Goal: Task Accomplishment & Management: Manage account settings

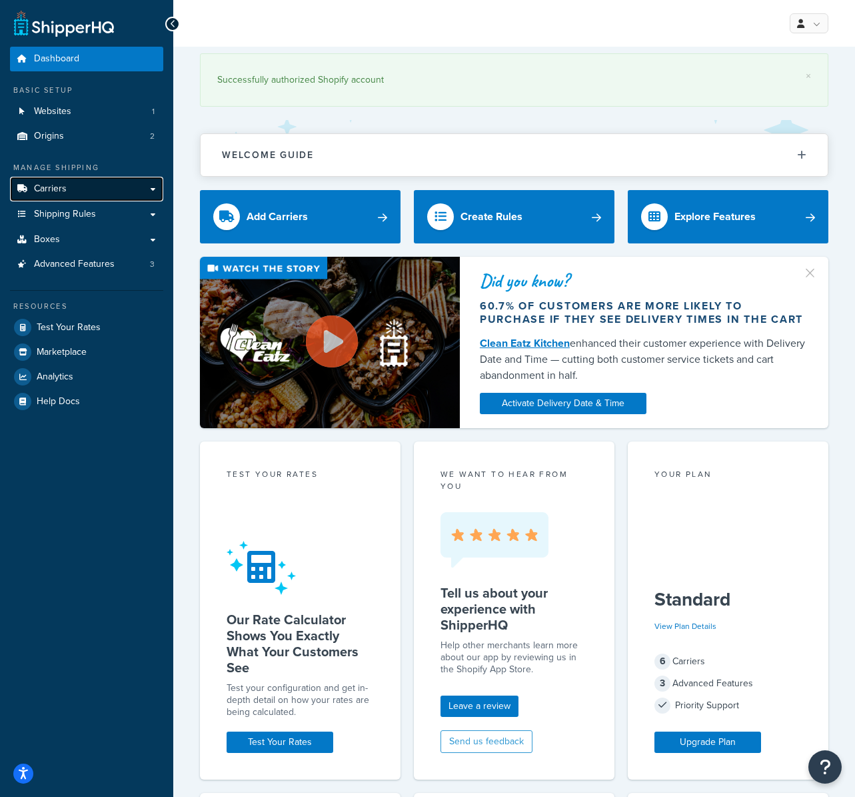
click at [72, 188] on link "Carriers" at bounding box center [86, 189] width 153 height 25
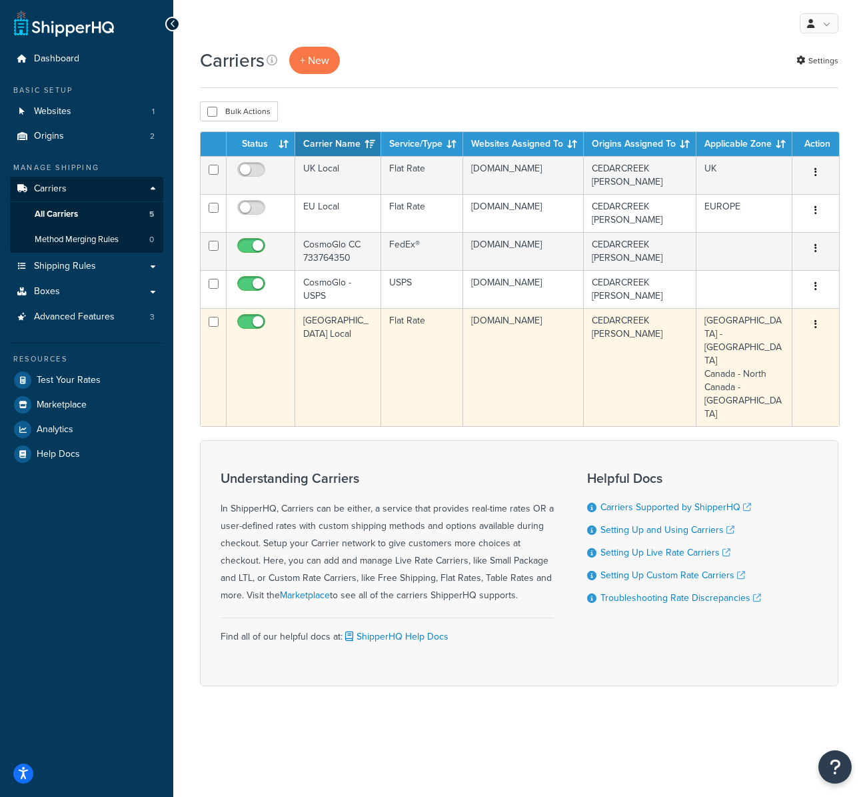
click at [815, 325] on icon "button" at bounding box center [816, 323] width 3 height 9
click at [440, 359] on td "Flat Rate" at bounding box center [422, 367] width 82 height 118
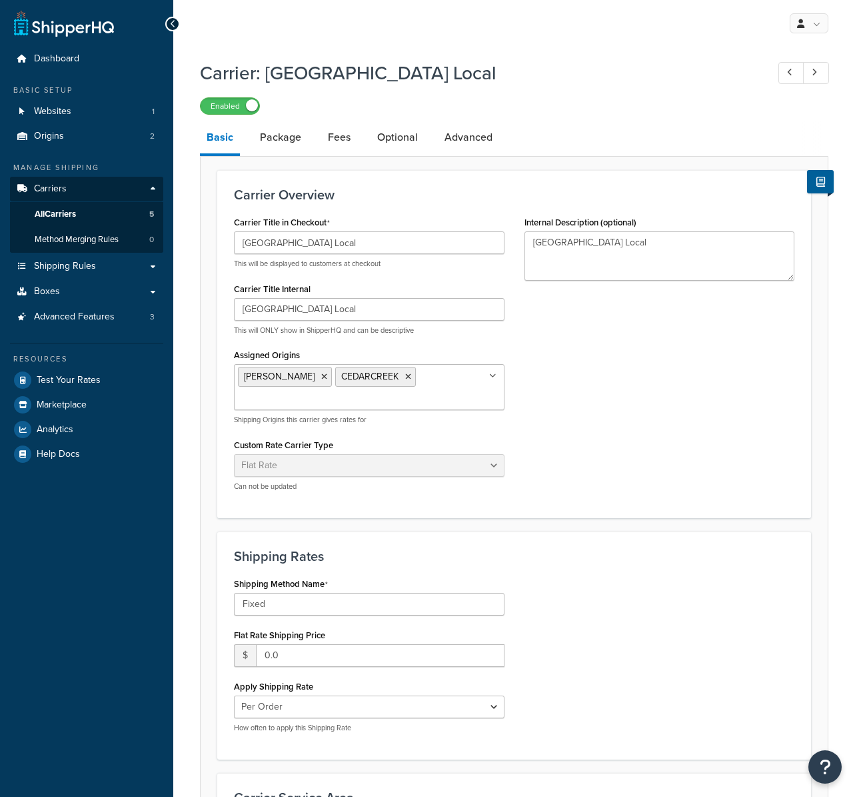
select select "flat"
click at [276, 147] on link "Package" at bounding box center [280, 137] width 55 height 32
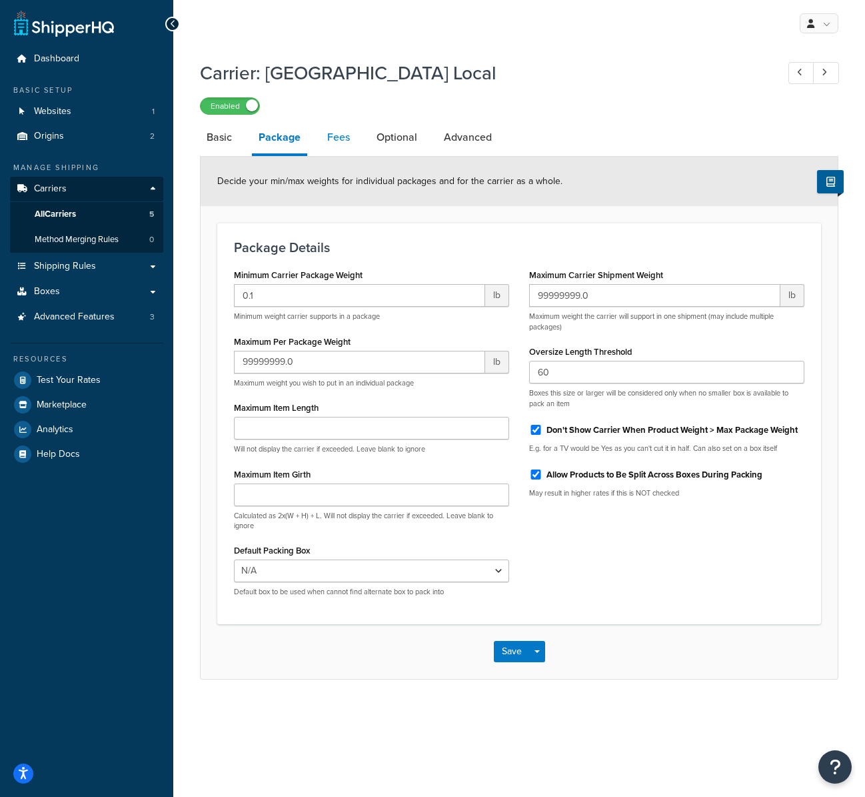
click at [345, 139] on link "Fees" at bounding box center [339, 137] width 36 height 32
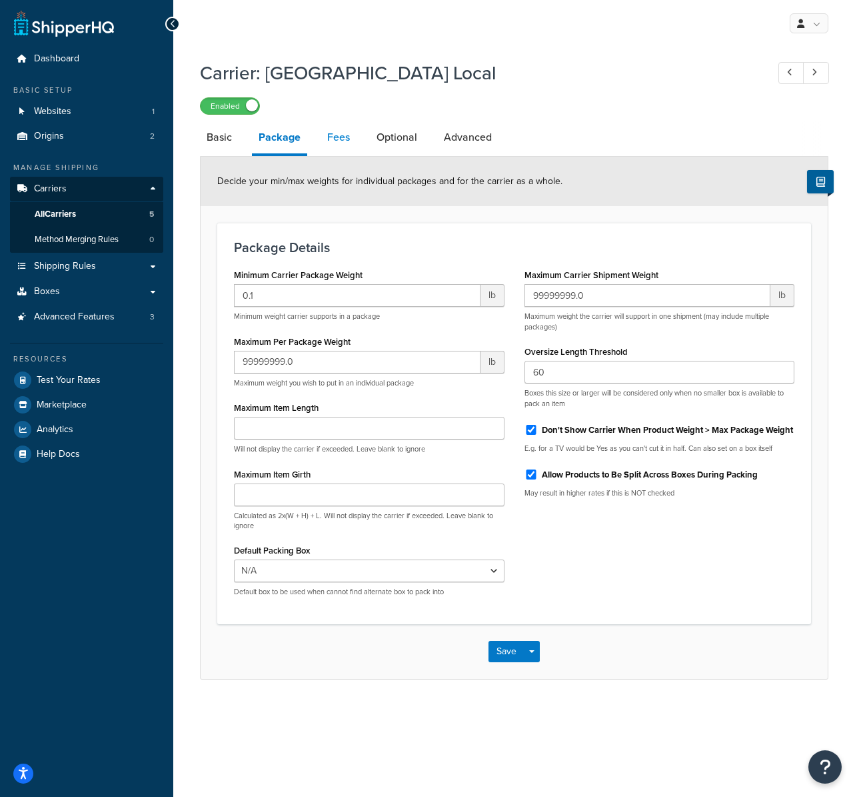
select select "AFTER"
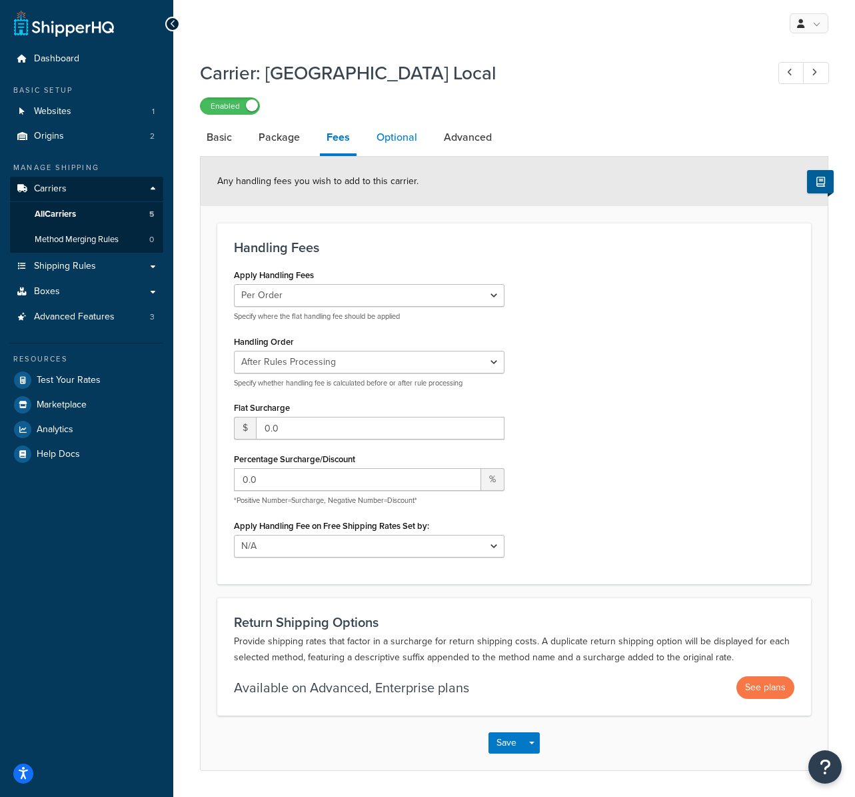
click at [386, 137] on link "Optional" at bounding box center [397, 137] width 54 height 32
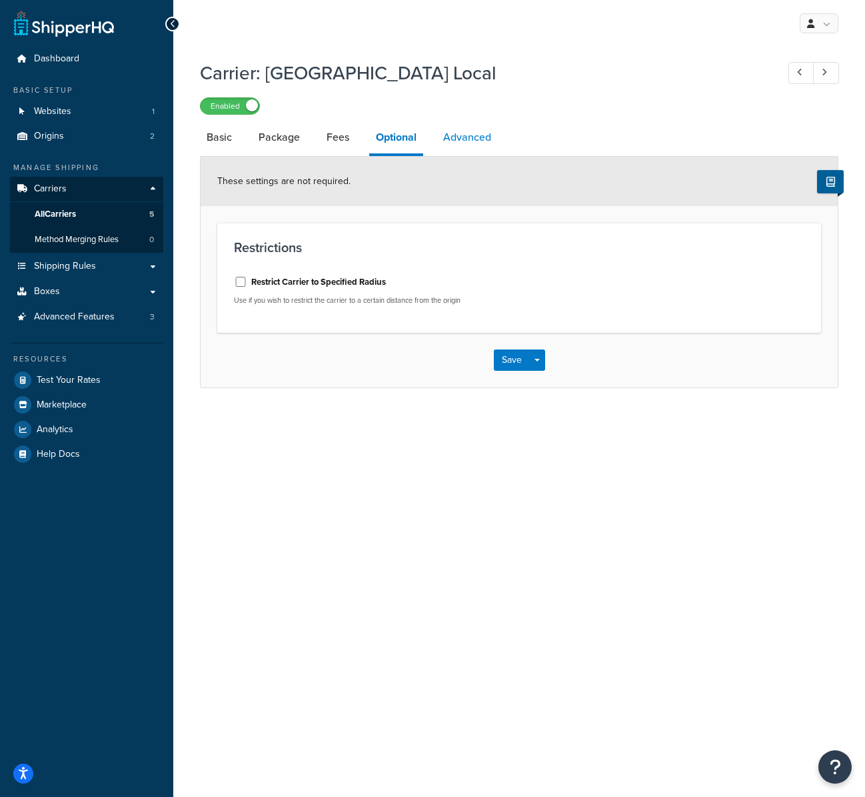
click at [466, 137] on link "Advanced" at bounding box center [467, 137] width 61 height 32
select select "false"
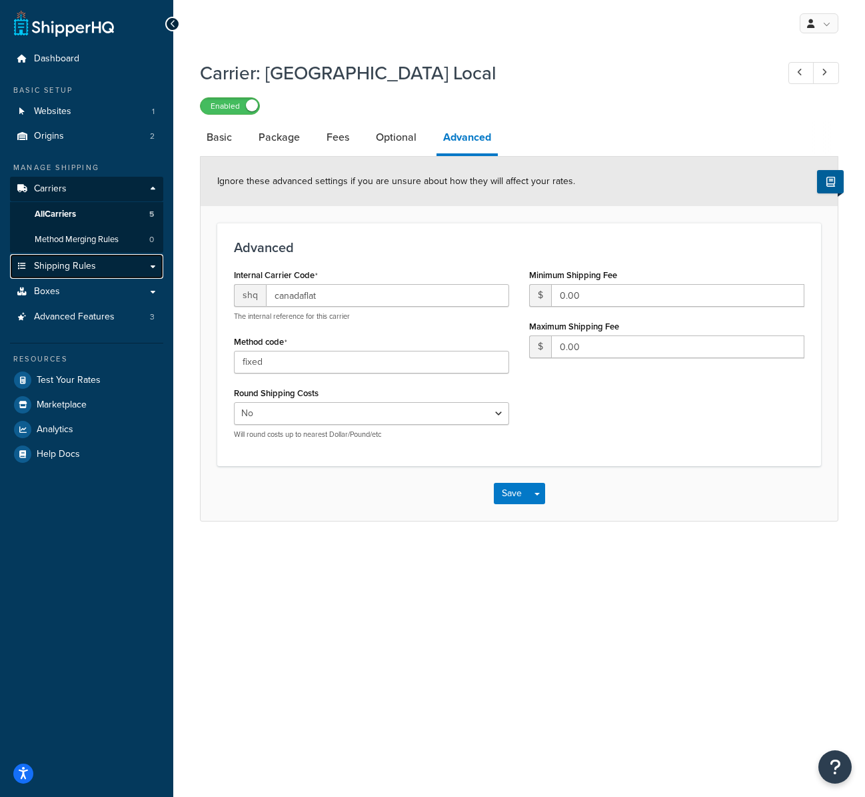
click at [70, 265] on span "Shipping Rules" at bounding box center [65, 266] width 62 height 11
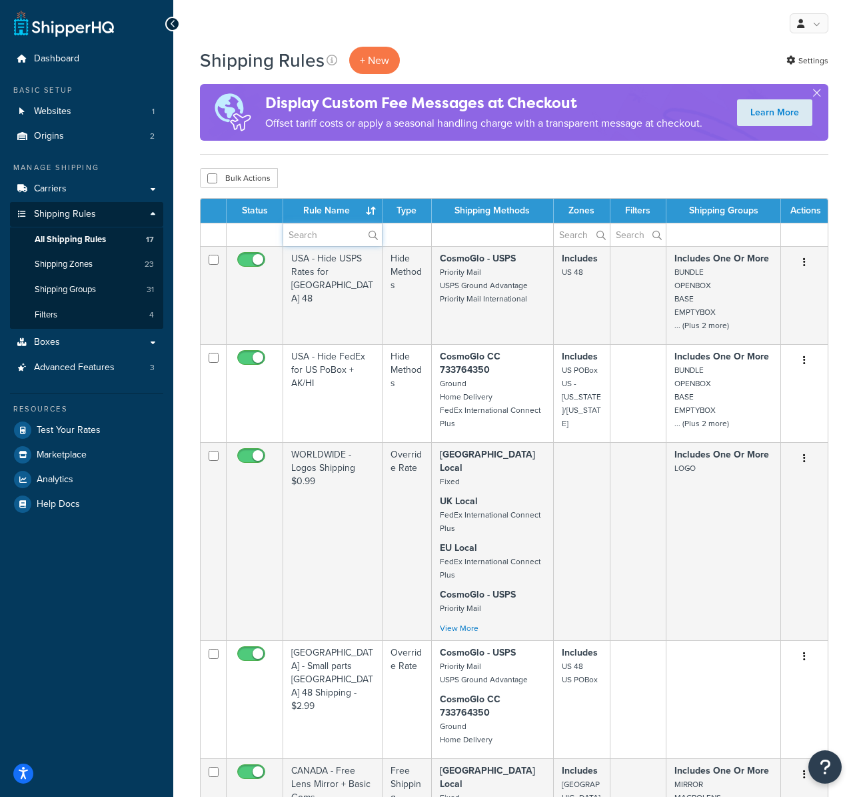
click at [313, 233] on input "text" at bounding box center [332, 234] width 99 height 23
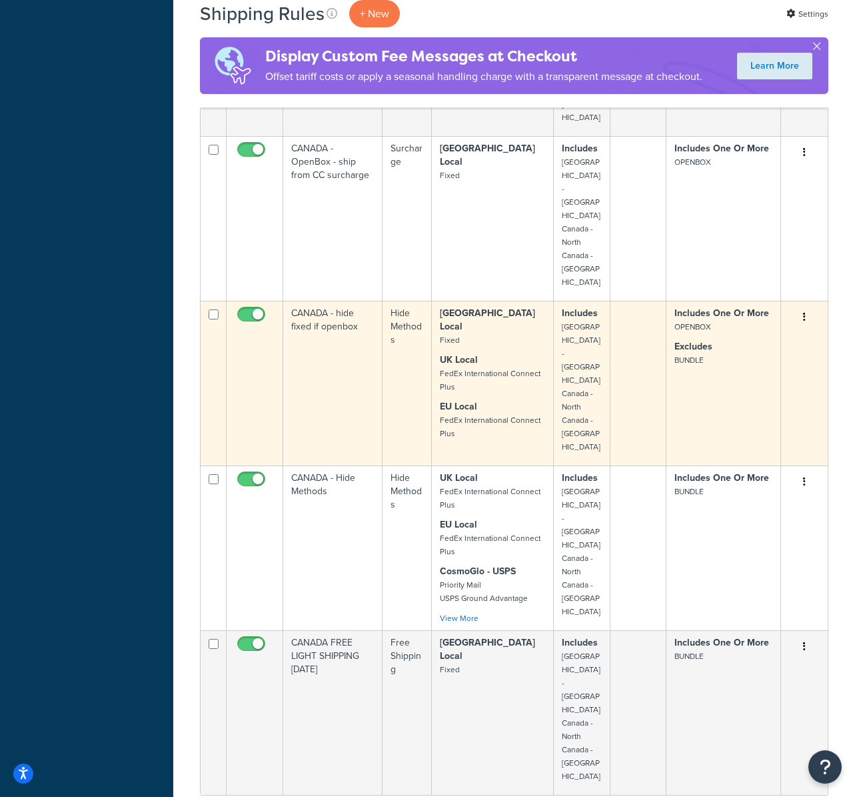
scroll to position [607, 0]
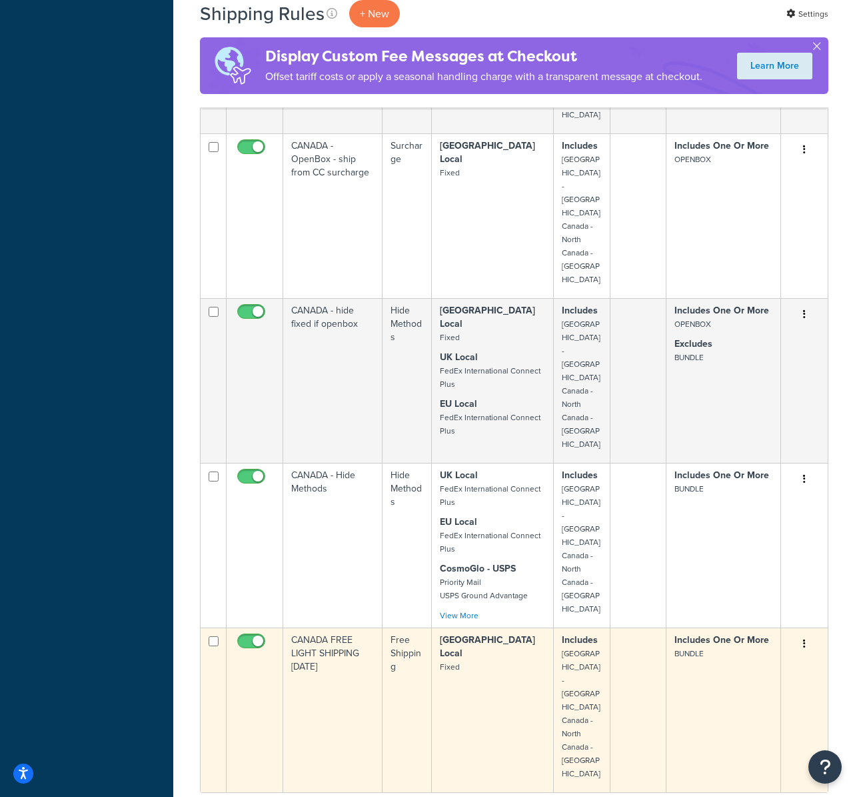
type input "canada"
click at [607, 627] on td "Includes Canada - East Canada - North Canada - West" at bounding box center [582, 709] width 57 height 165
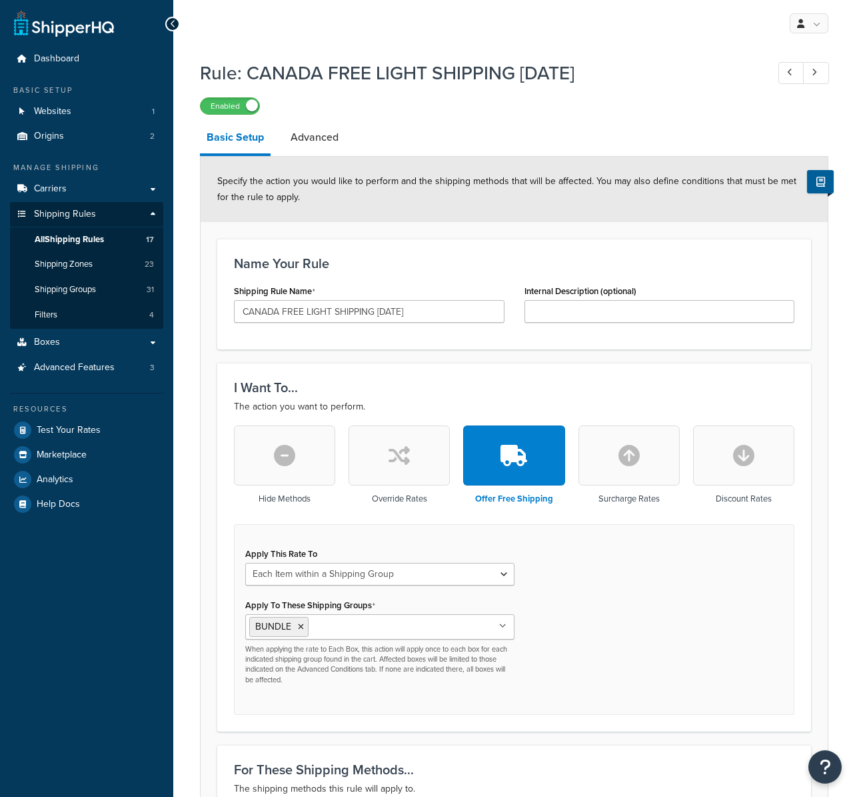
select select "ITEM"
click at [323, 135] on link "Advanced" at bounding box center [314, 137] width 61 height 32
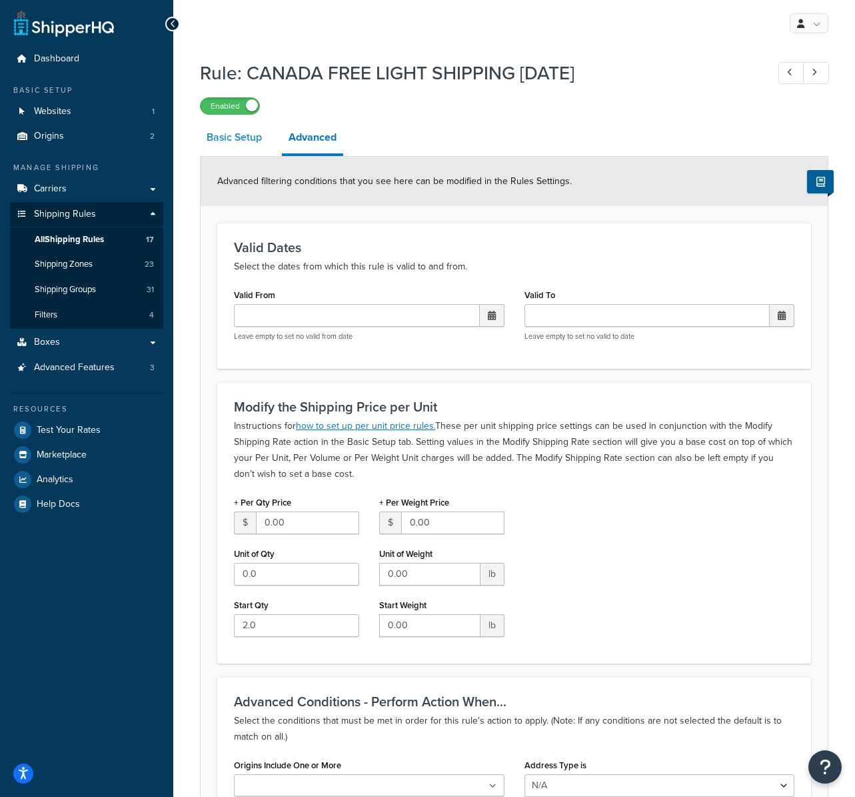
click at [233, 136] on link "Basic Setup" at bounding box center [234, 137] width 69 height 32
select select "ITEM"
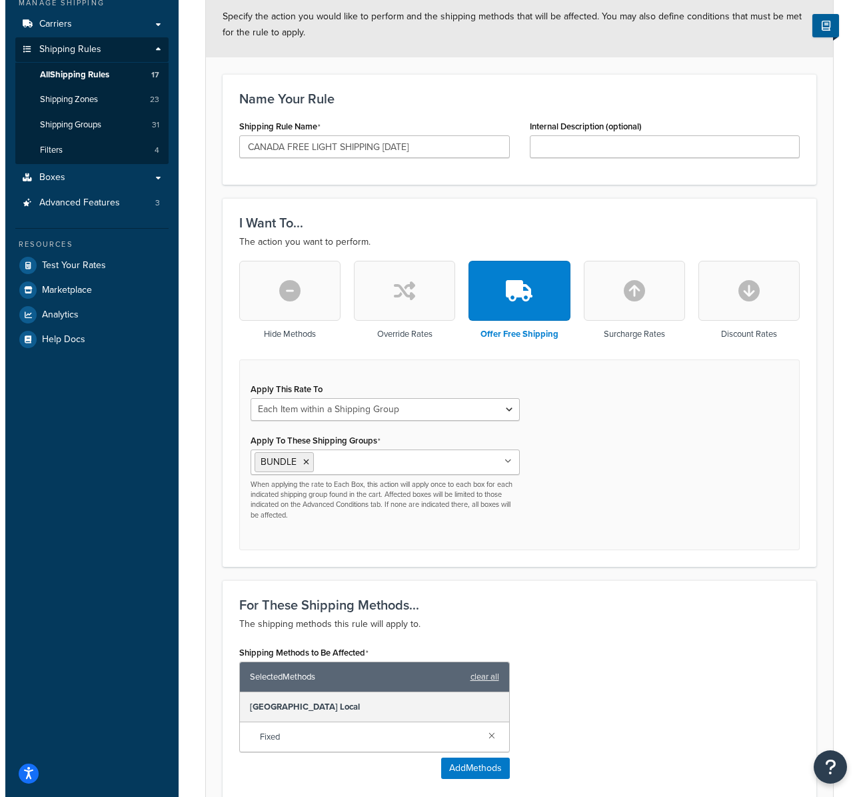
scroll to position [301, 0]
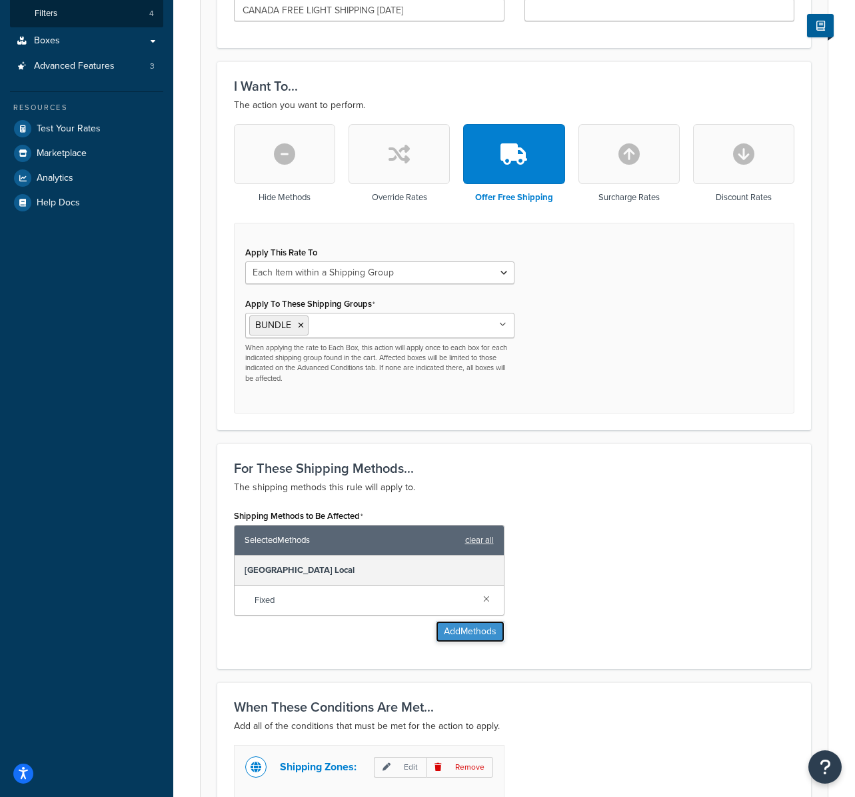
click at [473, 633] on button "Add Methods" at bounding box center [470, 631] width 69 height 21
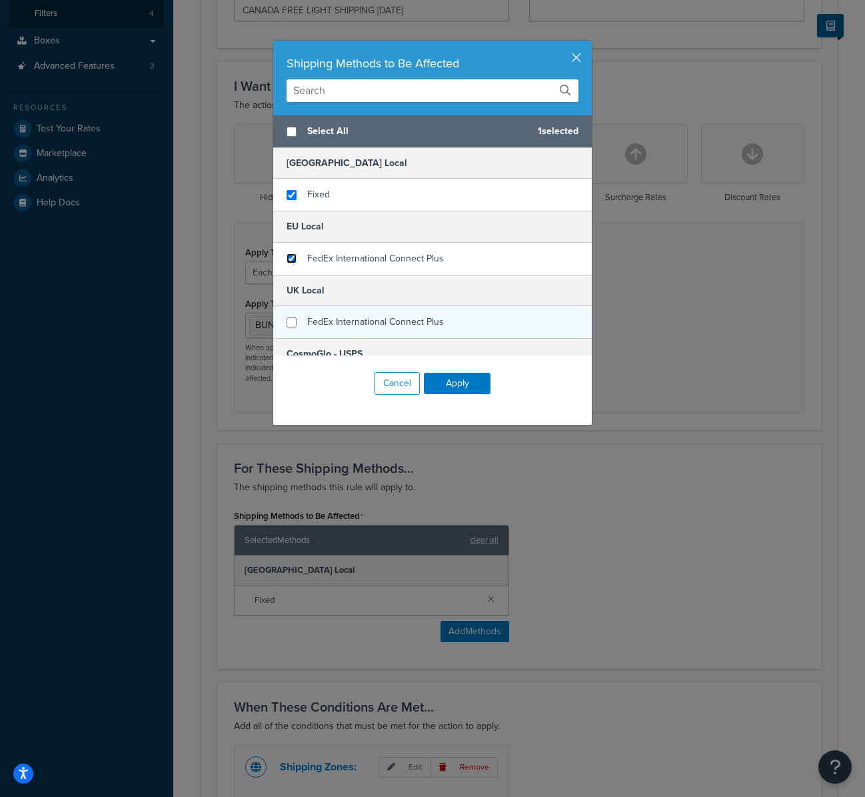
drag, startPoint x: 285, startPoint y: 259, endPoint x: 301, endPoint y: 311, distance: 54.4
click at [287, 259] on input "checkbox" at bounding box center [292, 258] width 10 height 10
checkbox input "true"
click at [290, 323] on input "checkbox" at bounding box center [292, 322] width 10 height 10
checkbox input "true"
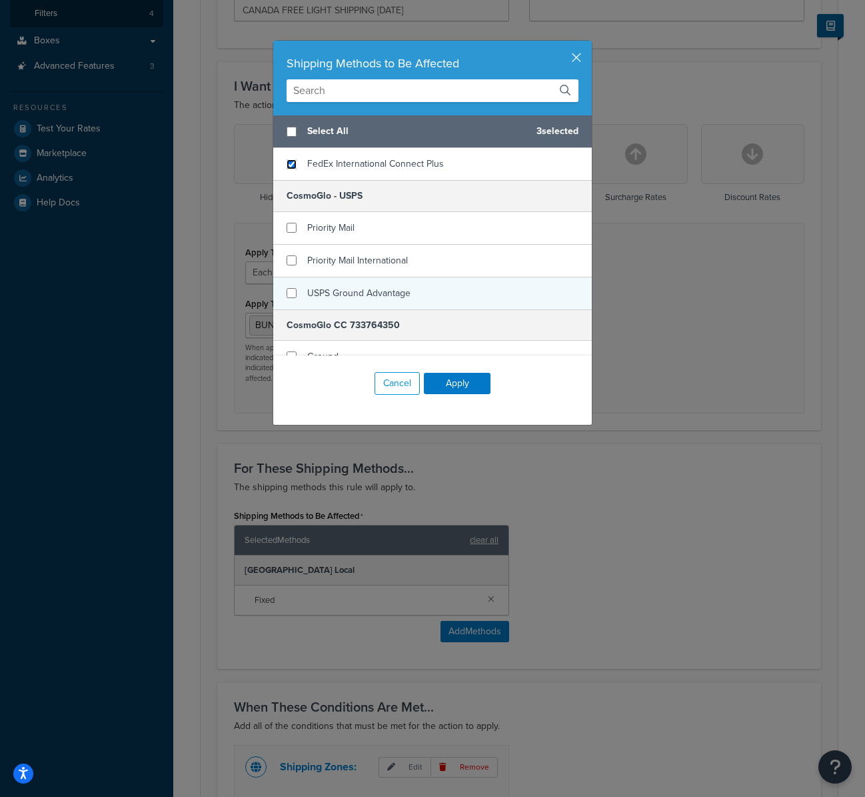
scroll to position [183, 0]
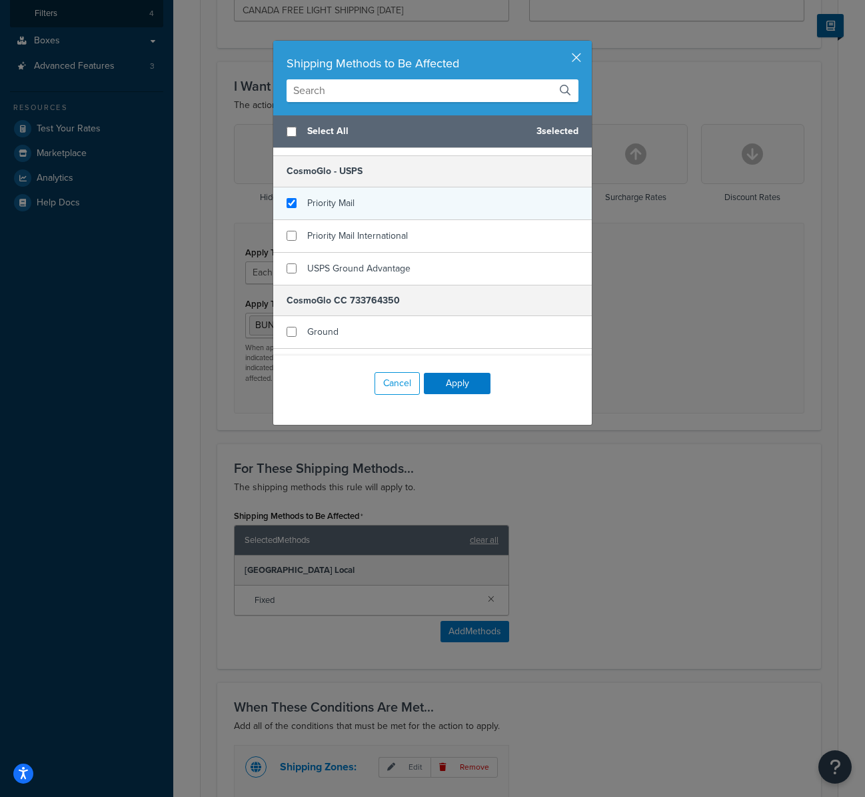
checkbox input "true"
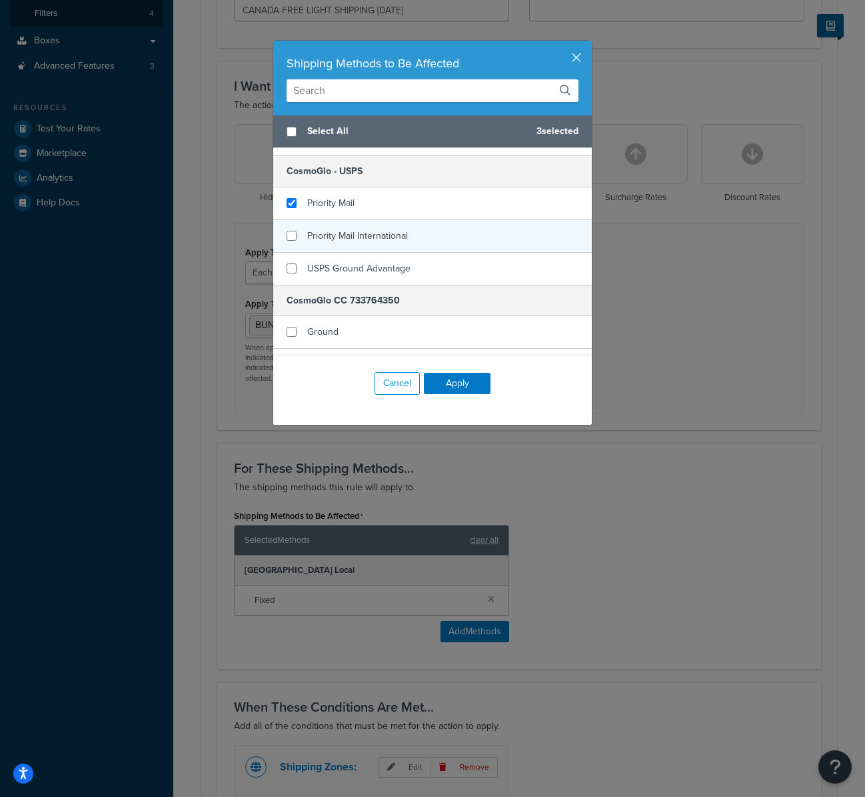
drag, startPoint x: 329, startPoint y: 200, endPoint x: 333, endPoint y: 233, distance: 33.0
click at [328, 202] on span "Priority Mail" at bounding box center [330, 203] width 47 height 14
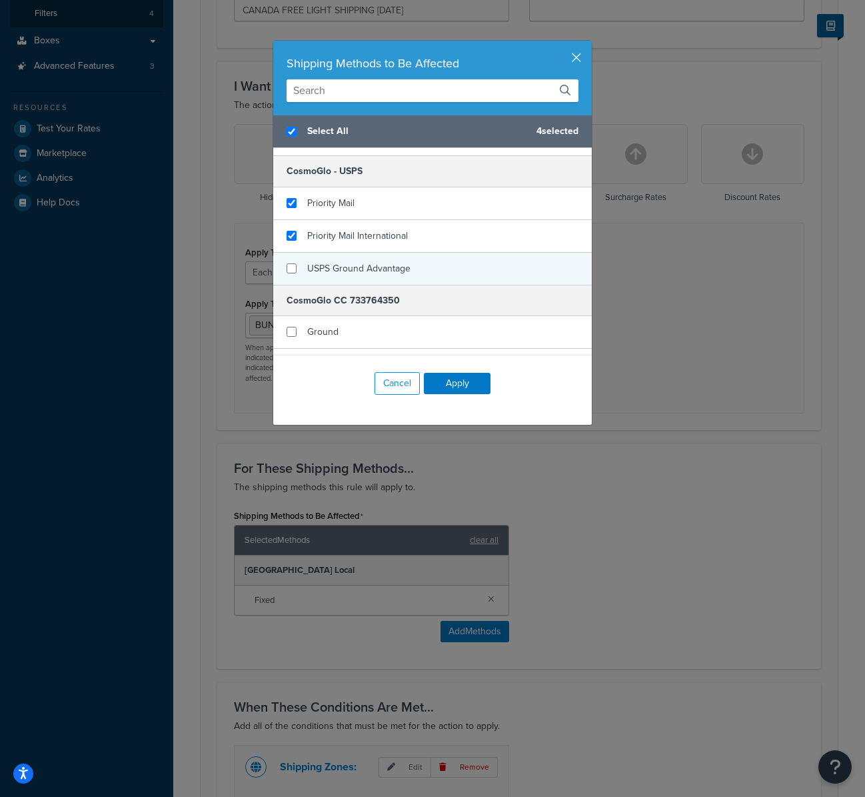
checkbox input "true"
click at [334, 241] on span "Priority Mail International" at bounding box center [357, 236] width 101 height 14
checkbox input "false"
checkbox input "true"
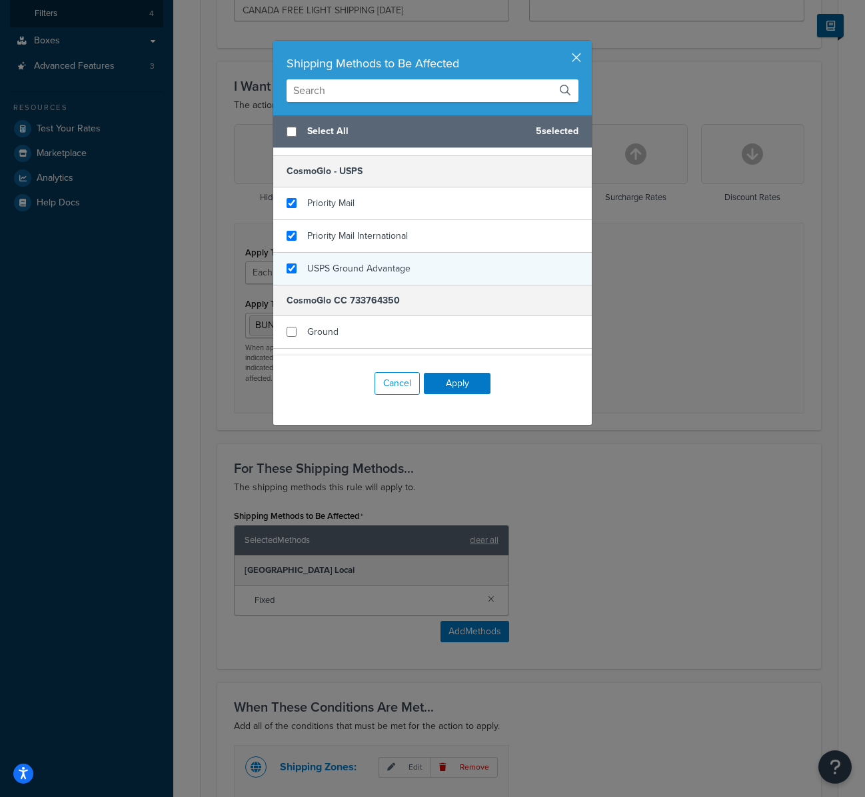
click at [333, 281] on div "USPS Ground Advantage" at bounding box center [432, 269] width 319 height 32
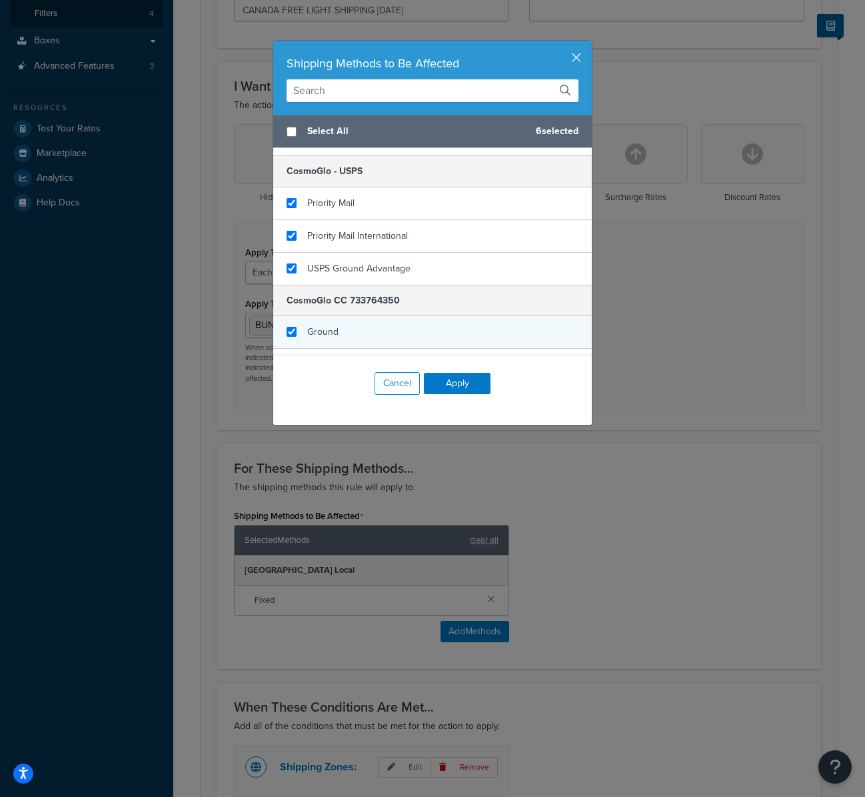
checkbox input "true"
click at [330, 325] on span "Ground" at bounding box center [322, 332] width 31 height 14
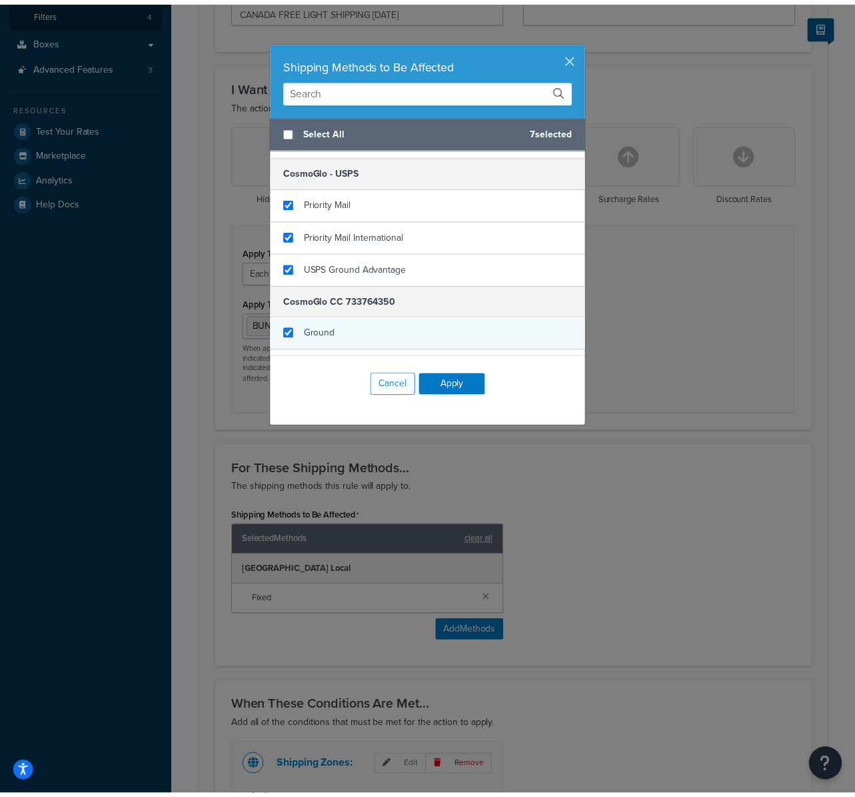
scroll to position [241, 0]
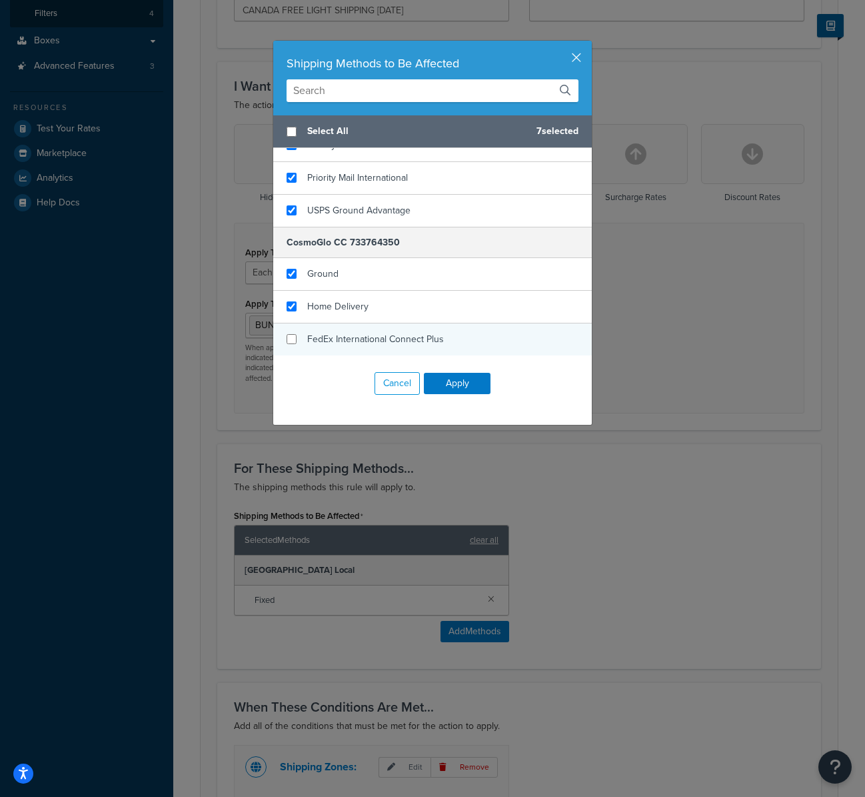
checkbox input "true"
click at [335, 305] on span "Home Delivery" at bounding box center [337, 306] width 61 height 14
checkbox input "true"
drag, startPoint x: 351, startPoint y: 345, endPoint x: 357, endPoint y: 350, distance: 8.0
click at [351, 345] on span "FedEx International Connect Plus" at bounding box center [375, 339] width 137 height 14
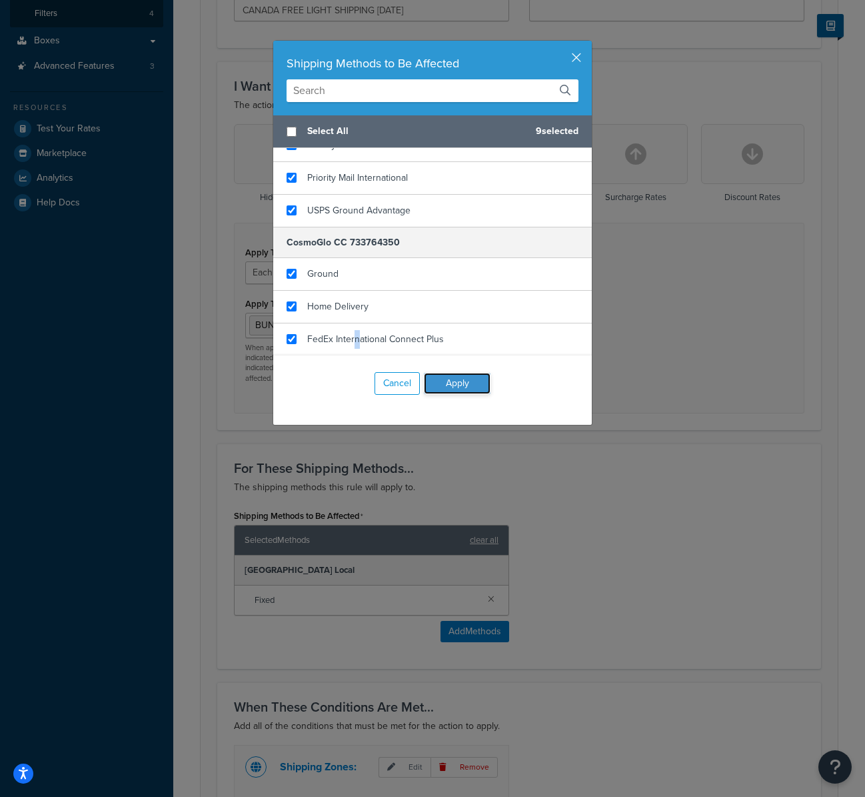
click at [450, 379] on button "Apply" at bounding box center [457, 383] width 67 height 21
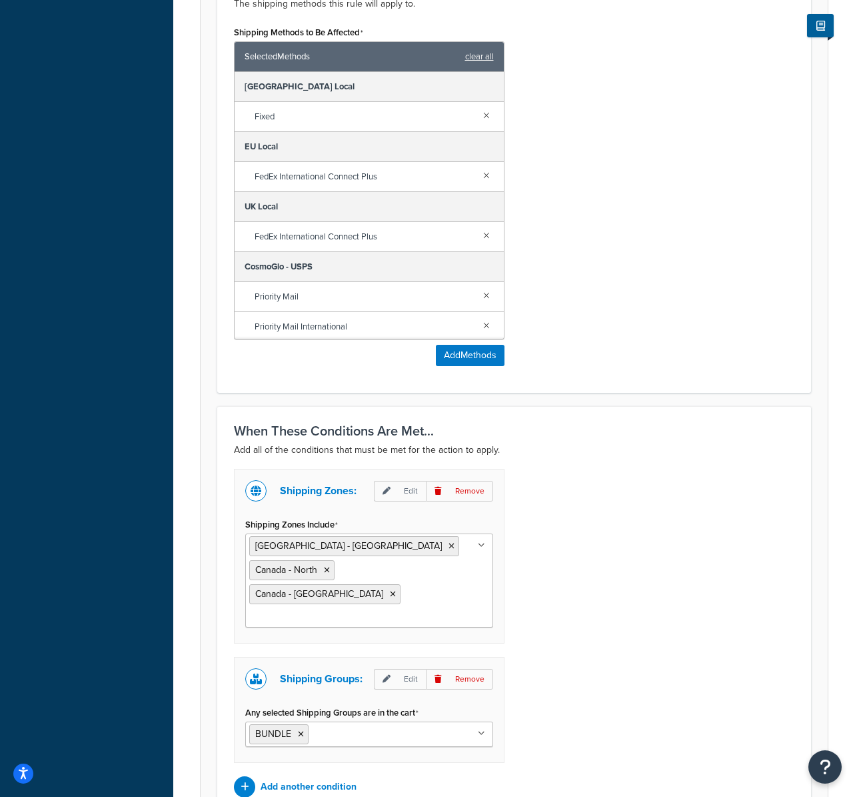
scroll to position [880, 0]
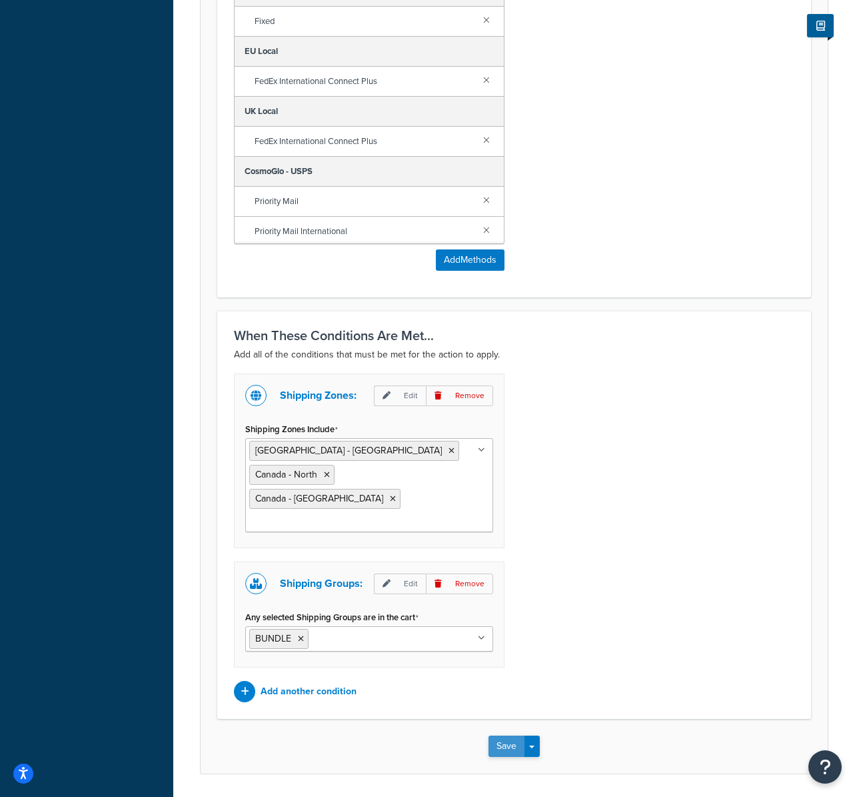
click at [513, 735] on button "Save" at bounding box center [507, 745] width 36 height 21
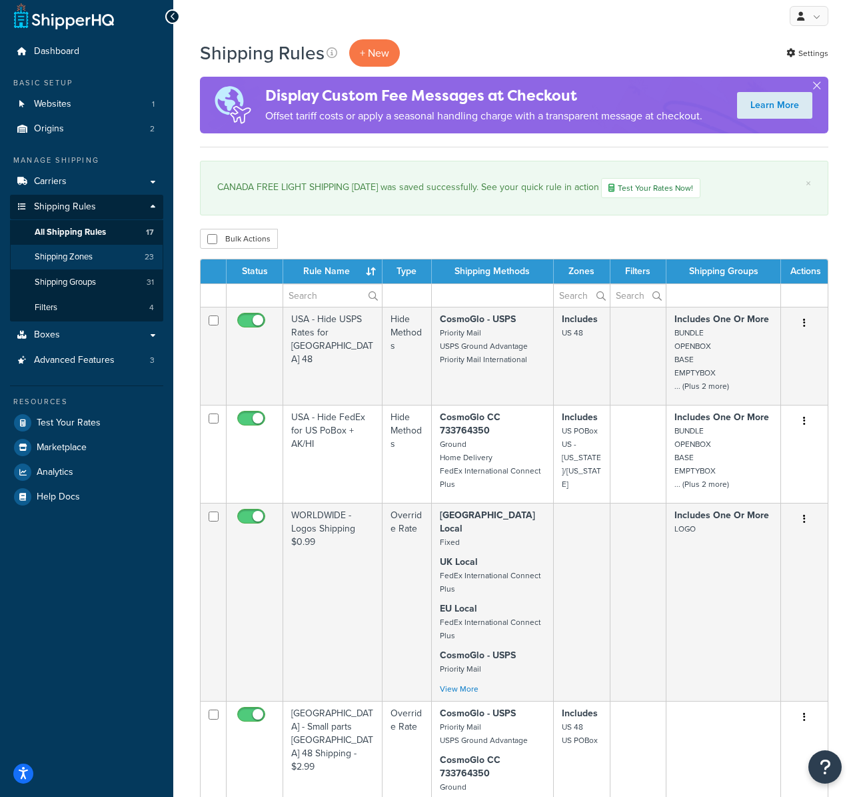
scroll to position [9, 0]
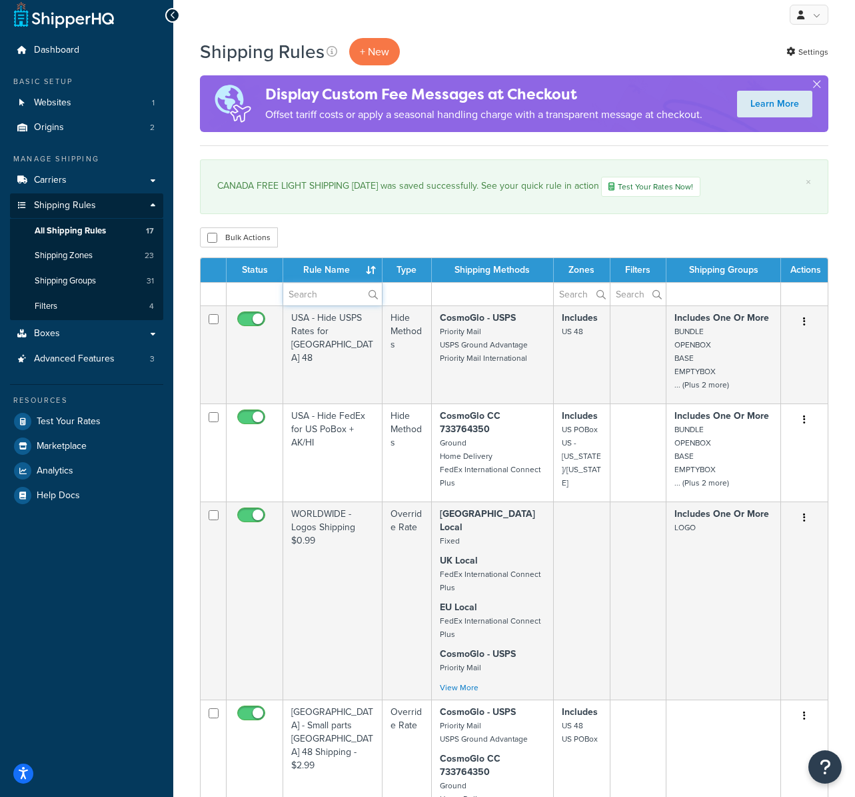
click at [337, 291] on input "text" at bounding box center [332, 294] width 99 height 23
type input "canada"
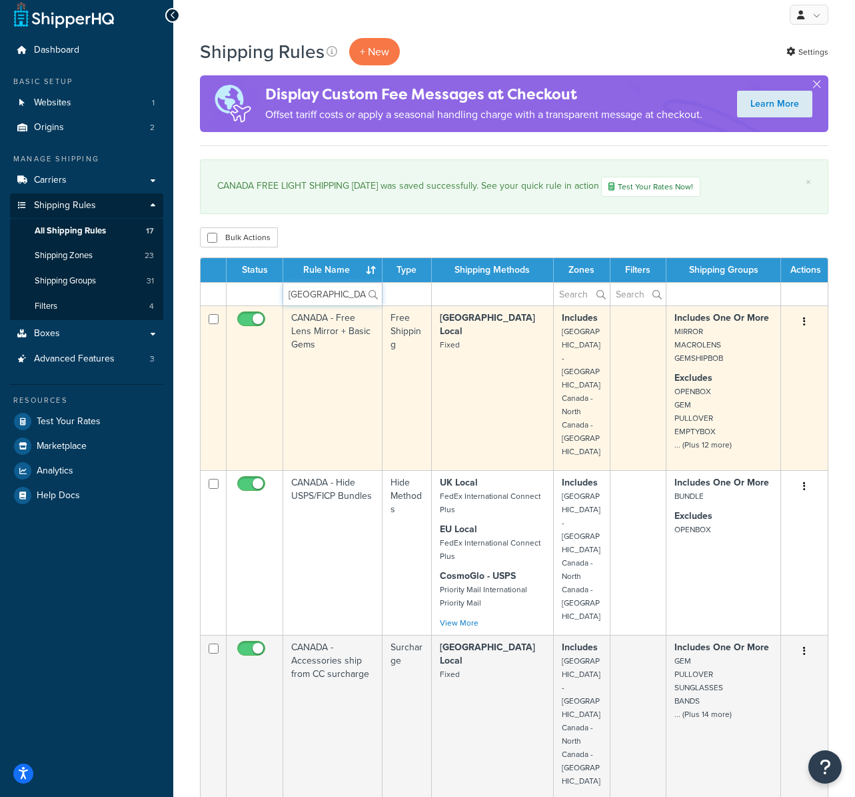
scroll to position [25, 0]
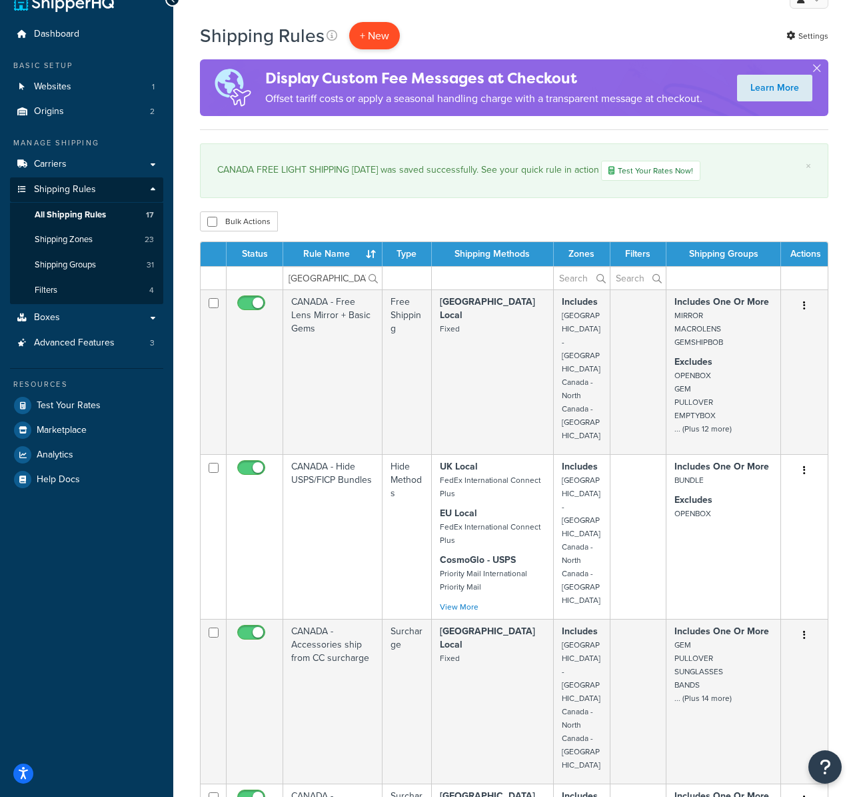
click at [376, 41] on p "+ New" at bounding box center [374, 35] width 51 height 27
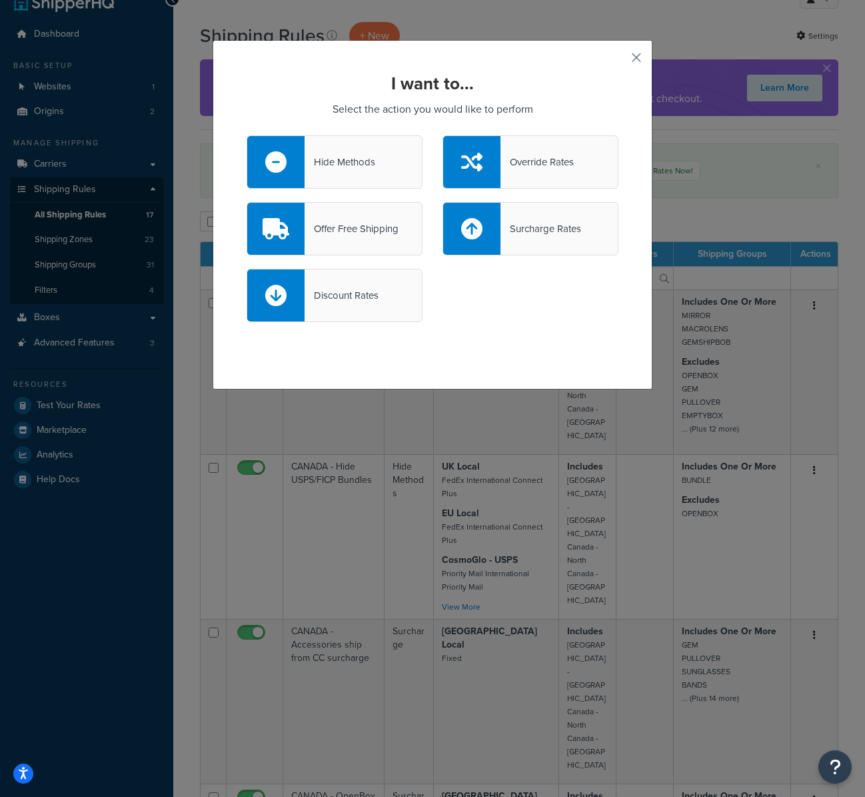
click at [619, 61] on button "button" at bounding box center [616, 62] width 3 height 3
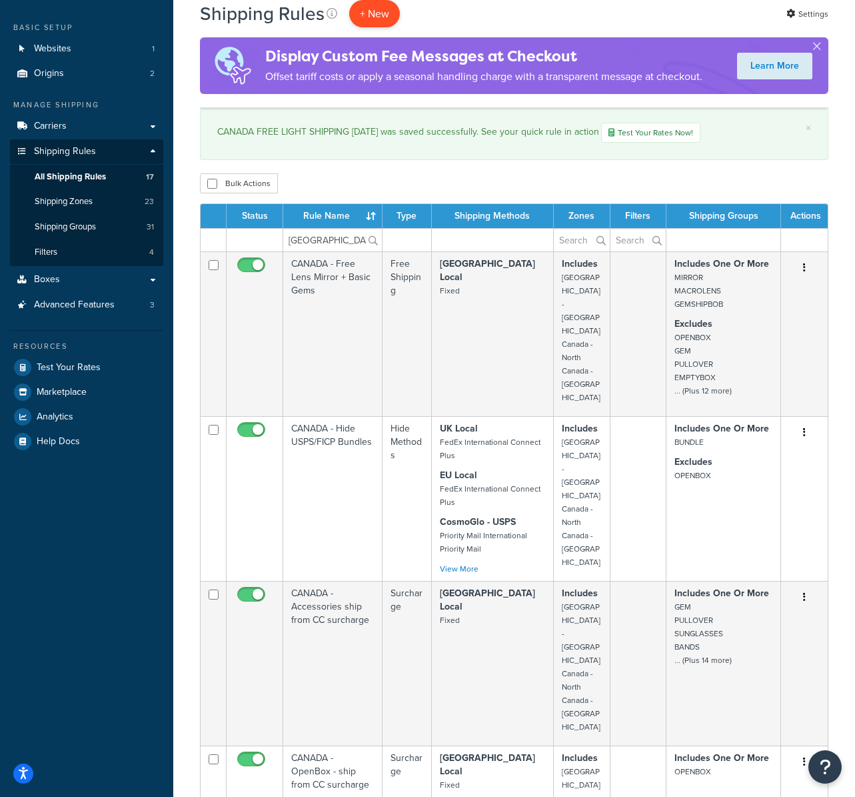
scroll to position [60, 0]
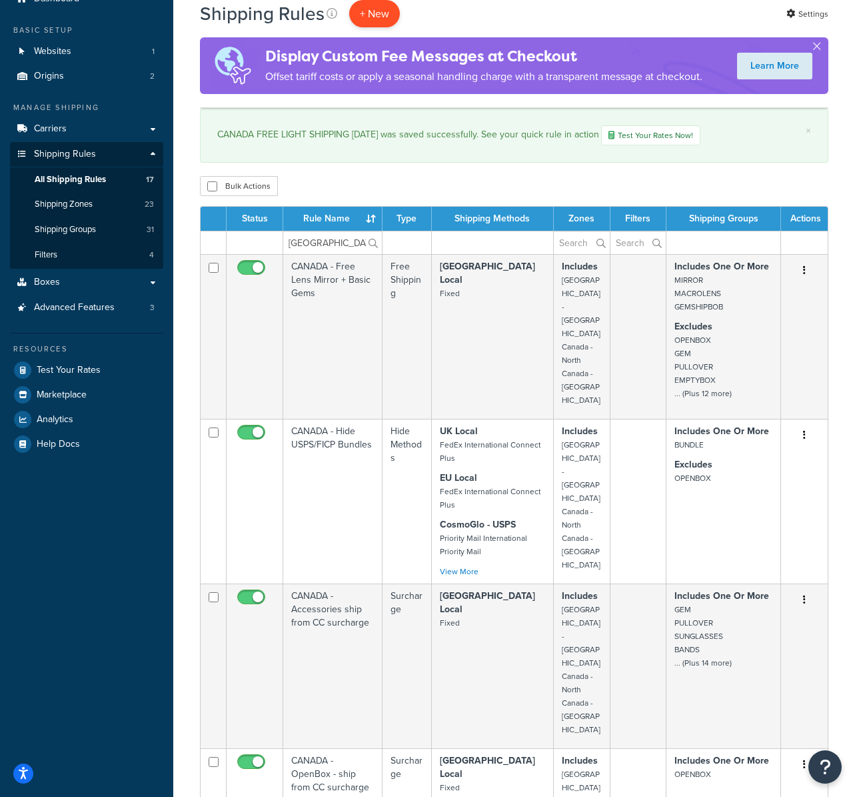
click at [381, 11] on p "+ New" at bounding box center [374, 13] width 51 height 27
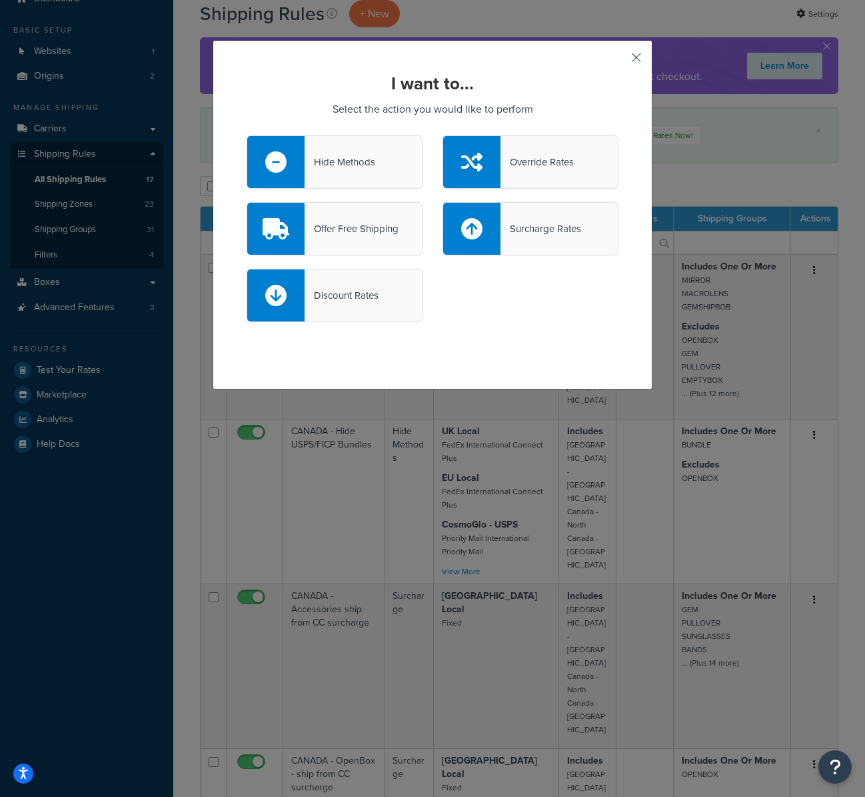
click at [619, 61] on button "button" at bounding box center [616, 62] width 3 height 3
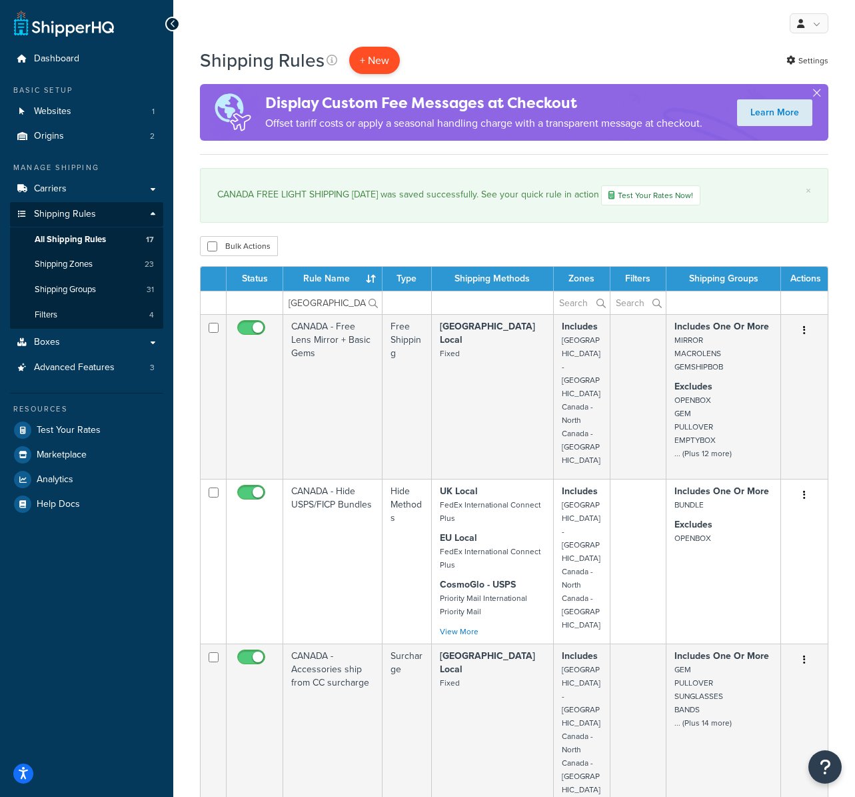
click at [372, 63] on p "+ New" at bounding box center [374, 60] width 51 height 27
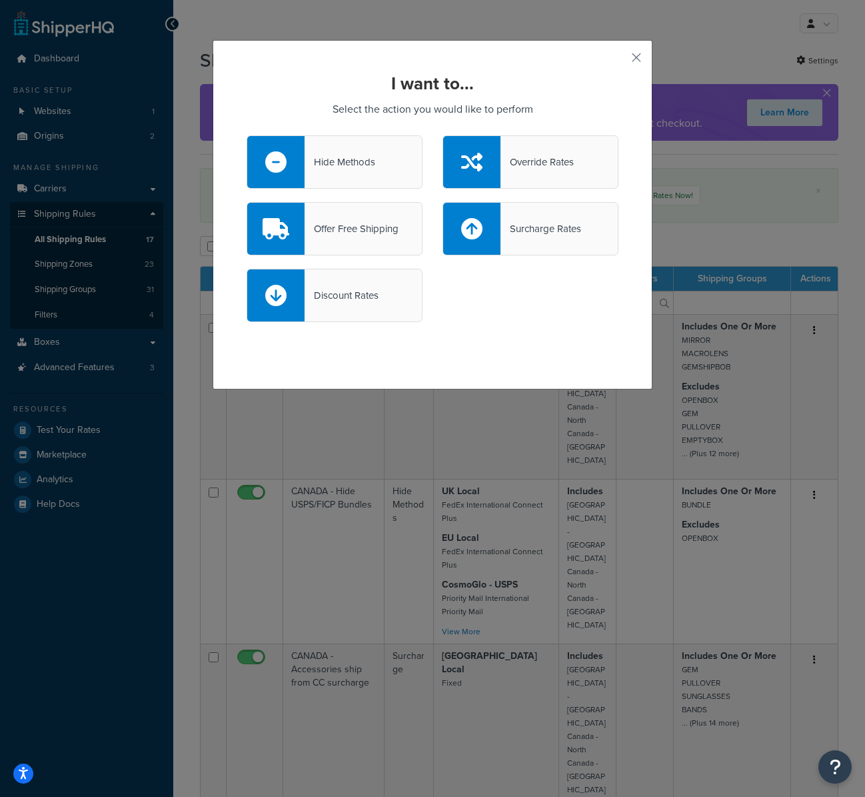
click at [355, 161] on div "Hide Methods" at bounding box center [340, 162] width 71 height 19
click at [0, 0] on input "Hide Methods" at bounding box center [0, 0] width 0 height 0
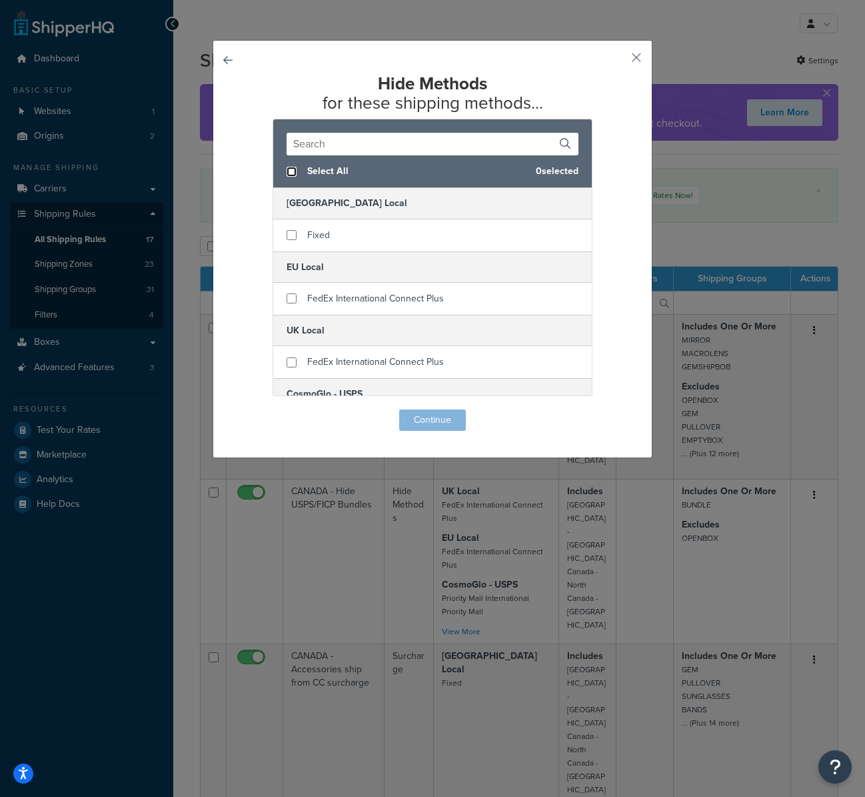
click at [287, 173] on input "checkbox" at bounding box center [292, 172] width 10 height 10
checkbox input "true"
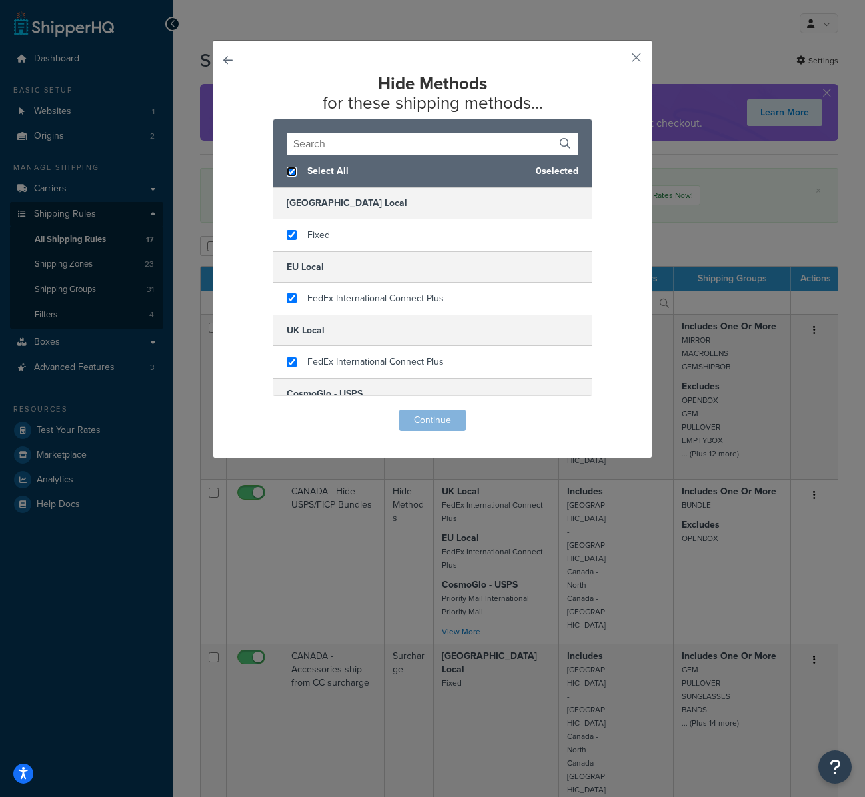
checkbox input "true"
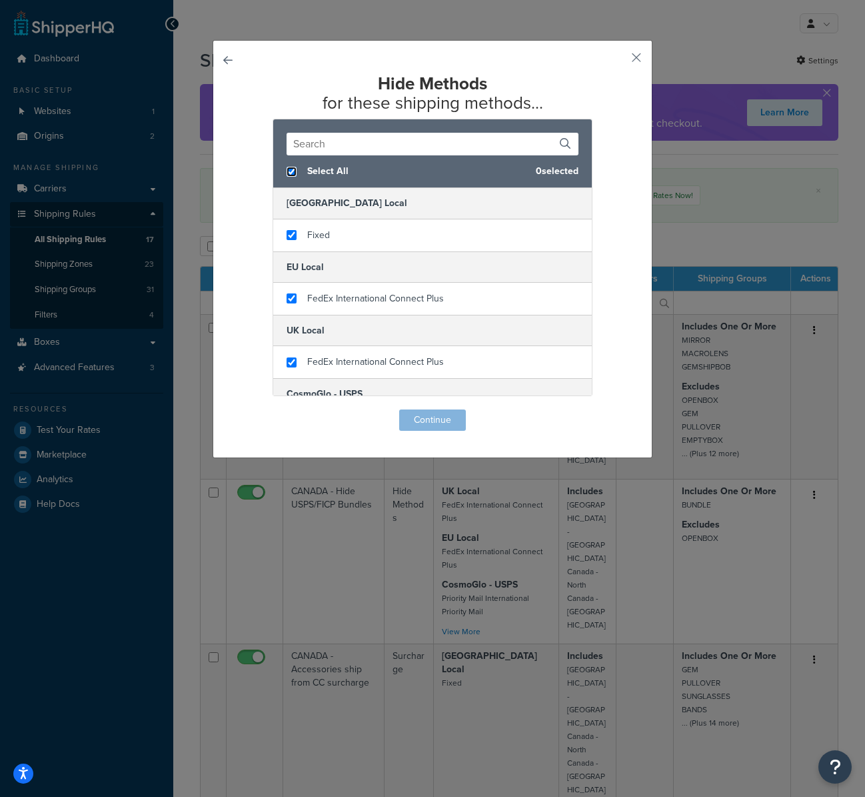
checkbox input "true"
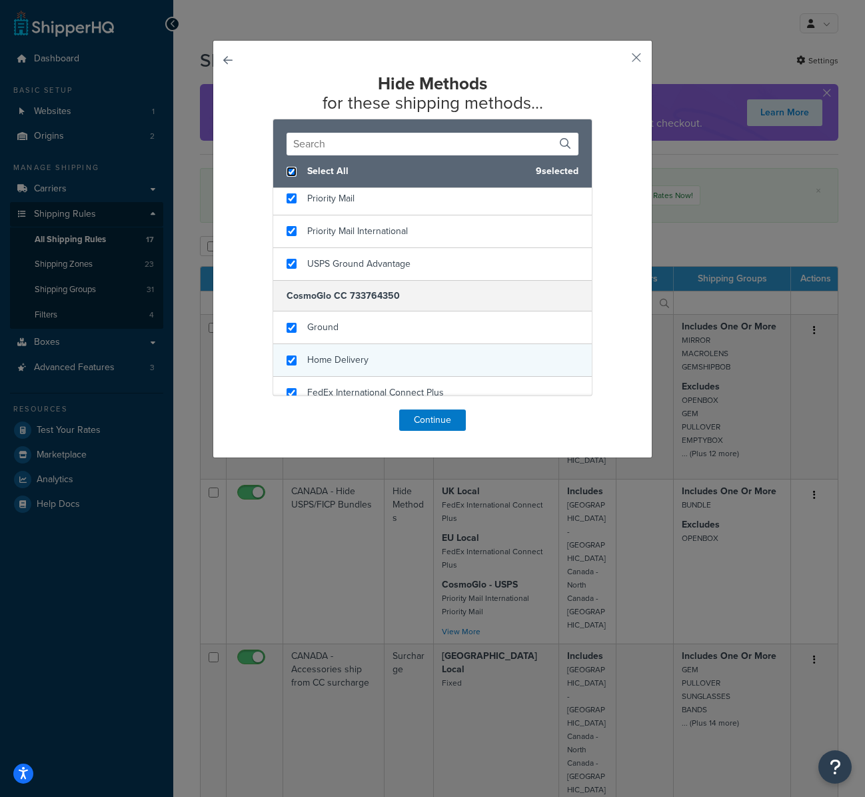
scroll to position [241, 0]
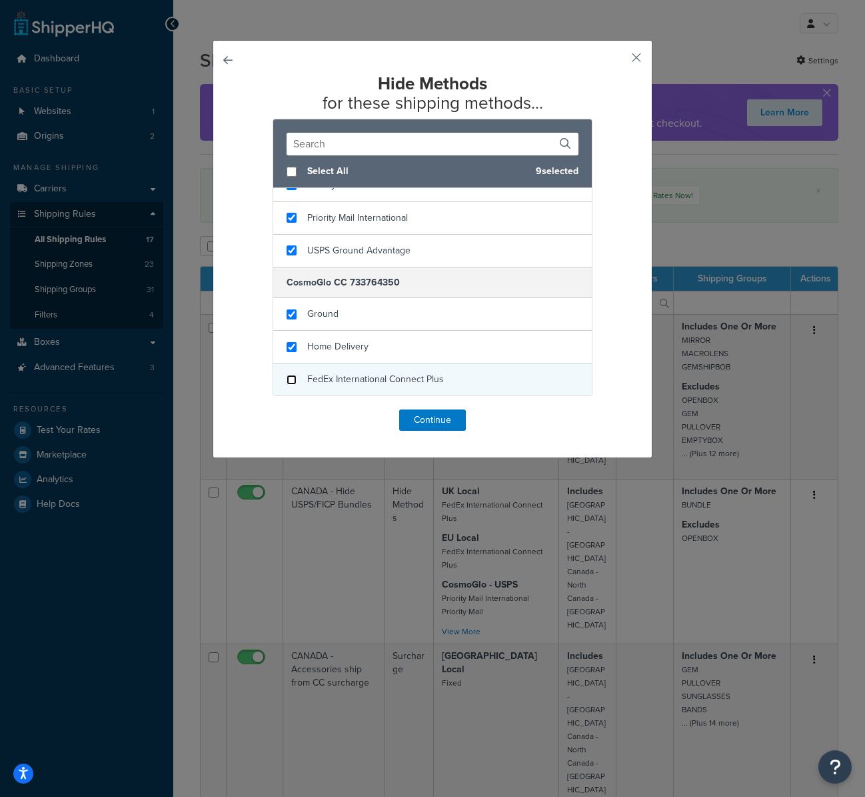
checkbox input "false"
click at [287, 375] on input "checkbox" at bounding box center [292, 380] width 10 height 10
checkbox input "false"
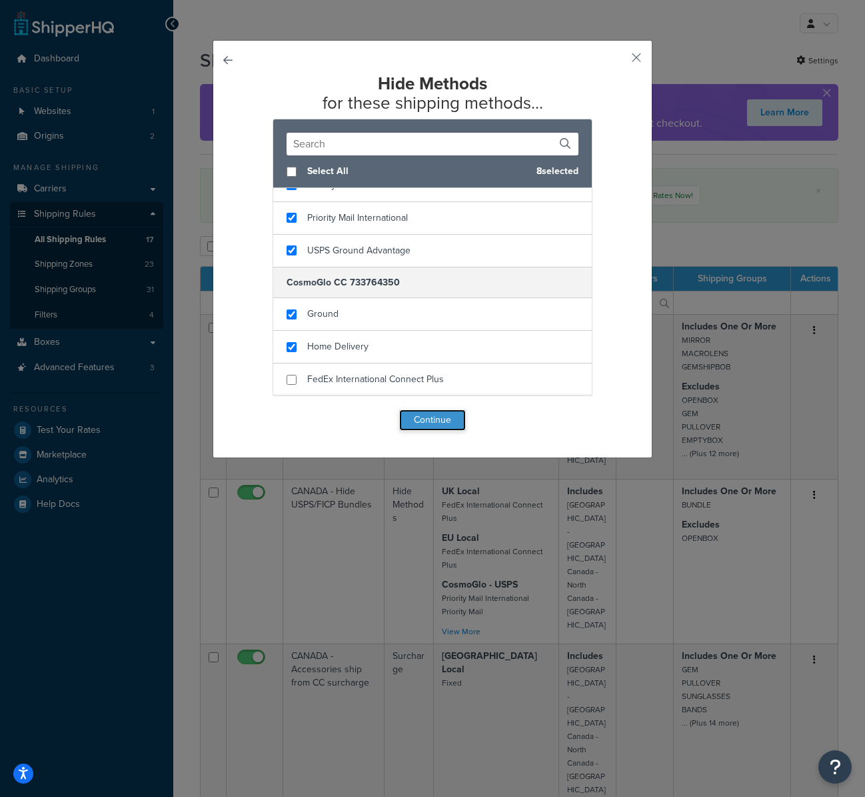
click at [428, 415] on button "Continue" at bounding box center [432, 419] width 67 height 21
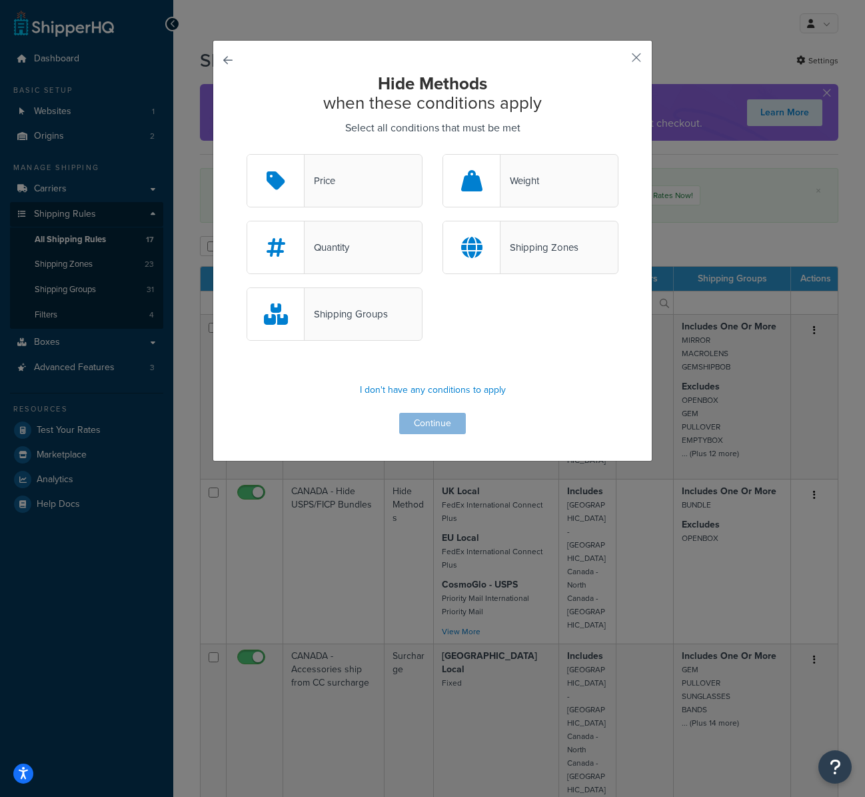
click at [543, 251] on div "Shipping Zones" at bounding box center [540, 247] width 78 height 19
click at [0, 0] on input "Shipping Zones" at bounding box center [0, 0] width 0 height 0
click at [417, 419] on button "Continue" at bounding box center [432, 423] width 67 height 21
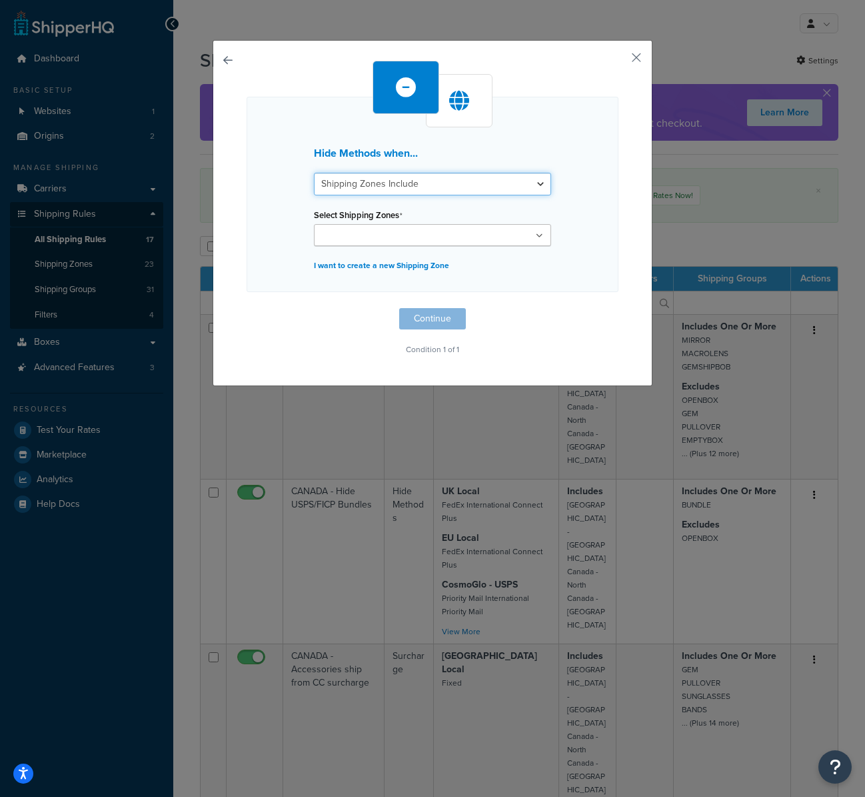
click at [425, 181] on select "Shipping Zones Include Shipping Zones Do Not Include" at bounding box center [432, 184] width 237 height 23
click at [314, 173] on select "Shipping Zones Include Shipping Zones Do Not Include" at bounding box center [432, 184] width 237 height 23
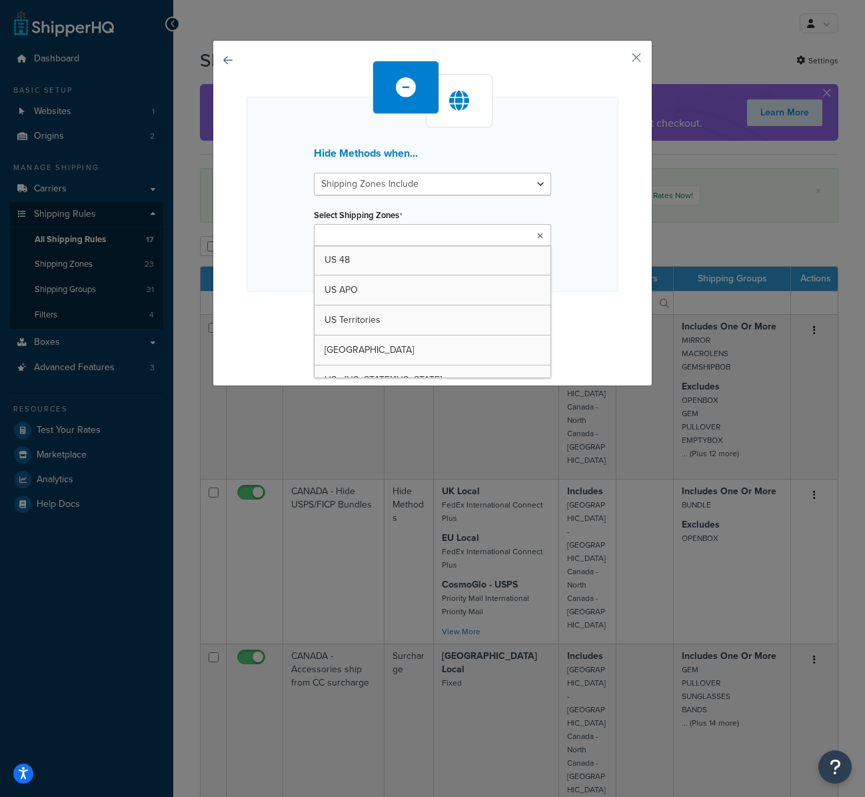
click at [369, 231] on input "Select Shipping Zones" at bounding box center [377, 236] width 118 height 15
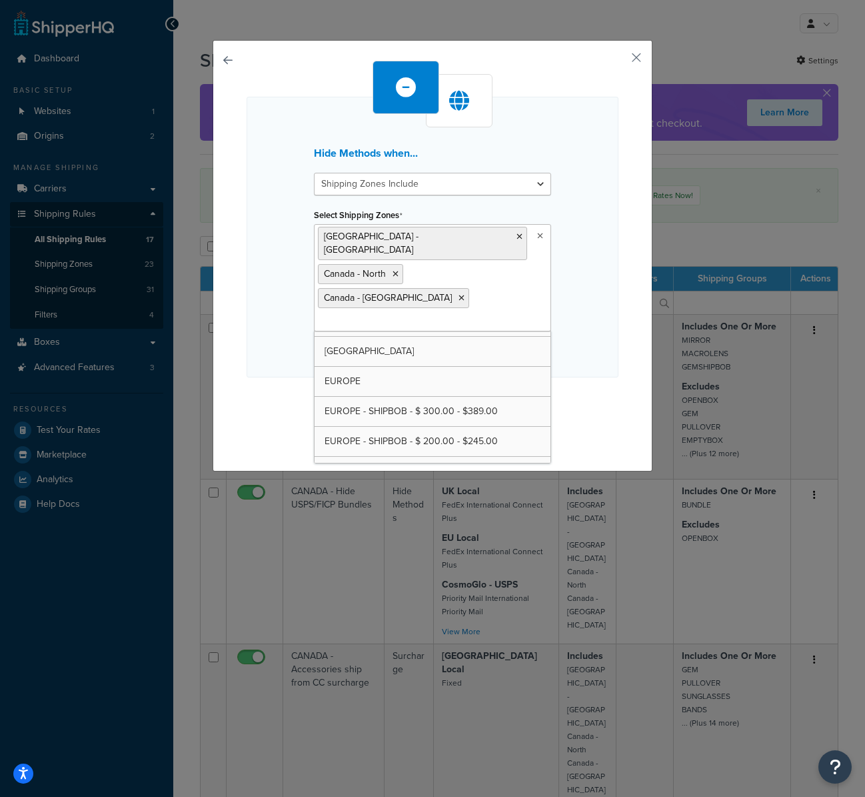
click at [248, 241] on div "Hide Methods when... Shipping Zones Include Shipping Zones Do Not Include Selec…" at bounding box center [433, 237] width 372 height 281
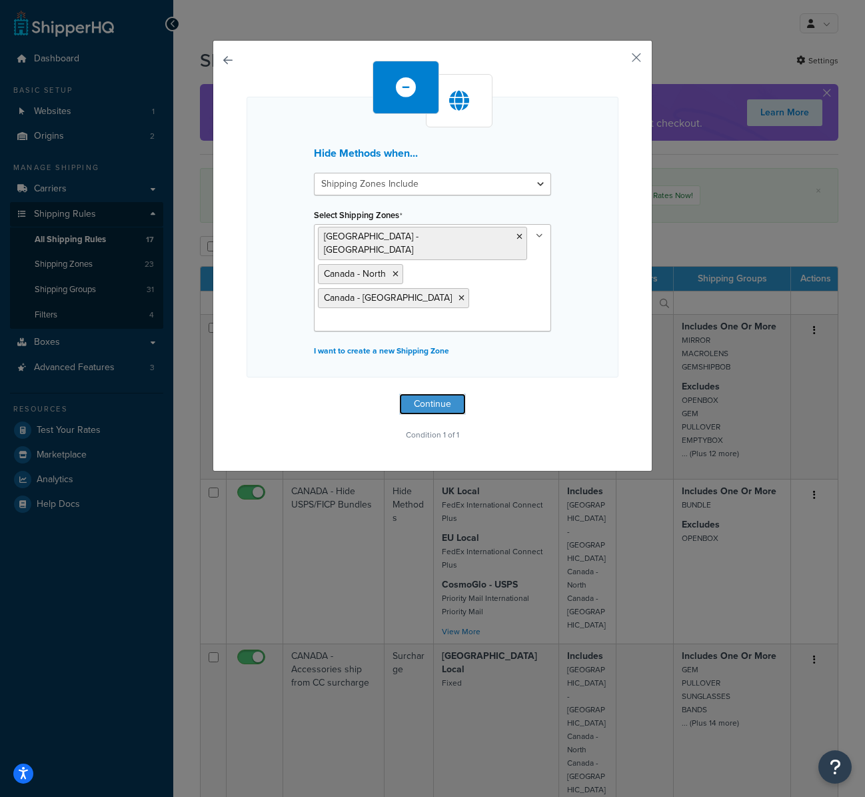
click at [416, 393] on button "Continue" at bounding box center [432, 403] width 67 height 21
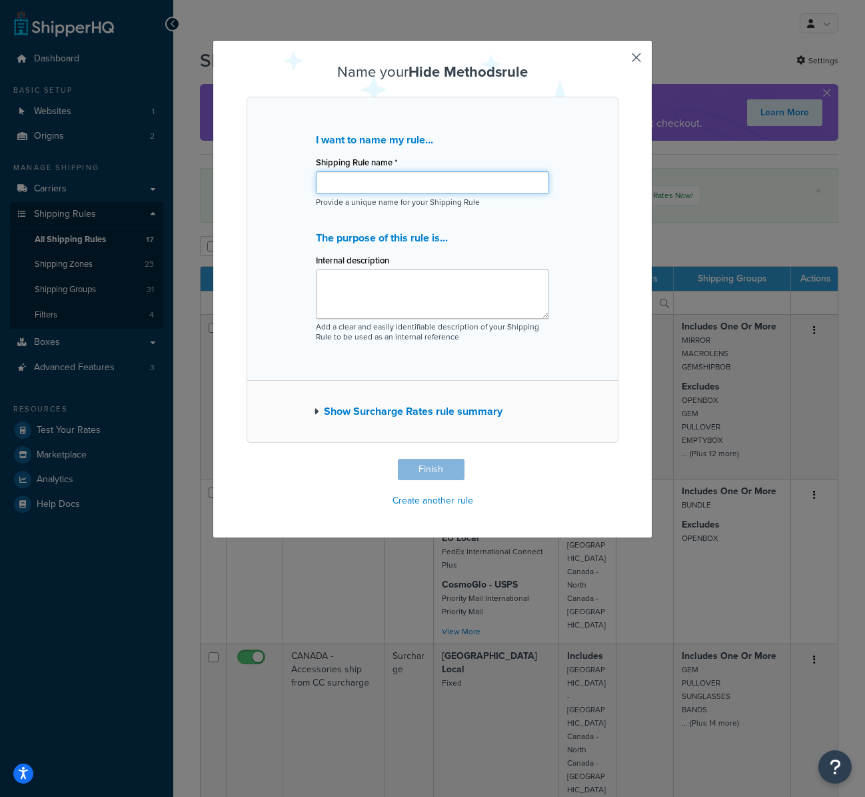
click at [399, 185] on input "Shipping Rule name *" at bounding box center [432, 182] width 233 height 23
type input "Hide All but FICP Canada"
drag, startPoint x: 637, startPoint y: 55, endPoint x: 613, endPoint y: 67, distance: 27.7
click at [636, 55] on div "Name your Hide Methods rule I want to name my rule... Shipping Rule name * Hide…" at bounding box center [433, 289] width 440 height 498
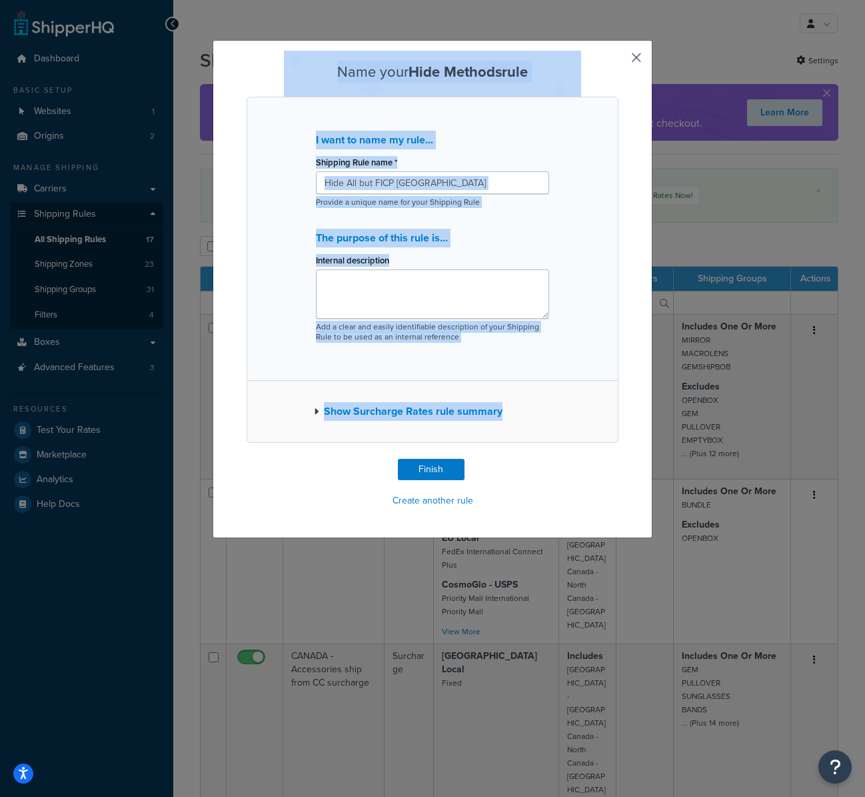
click at [619, 459] on button "button" at bounding box center [616, 460] width 3 height 3
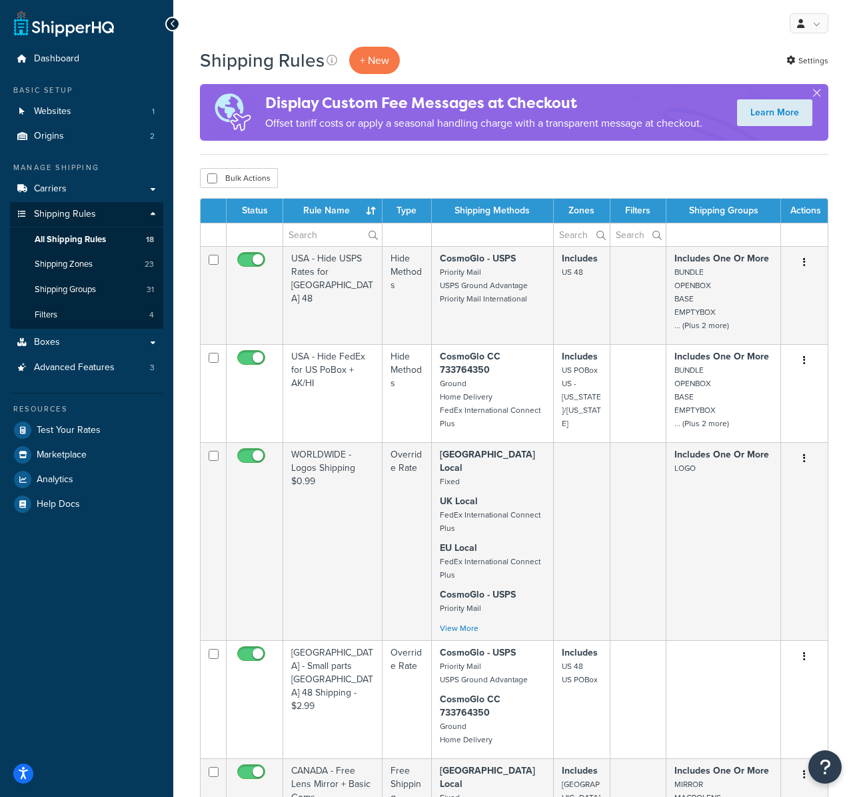
scroll to position [3, 0]
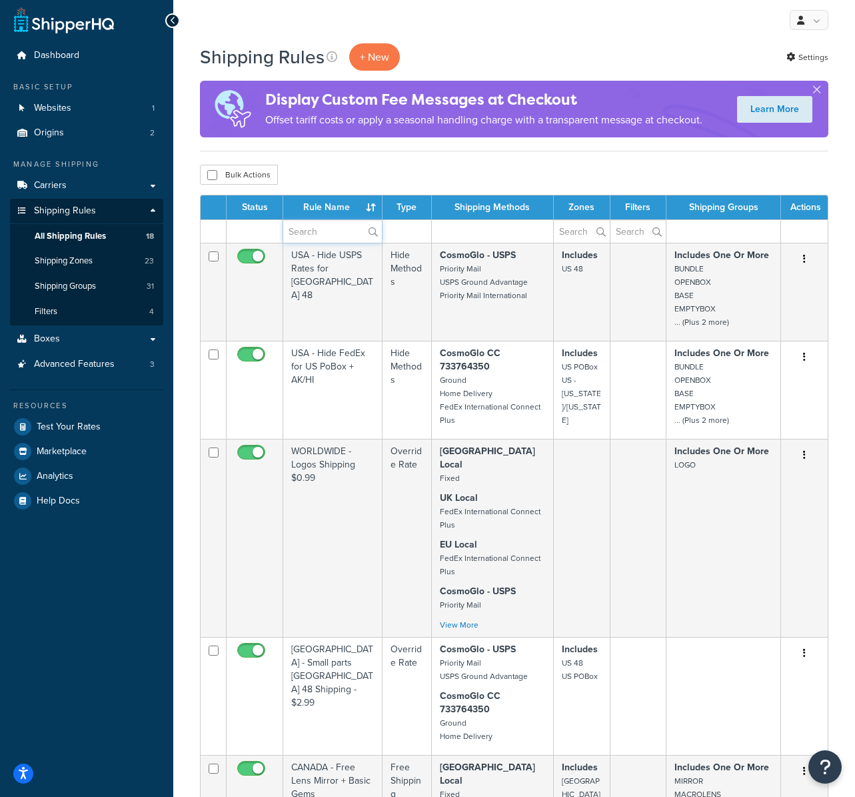
click at [321, 229] on input "text" at bounding box center [332, 231] width 99 height 23
type input "[GEOGRAPHIC_DATA]"
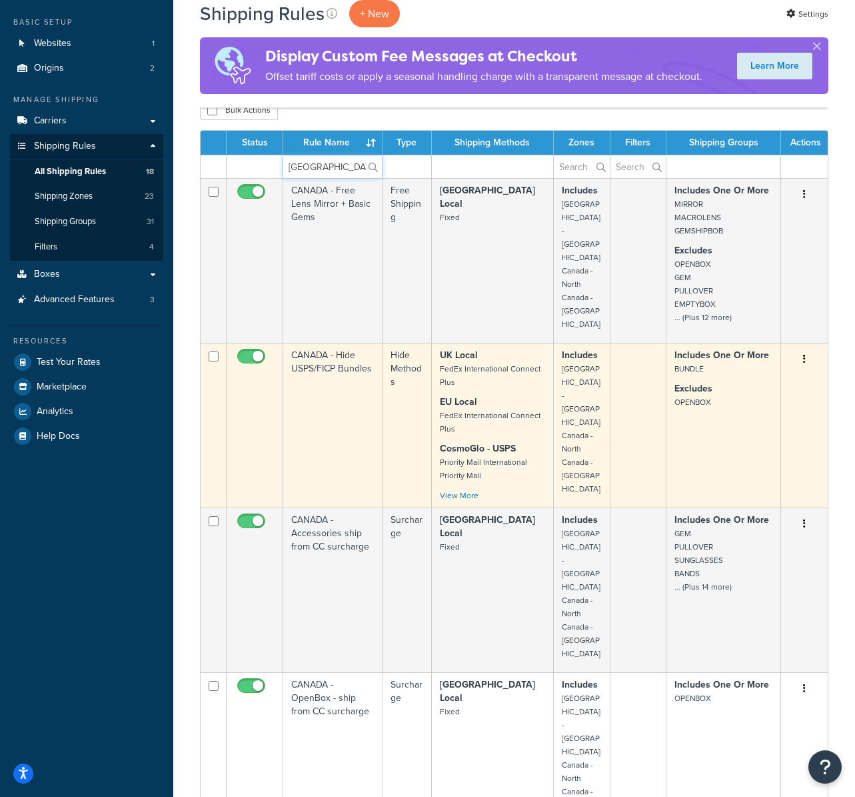
scroll to position [71, 0]
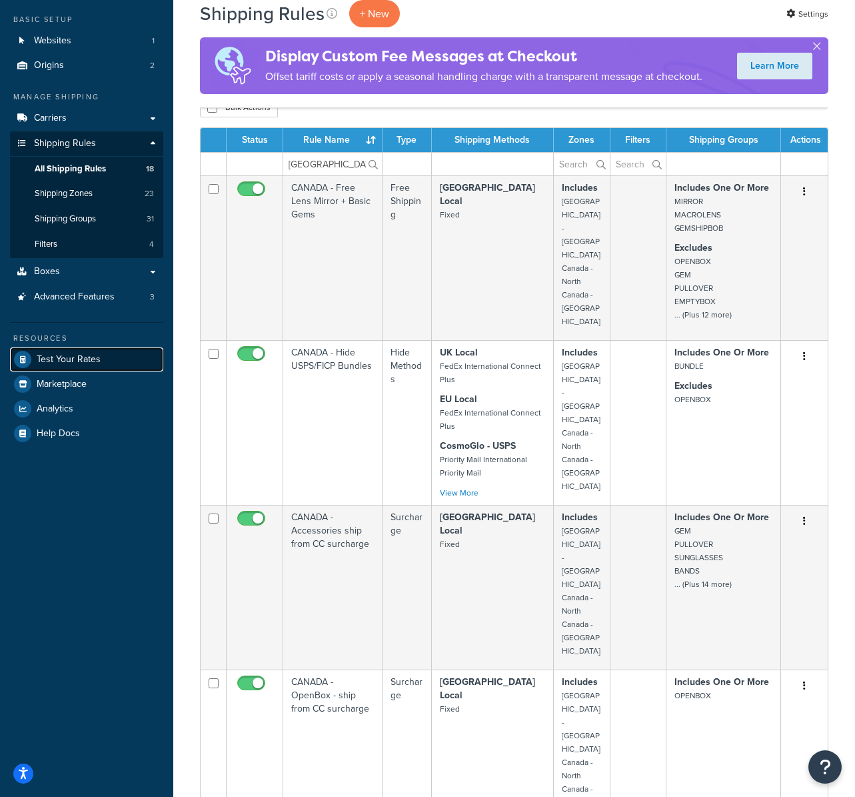
click at [76, 354] on span "Test Your Rates" at bounding box center [69, 359] width 64 height 11
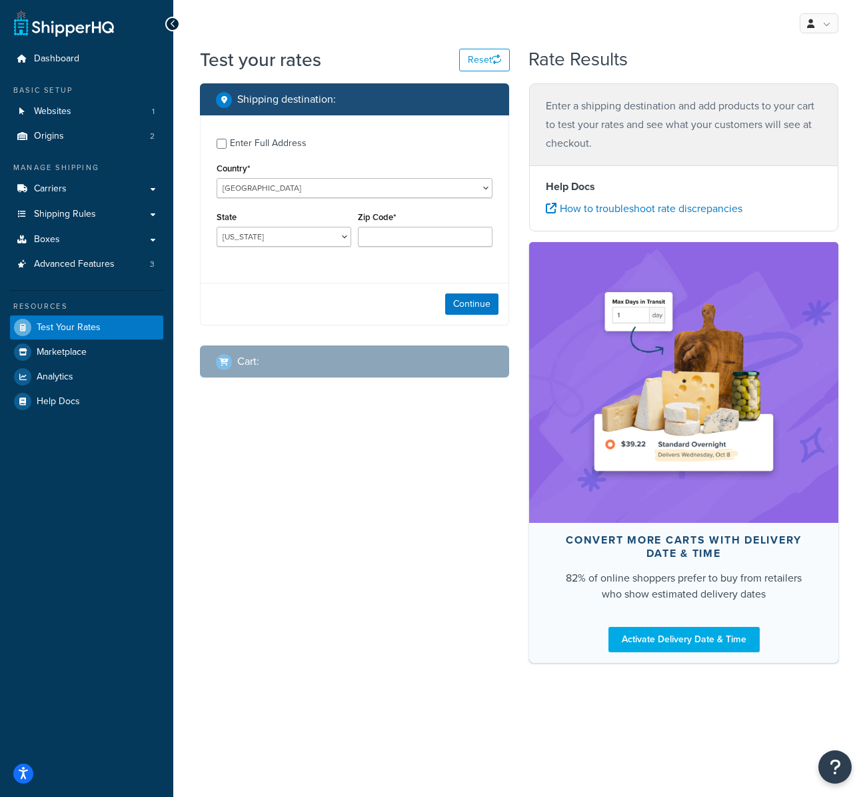
drag, startPoint x: 247, startPoint y: 152, endPoint x: 273, endPoint y: 146, distance: 26.7
click at [248, 151] on div "Enter Full Address" at bounding box center [268, 143] width 77 height 19
click at [227, 149] on input "Enter Full Address" at bounding box center [222, 144] width 10 height 10
checkbox input "true"
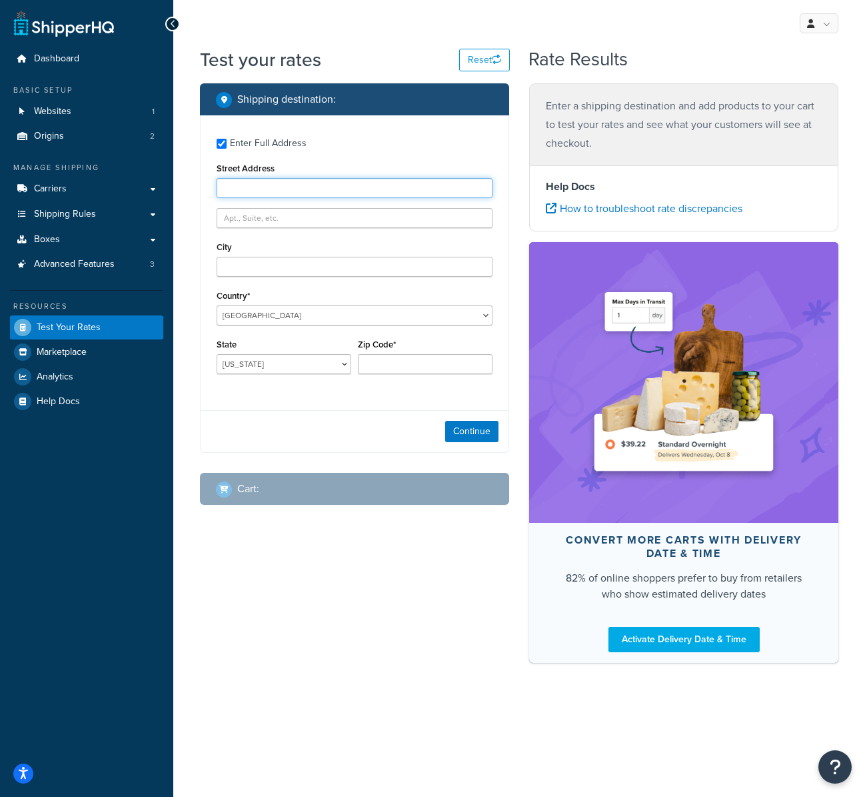
click at [265, 191] on input "Street Address" at bounding box center [355, 188] width 276 height 20
paste input "[STREET_ADDRESS]"
type input "[STREET_ADDRESS]"
click at [254, 267] on input "City" at bounding box center [355, 267] width 276 height 20
type input "woodbridge"
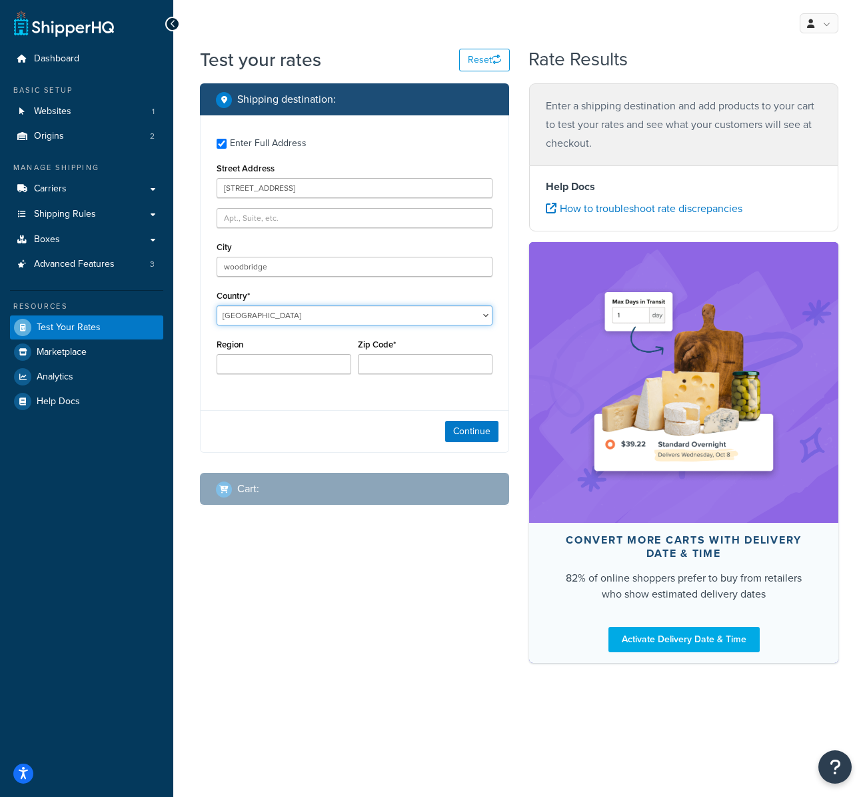
select select "KH"
select select "CA"
select select "ON"
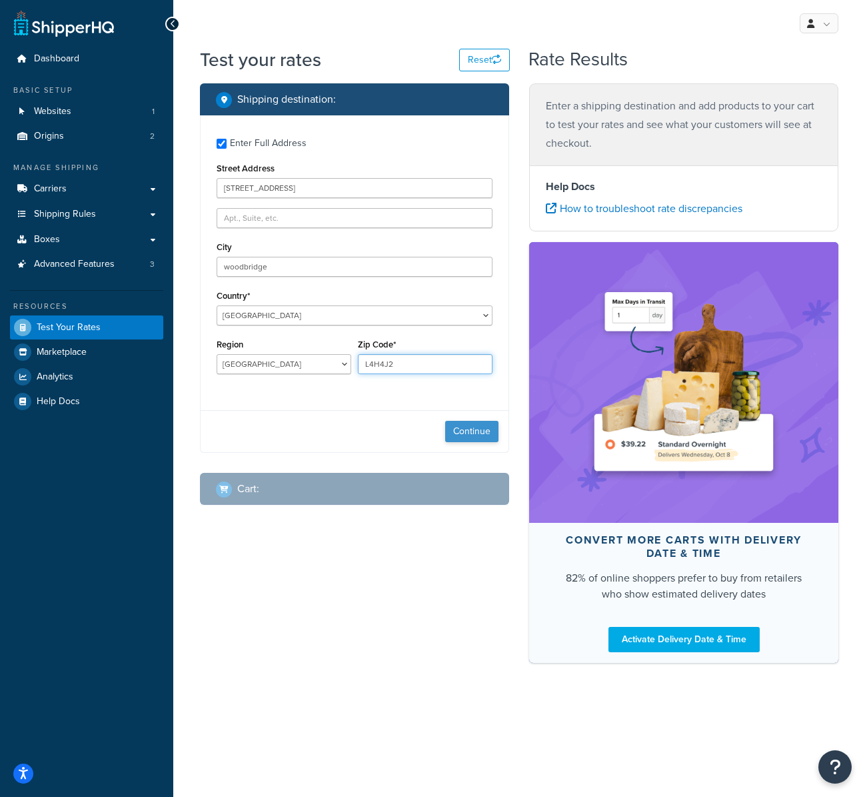
type input "L4H4J2"
click at [475, 436] on button "Continue" at bounding box center [471, 431] width 53 height 21
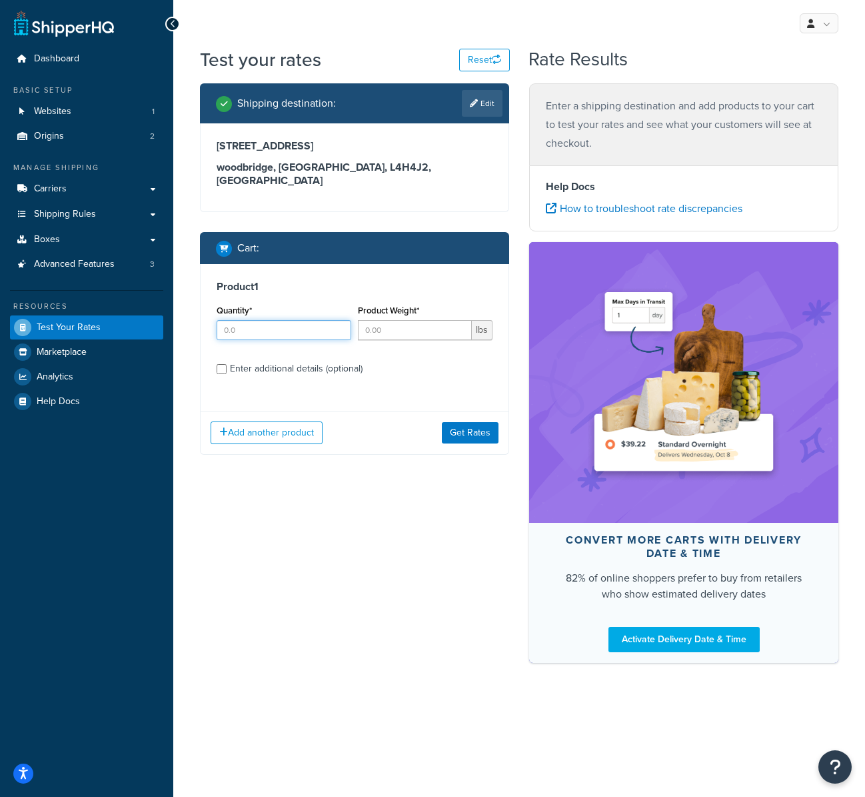
click at [261, 320] on input "Quantity*" at bounding box center [284, 330] width 135 height 20
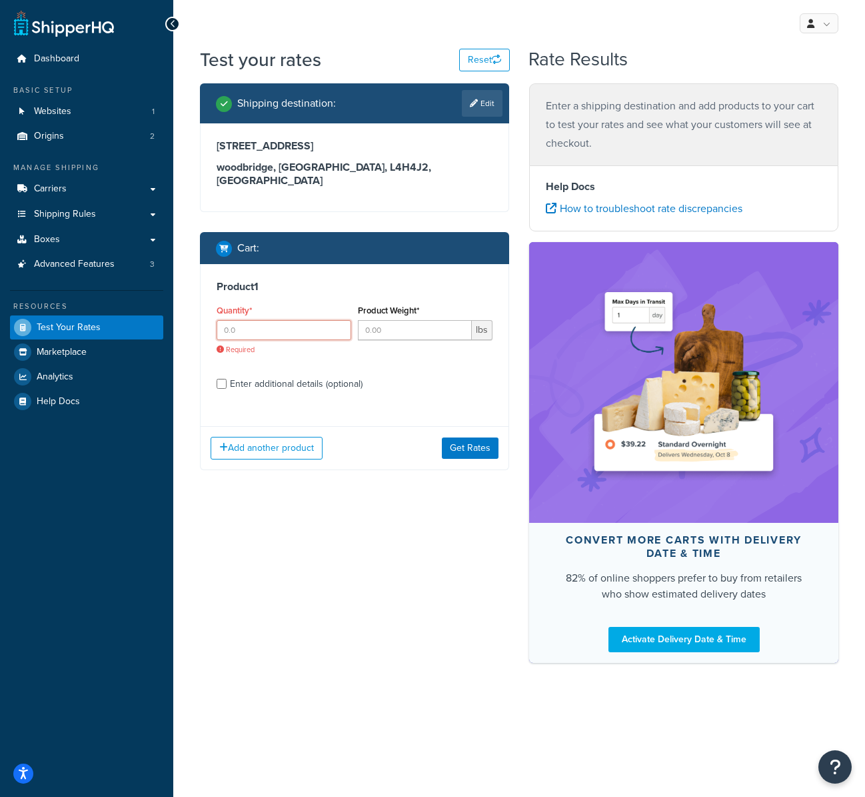
click at [281, 320] on input "Quantity*" at bounding box center [284, 330] width 135 height 20
type input "1"
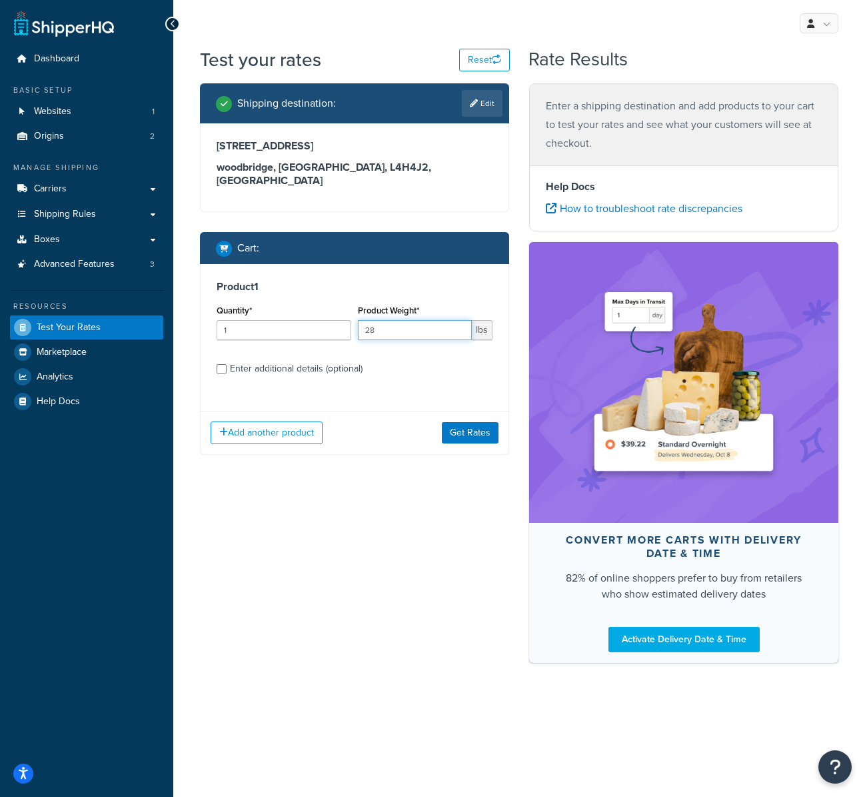
type input "28"
click at [277, 359] on div "Enter additional details (optional)" at bounding box center [296, 368] width 133 height 19
click at [227, 364] on input "Enter additional details (optional)" at bounding box center [222, 369] width 10 height 10
checkbox input "true"
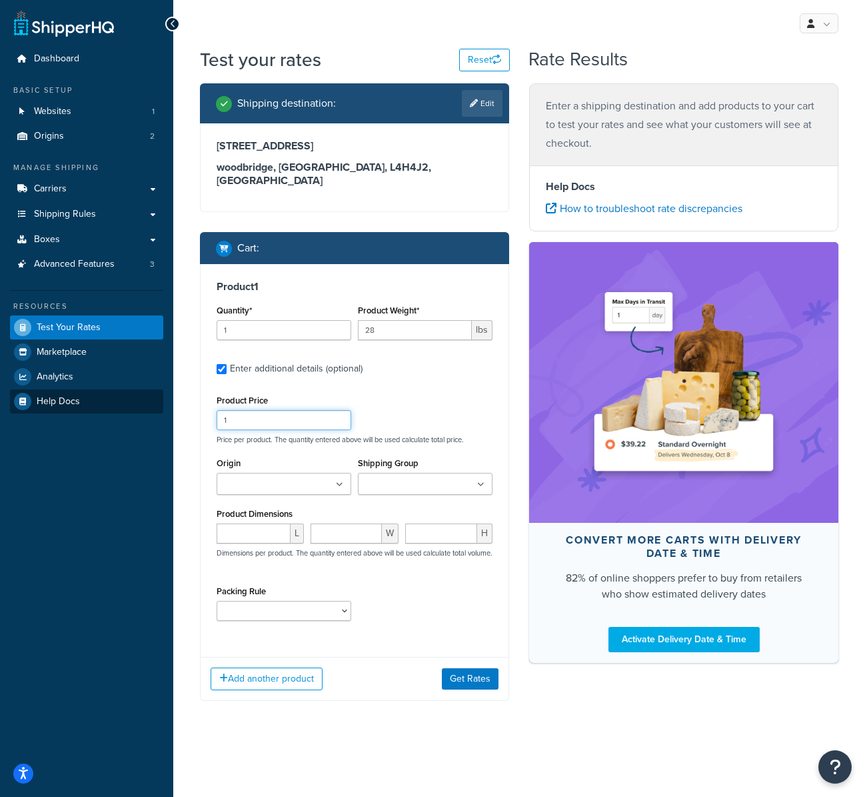
drag, startPoint x: 271, startPoint y: 404, endPoint x: 142, endPoint y: 409, distance: 128.8
click at [142, 409] on div "Dashboard Basic Setup Websites 1 Origins 2 Manage Shipping Carriers Carriers Al…" at bounding box center [432, 398] width 865 height 797
type input "785"
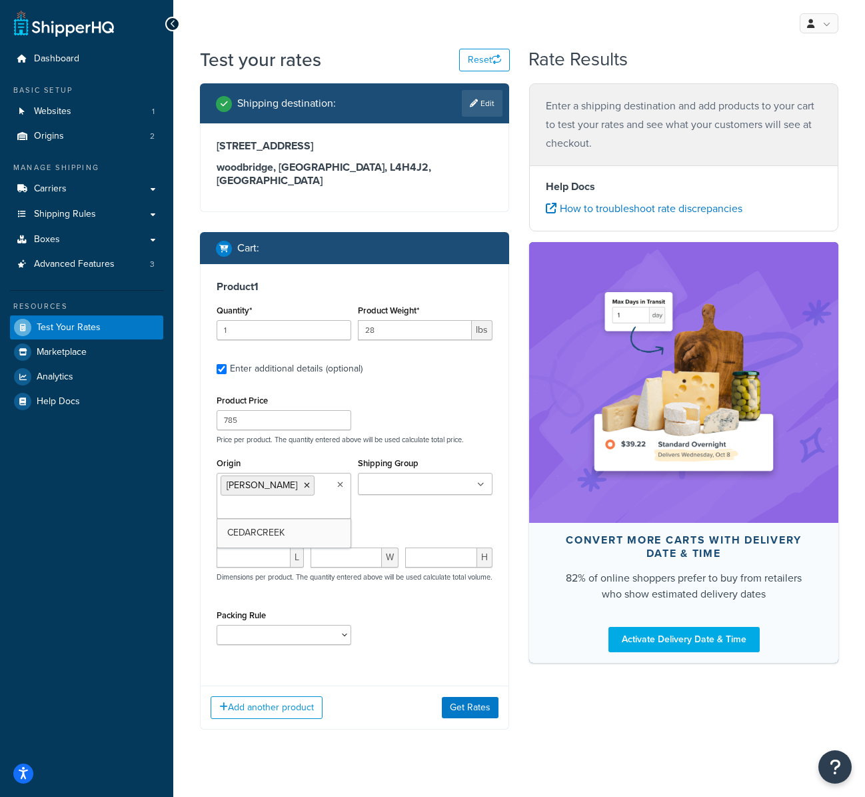
click at [391, 477] on input "Shipping Group" at bounding box center [421, 484] width 118 height 15
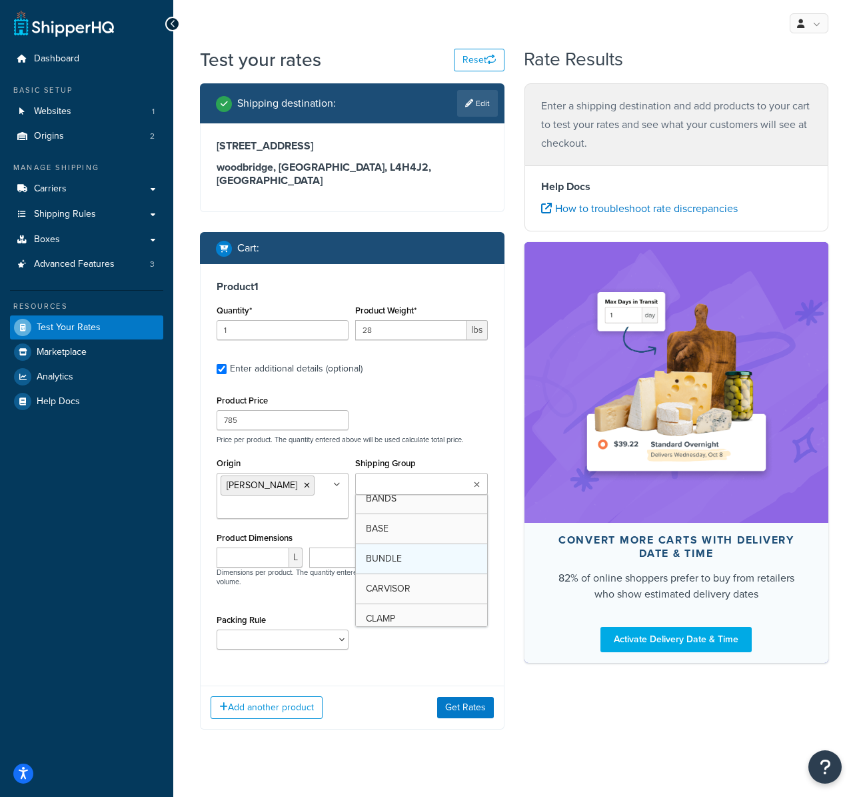
scroll to position [47, 0]
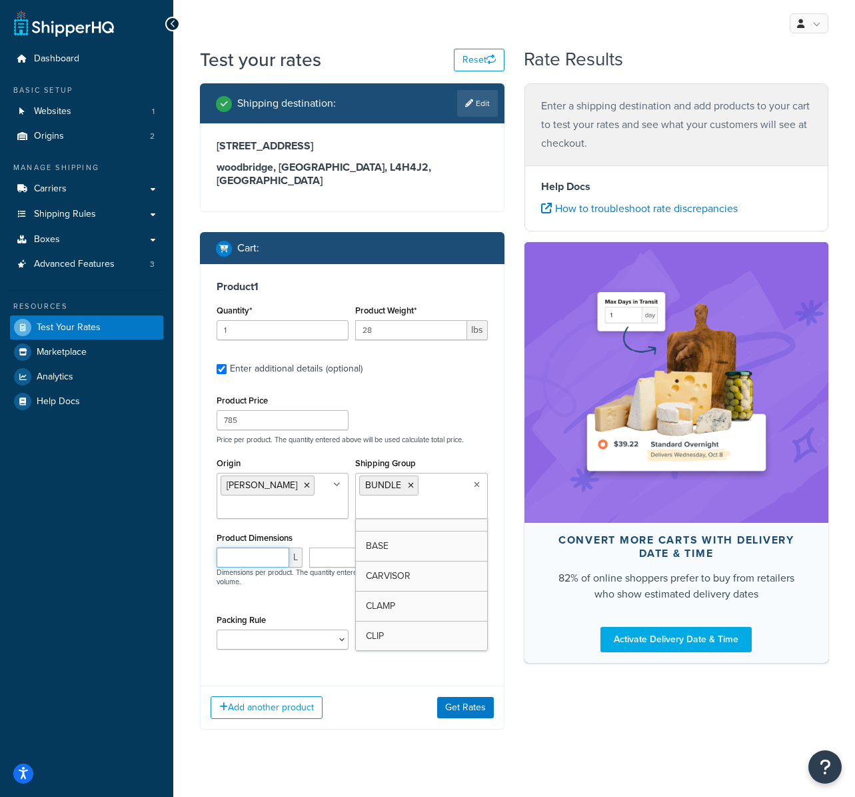
click at [261, 547] on input "number" at bounding box center [253, 557] width 73 height 20
type input "38"
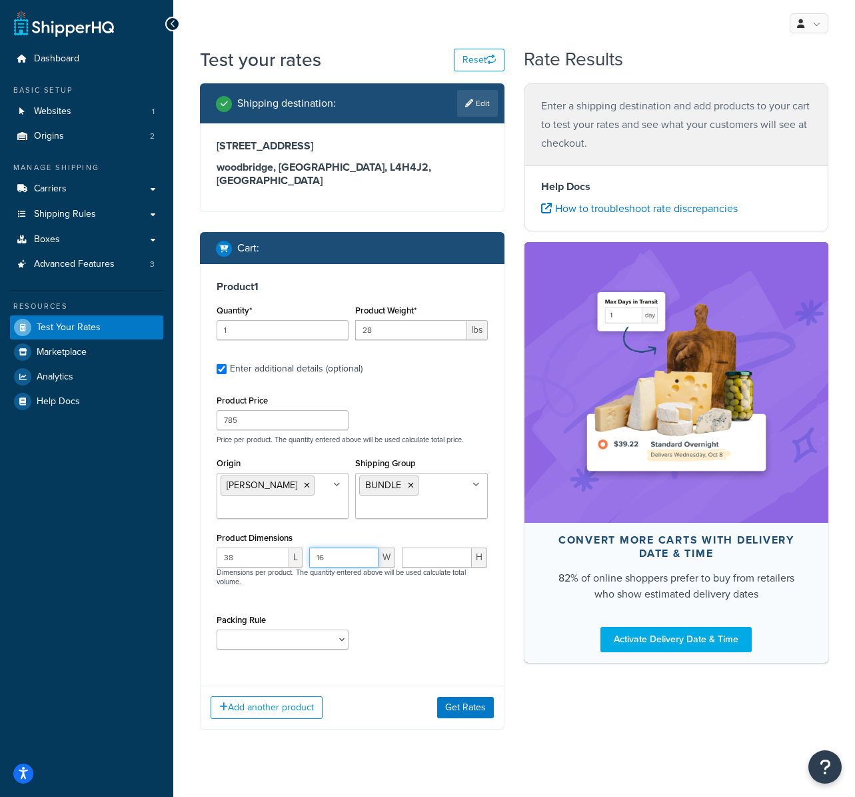
type input "16"
type input "5"
select select "64403"
click at [348, 651] on div "Product 1 Quantity* 1 Product Weight* 28 lbs Enter additional details (optional…" at bounding box center [352, 469] width 303 height 411
click at [463, 697] on button "Get Rates" at bounding box center [465, 707] width 57 height 21
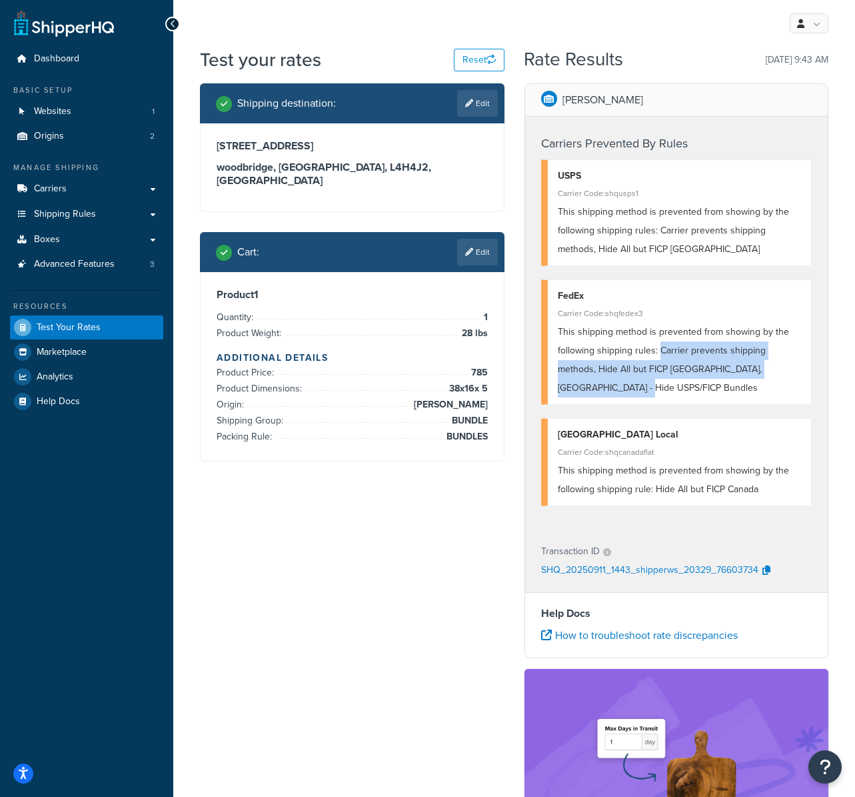
drag, startPoint x: 677, startPoint y: 381, endPoint x: 667, endPoint y: 367, distance: 16.7
click at [659, 355] on div "This shipping method is prevented from showing by the following shipping rules:…" at bounding box center [680, 360] width 244 height 75
click at [695, 392] on div "This shipping method is prevented from showing by the following shipping rules:…" at bounding box center [680, 360] width 244 height 75
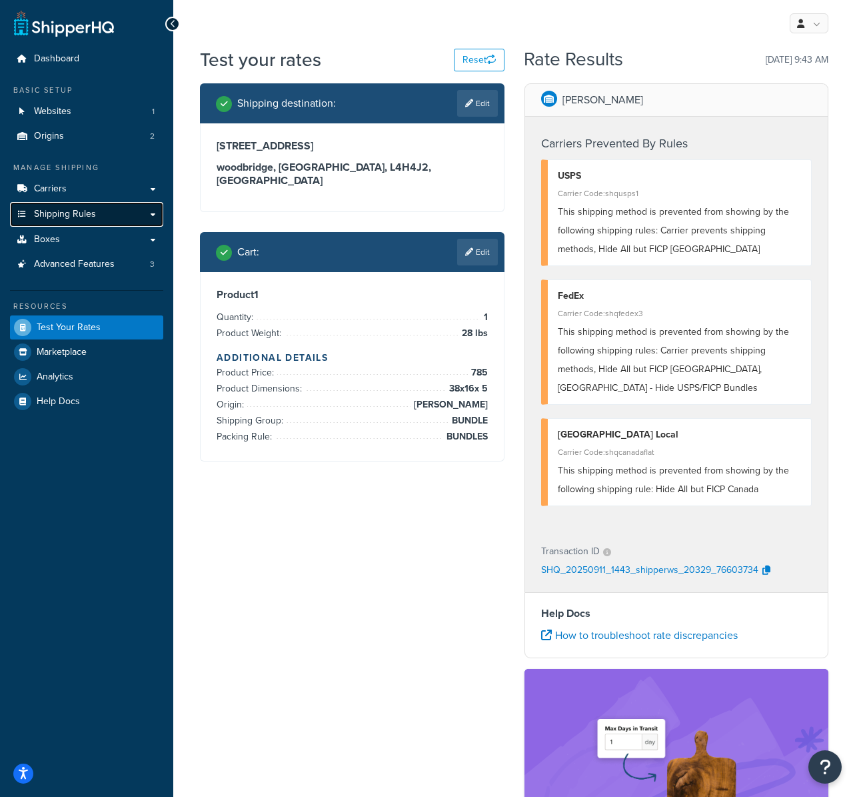
click at [79, 211] on span "Shipping Rules" at bounding box center [65, 214] width 62 height 11
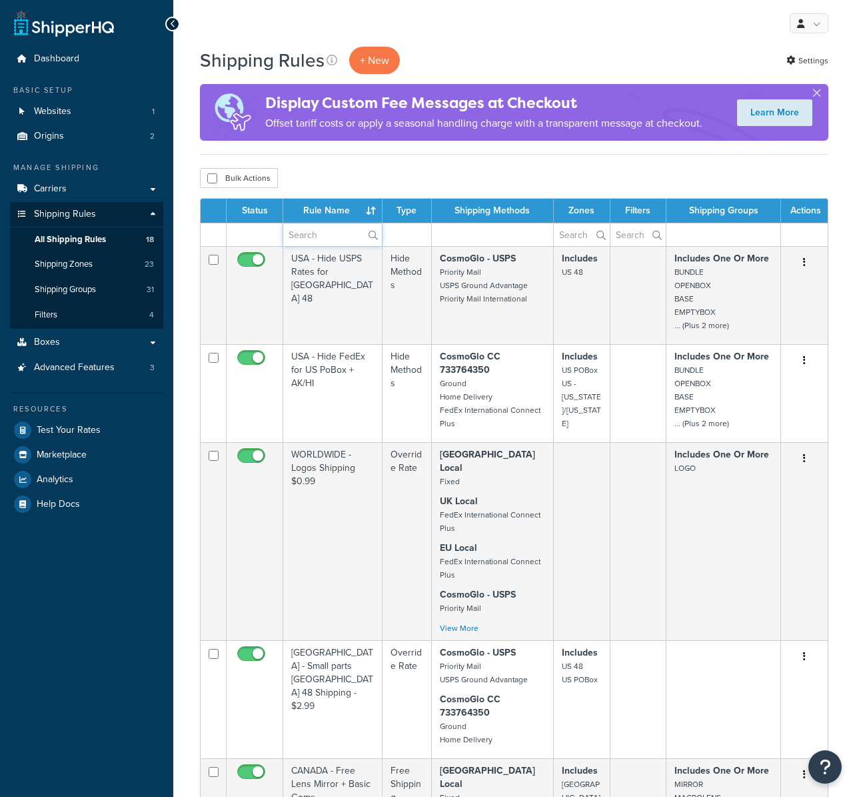
click at [331, 236] on input "text" at bounding box center [332, 234] width 99 height 23
type input "CANADA"
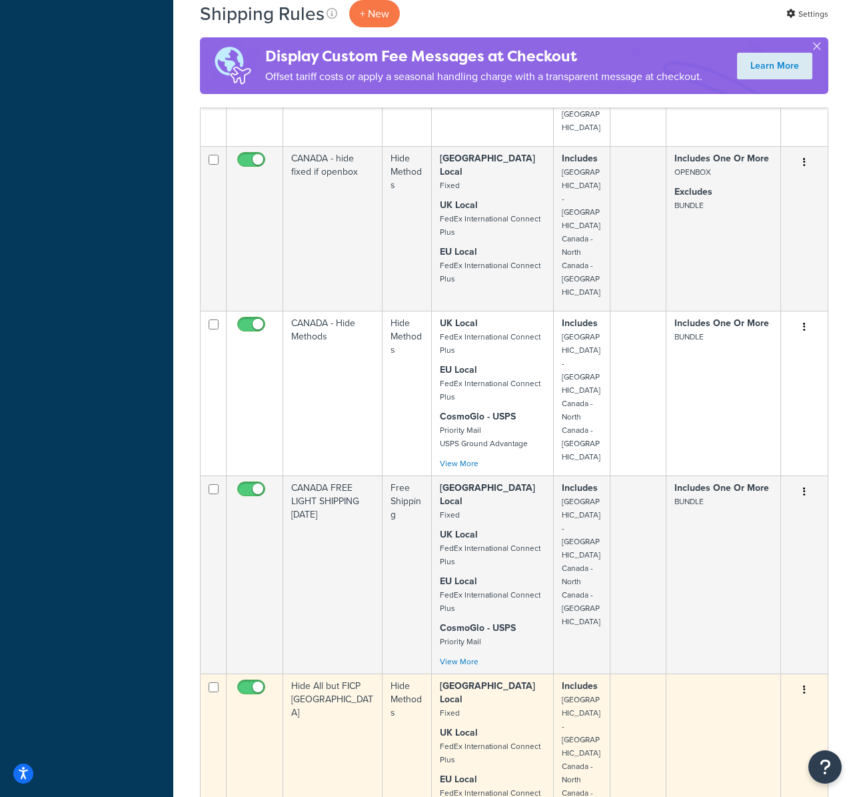
scroll to position [783, 0]
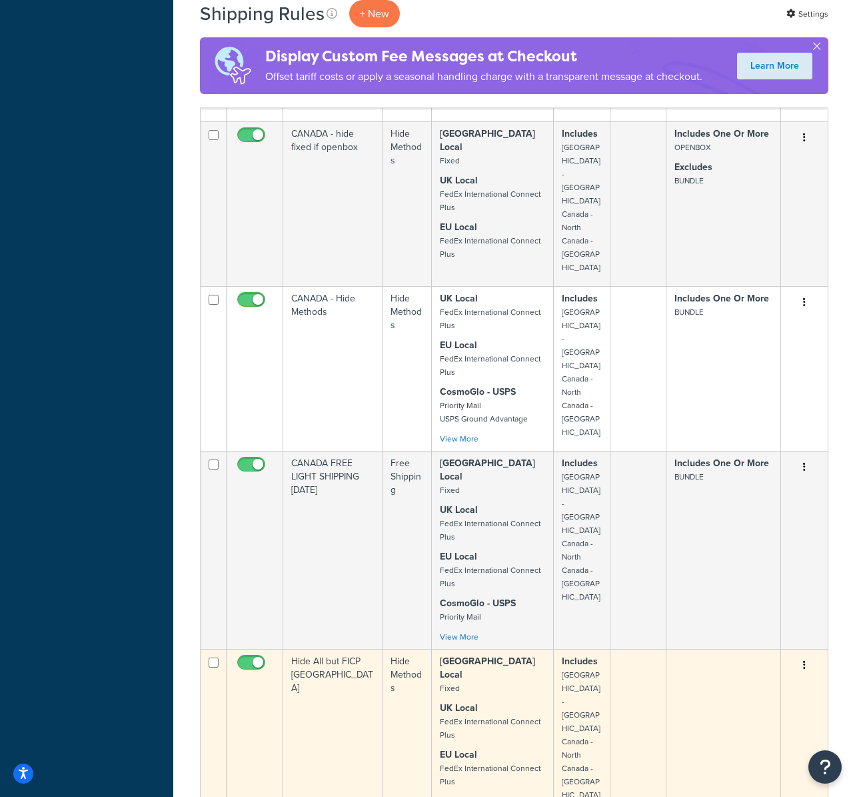
click at [803, 660] on icon "button" at bounding box center [804, 664] width 3 height 9
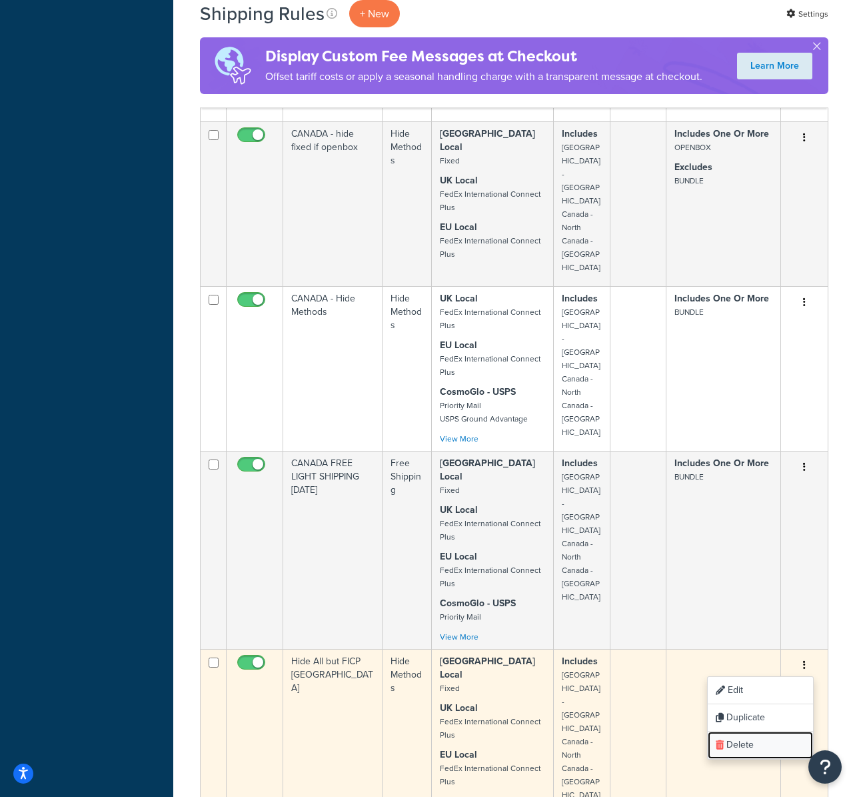
click at [745, 731] on link "Delete" at bounding box center [760, 744] width 105 height 27
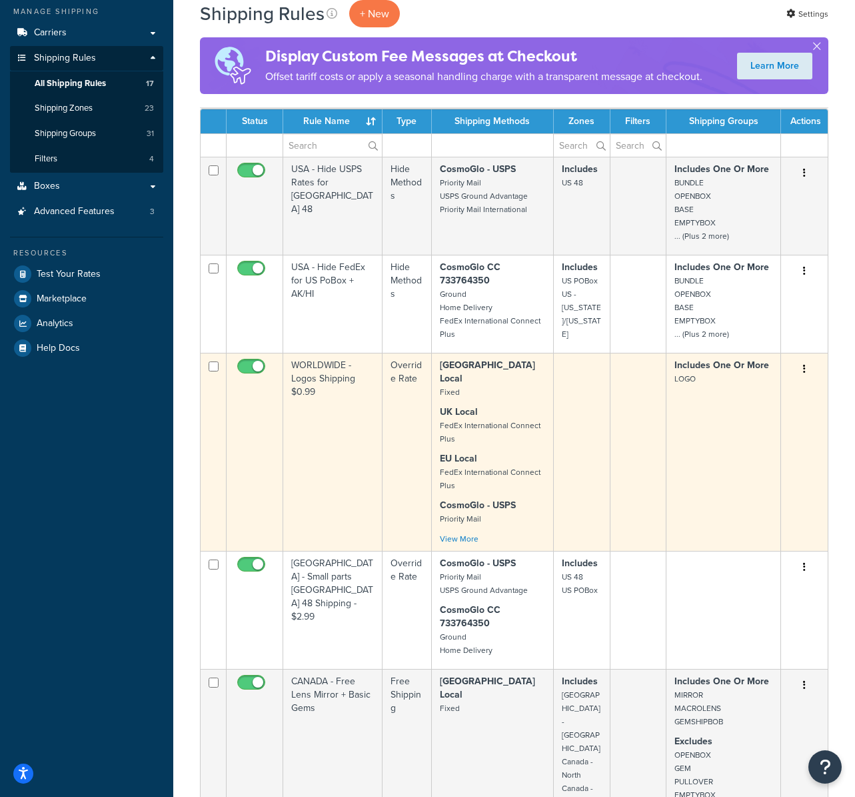
scroll to position [157, 0]
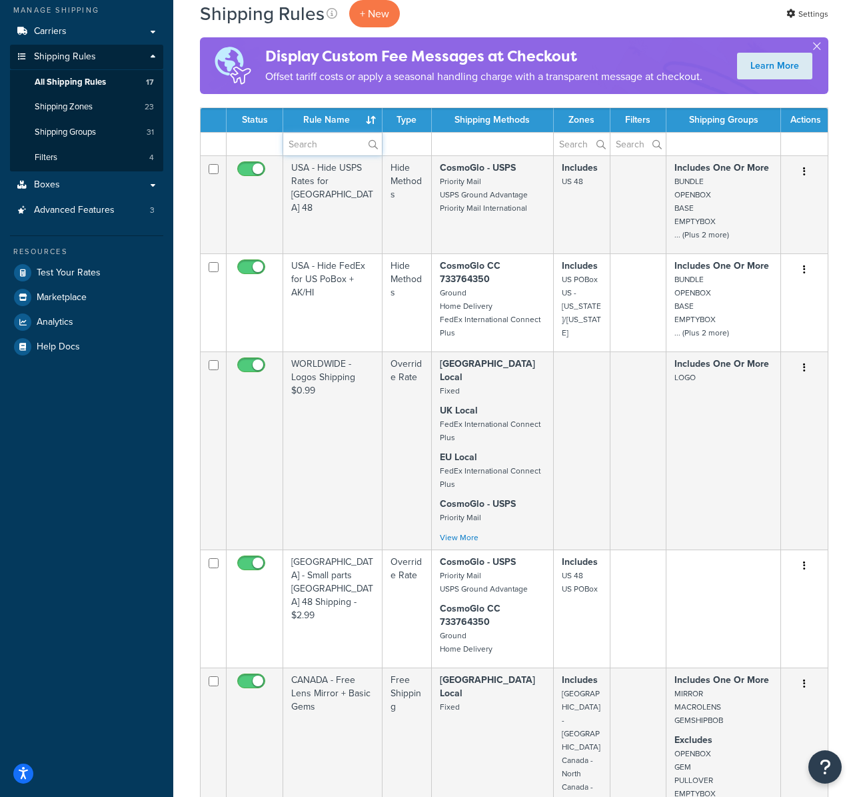
click at [330, 145] on input "text" at bounding box center [332, 144] width 99 height 23
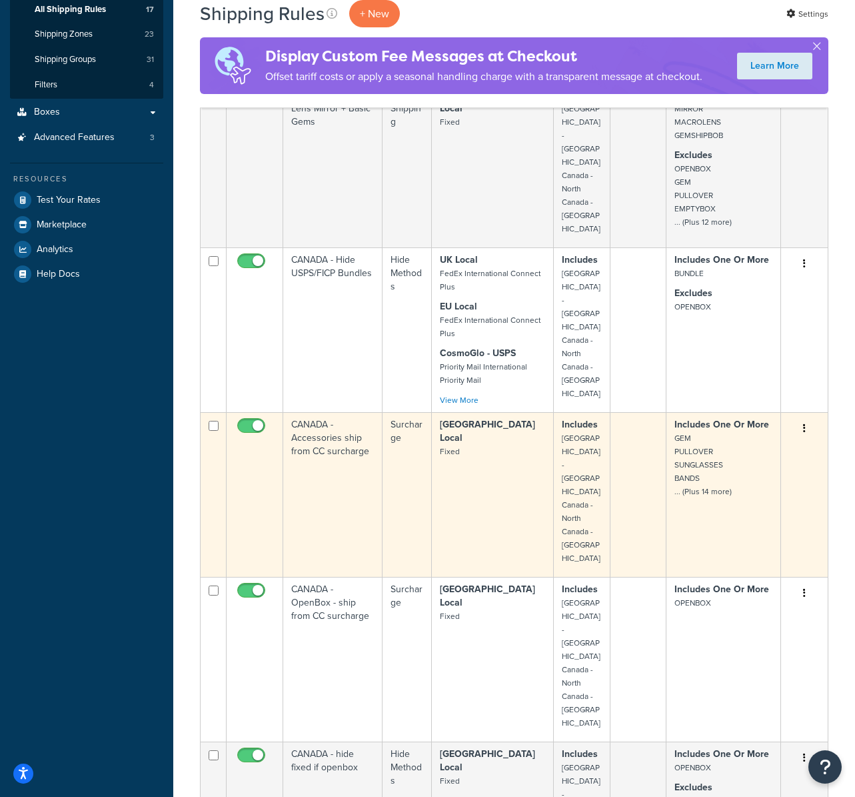
scroll to position [231, 0]
type input "[GEOGRAPHIC_DATA]"
click at [806, 421] on button "button" at bounding box center [804, 427] width 19 height 21
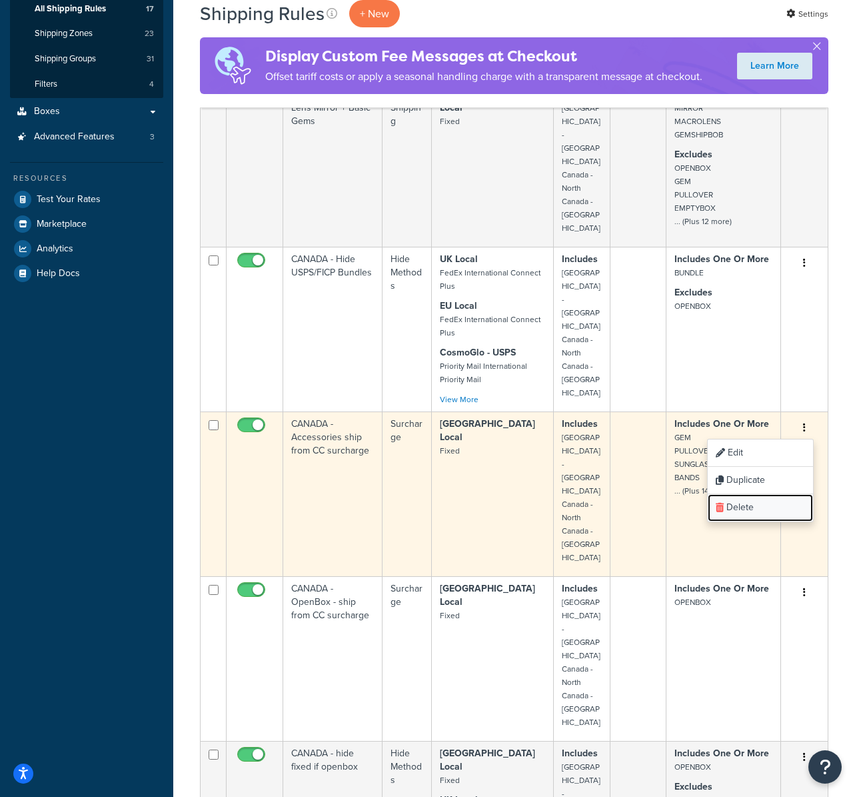
click at [744, 501] on link "Delete" at bounding box center [760, 507] width 105 height 27
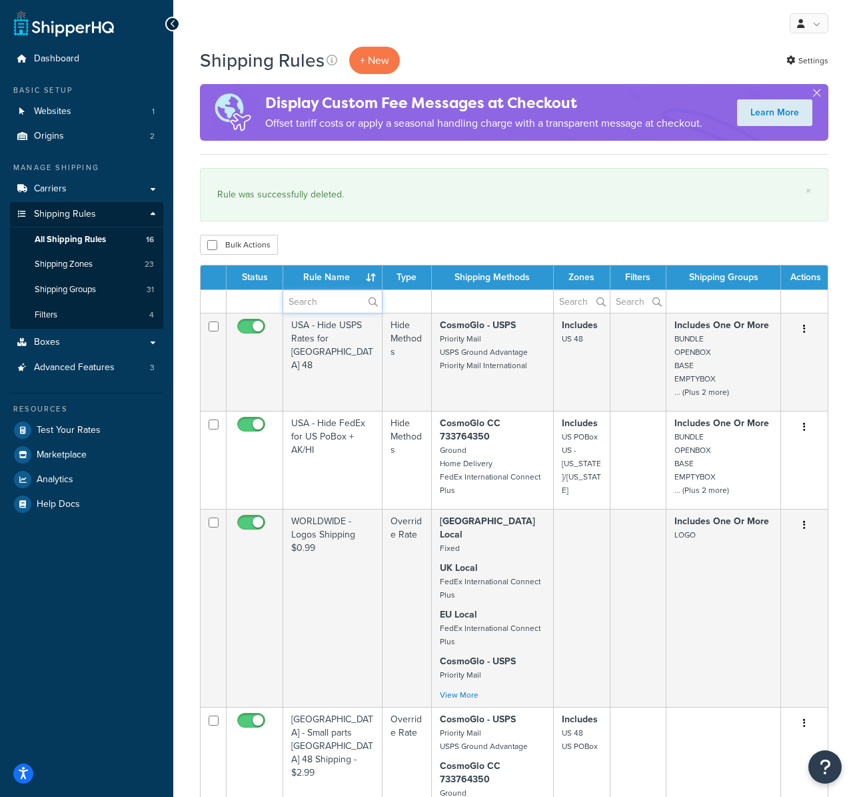
click at [321, 295] on input "text" at bounding box center [332, 301] width 99 height 23
type input "CANADA"
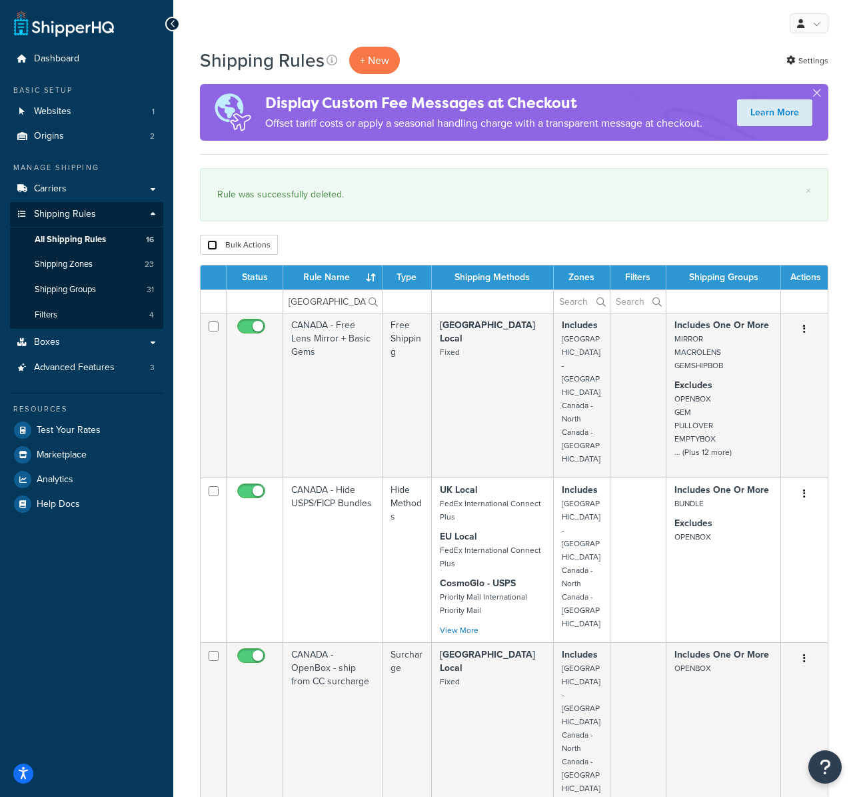
click at [211, 244] on input "checkbox" at bounding box center [212, 245] width 10 height 10
checkbox input "true"
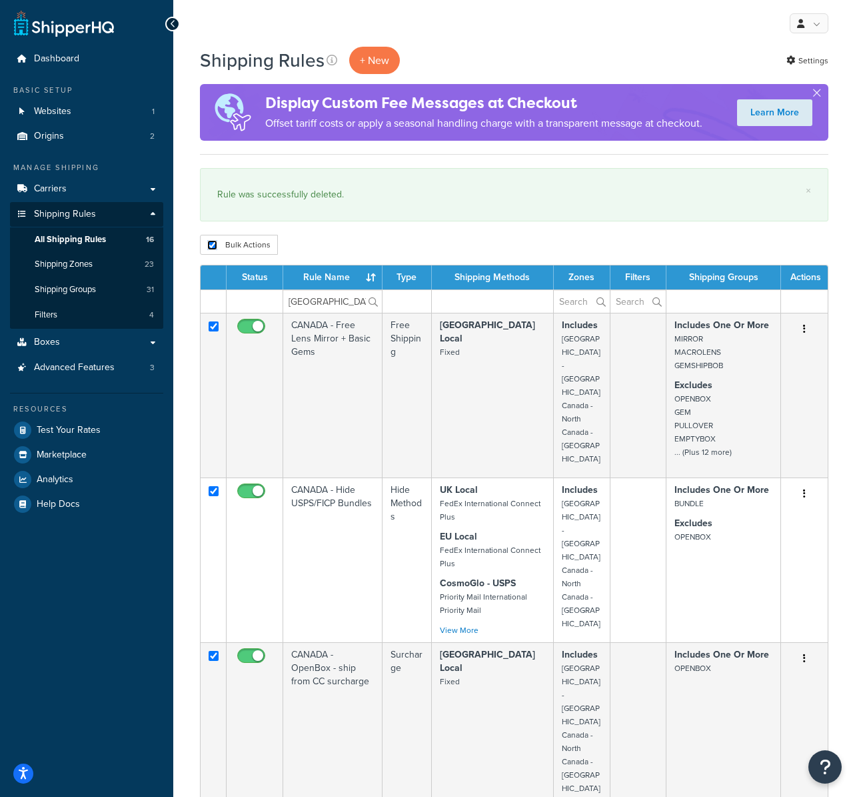
checkbox input "true"
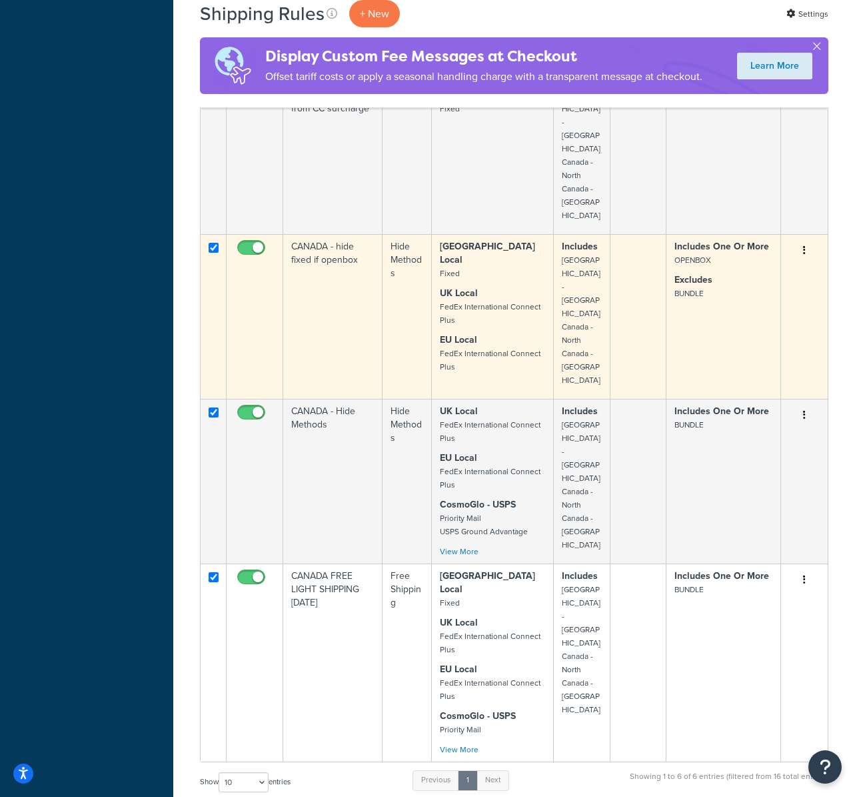
scroll to position [566, 0]
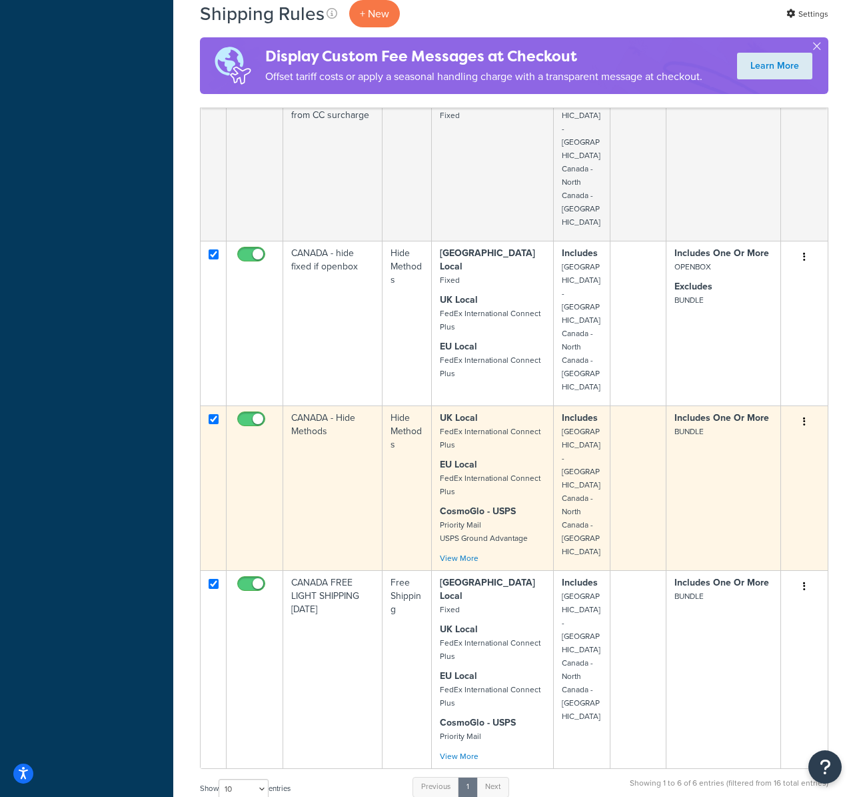
click at [259, 414] on input "checkbox" at bounding box center [253, 422] width 37 height 17
checkbox input "true"
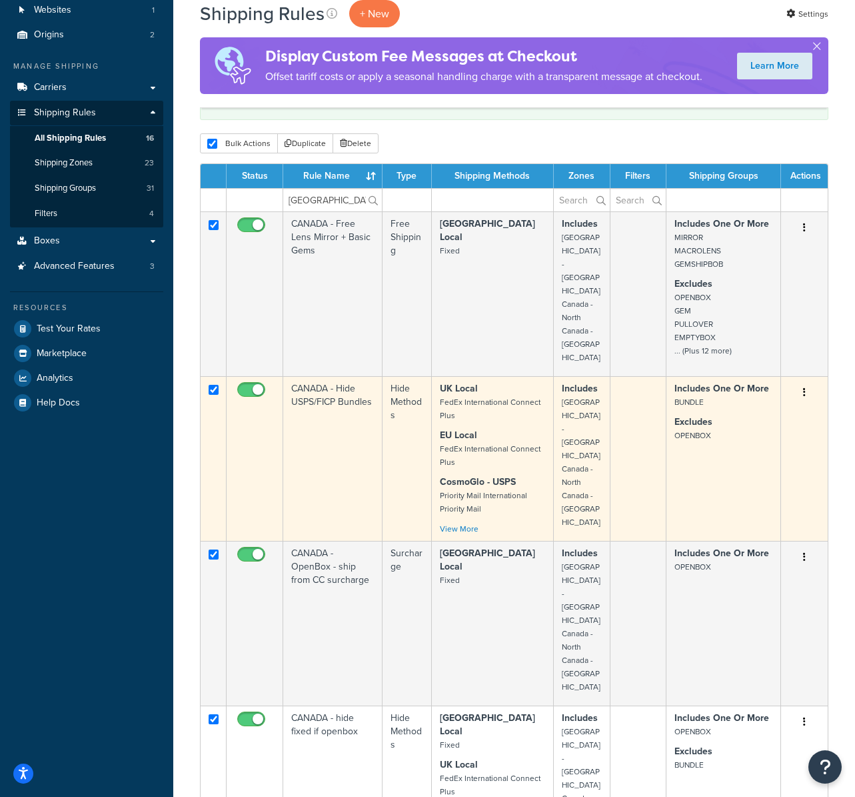
scroll to position [95, 0]
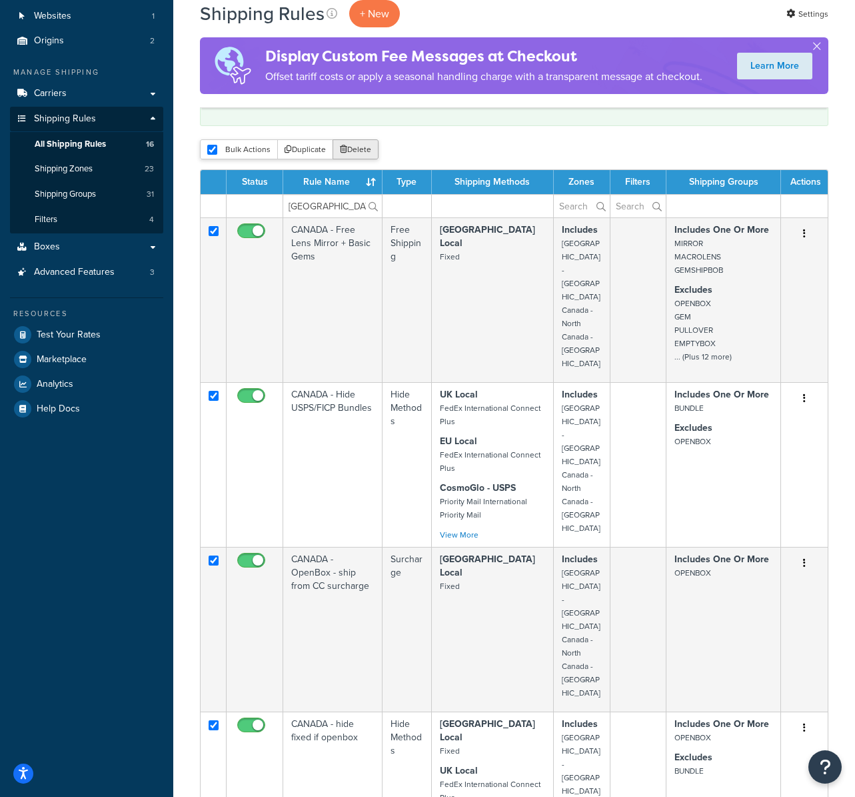
click at [365, 149] on button "Delete" at bounding box center [356, 149] width 46 height 20
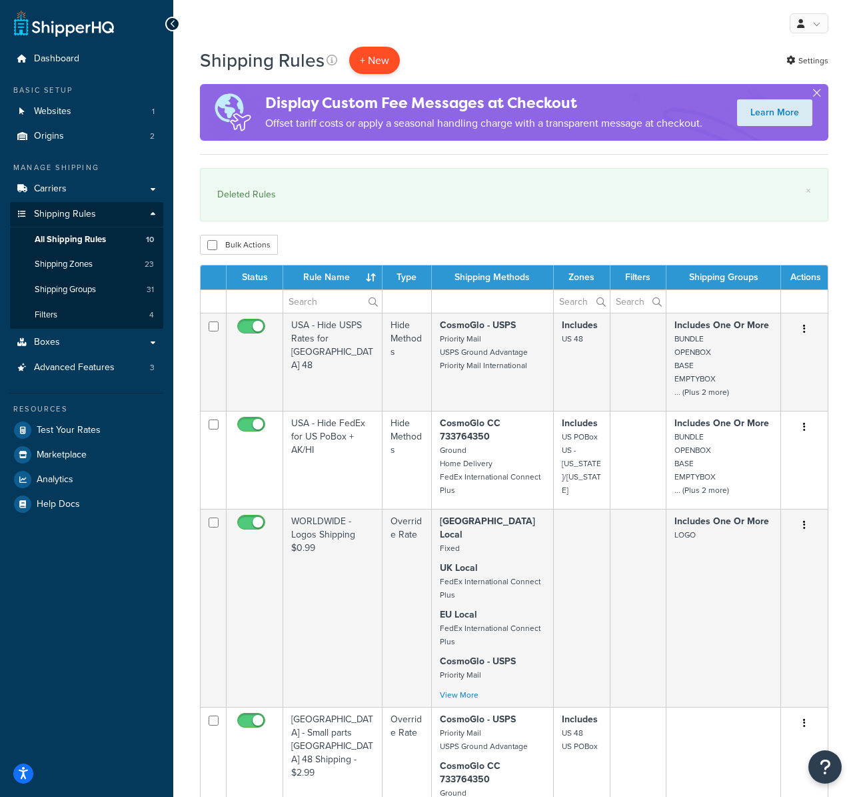
click at [377, 59] on p "+ New" at bounding box center [374, 60] width 51 height 27
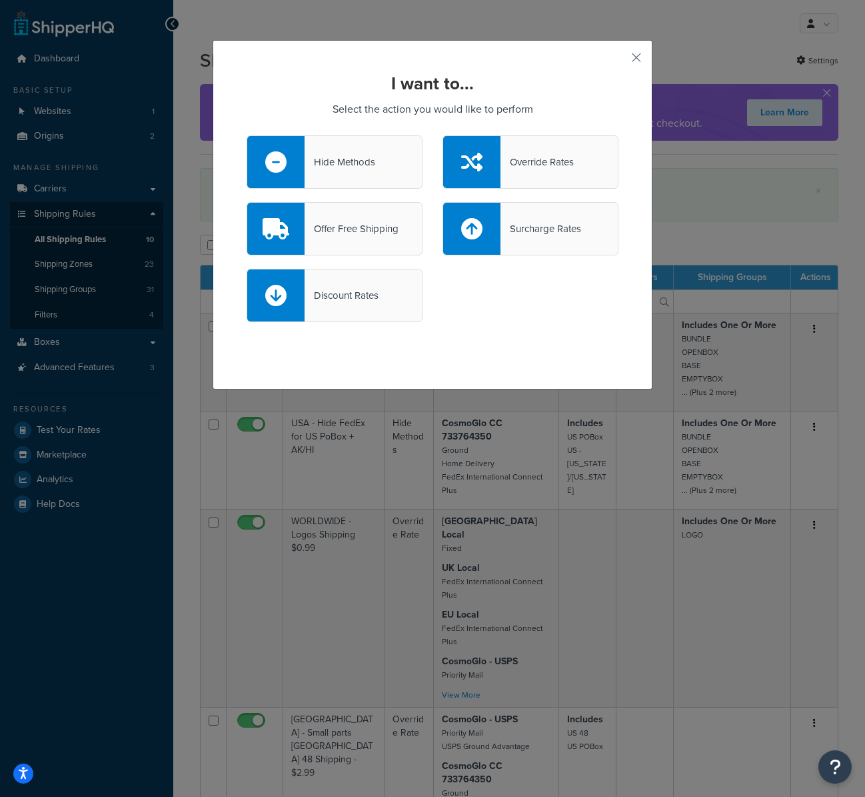
click at [320, 153] on div "Hide Methods" at bounding box center [340, 162] width 71 height 19
click at [0, 0] on input "Hide Methods" at bounding box center [0, 0] width 0 height 0
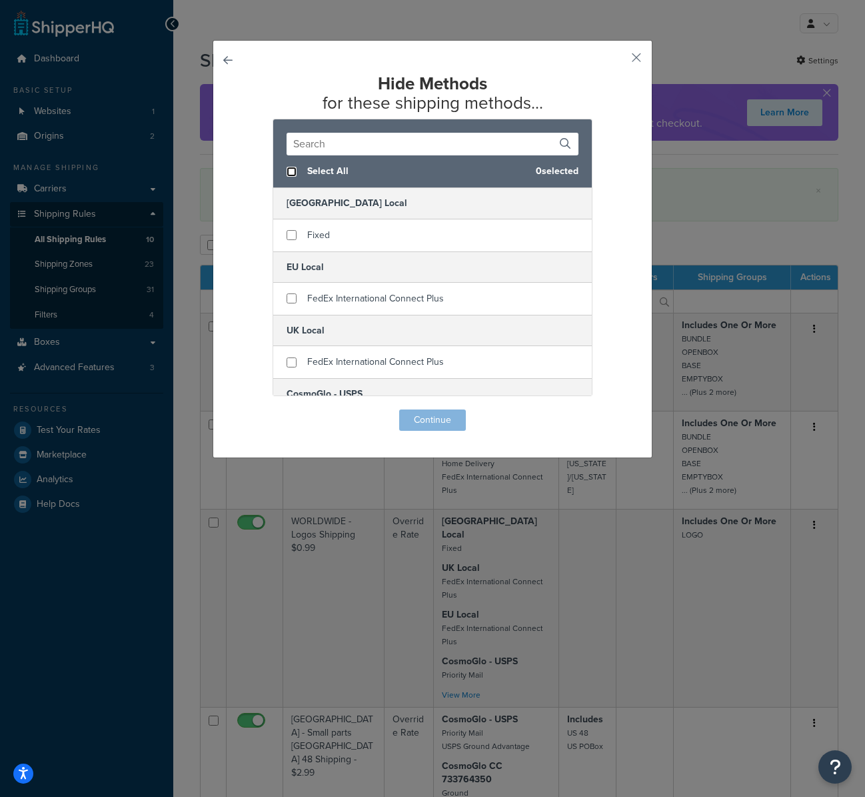
drag, startPoint x: 286, startPoint y: 171, endPoint x: 283, endPoint y: 192, distance: 21.5
click at [287, 171] on input "checkbox" at bounding box center [292, 172] width 10 height 10
checkbox input "true"
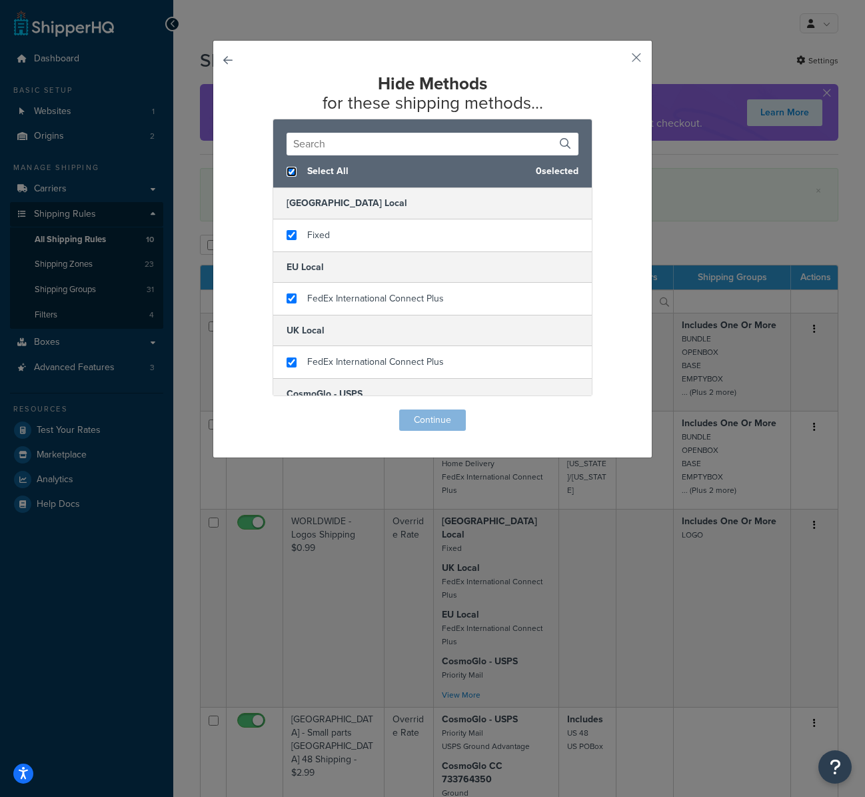
checkbox input "true"
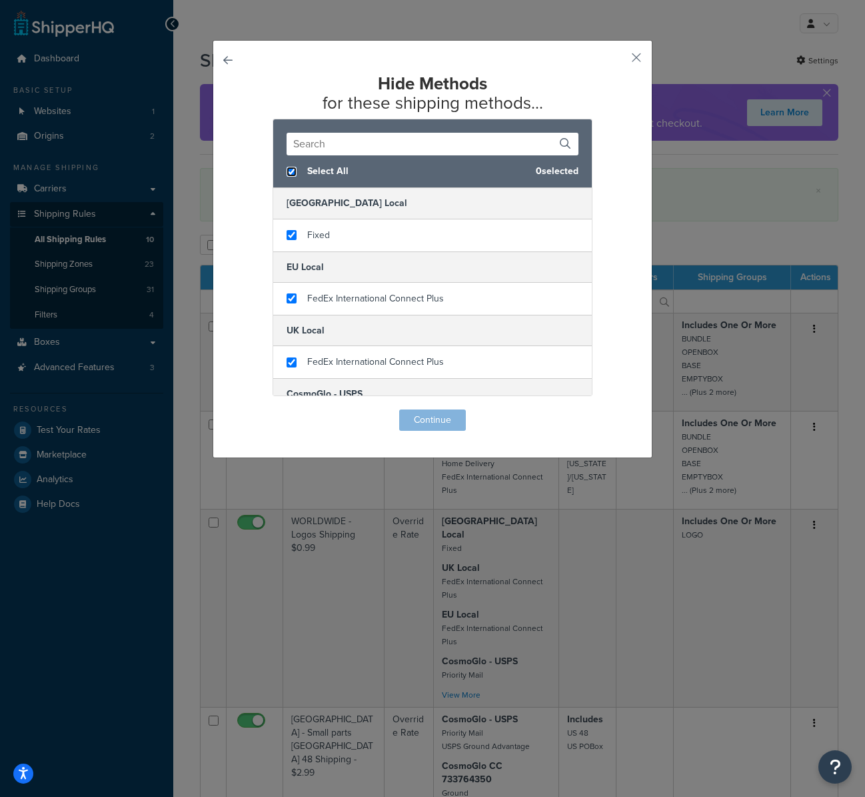
checkbox input "true"
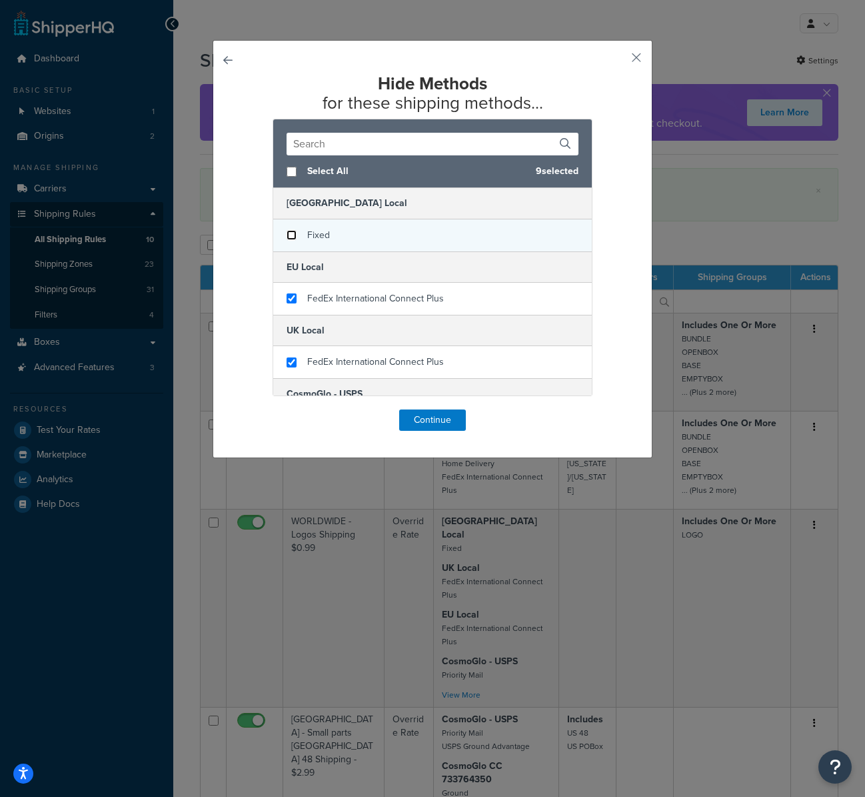
checkbox input "false"
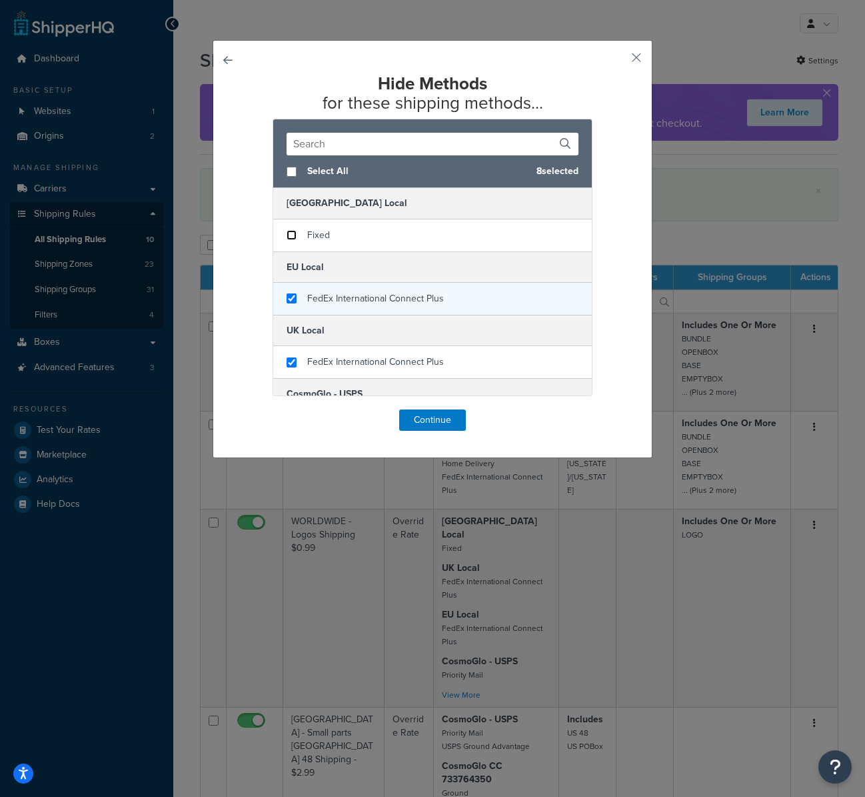
drag, startPoint x: 286, startPoint y: 235, endPoint x: 303, endPoint y: 293, distance: 61.2
click at [287, 235] on input "checkbox" at bounding box center [292, 235] width 10 height 10
checkbox input "false"
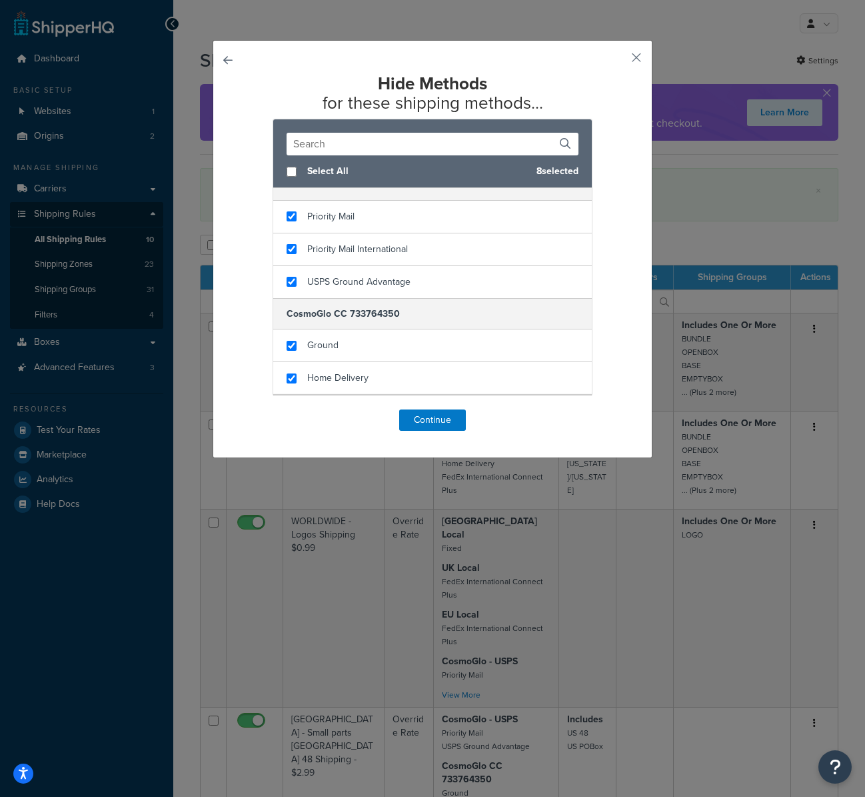
scroll to position [241, 0]
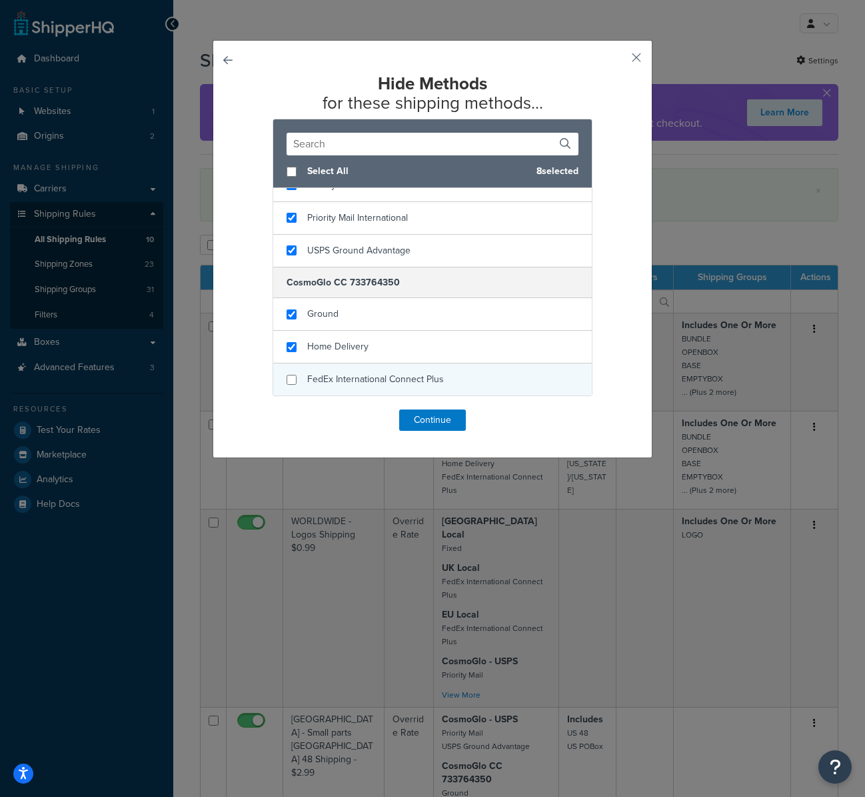
checkbox input "false"
drag, startPoint x: 305, startPoint y: 370, endPoint x: 338, endPoint y: 395, distance: 40.9
click at [307, 371] on div "FedEx International Connect Plus" at bounding box center [375, 379] width 137 height 19
click at [443, 419] on button "Continue" at bounding box center [432, 419] width 67 height 21
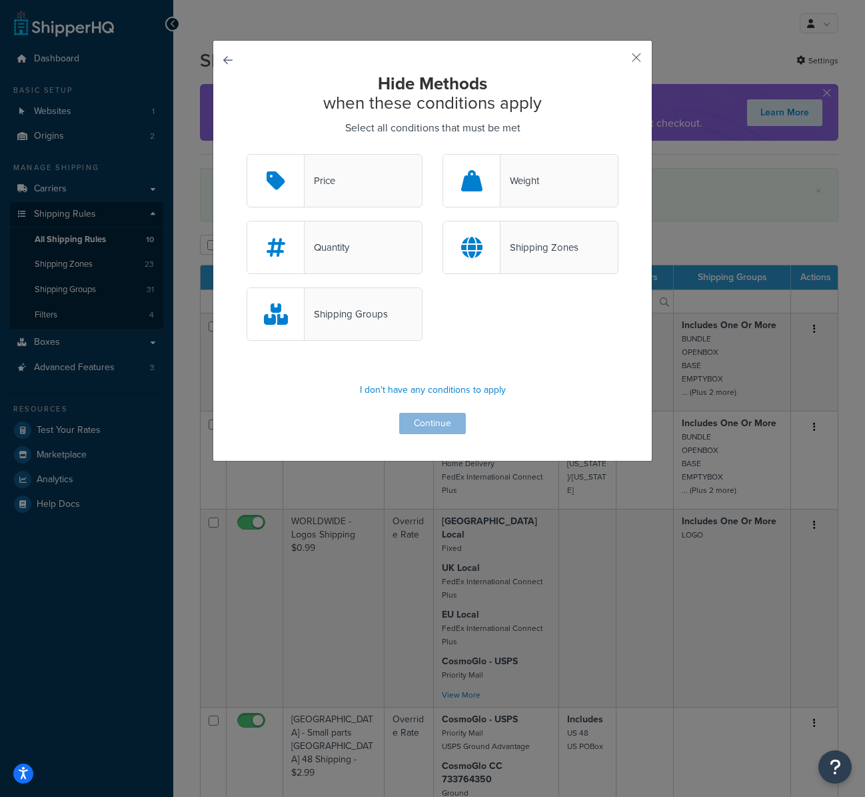
click at [544, 246] on div "Shipping Zones" at bounding box center [540, 247] width 78 height 19
click at [0, 0] on input "Shipping Zones" at bounding box center [0, 0] width 0 height 0
drag, startPoint x: 432, startPoint y: 423, endPoint x: 447, endPoint y: 414, distance: 17.4
click at [432, 423] on button "Continue" at bounding box center [432, 423] width 67 height 21
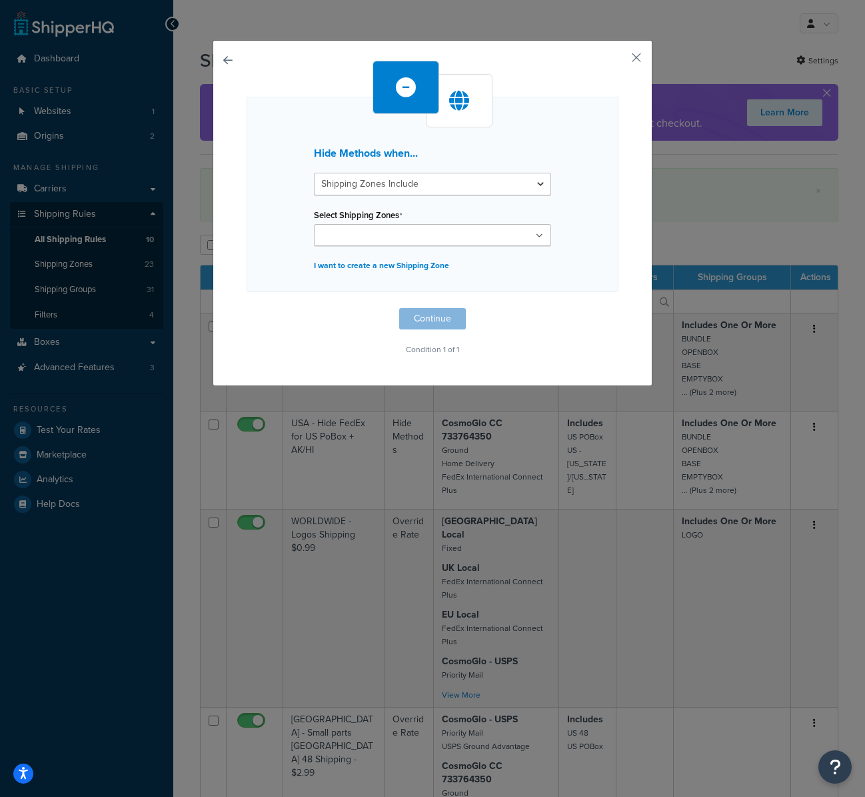
click at [369, 243] on ul at bounding box center [432, 235] width 237 height 22
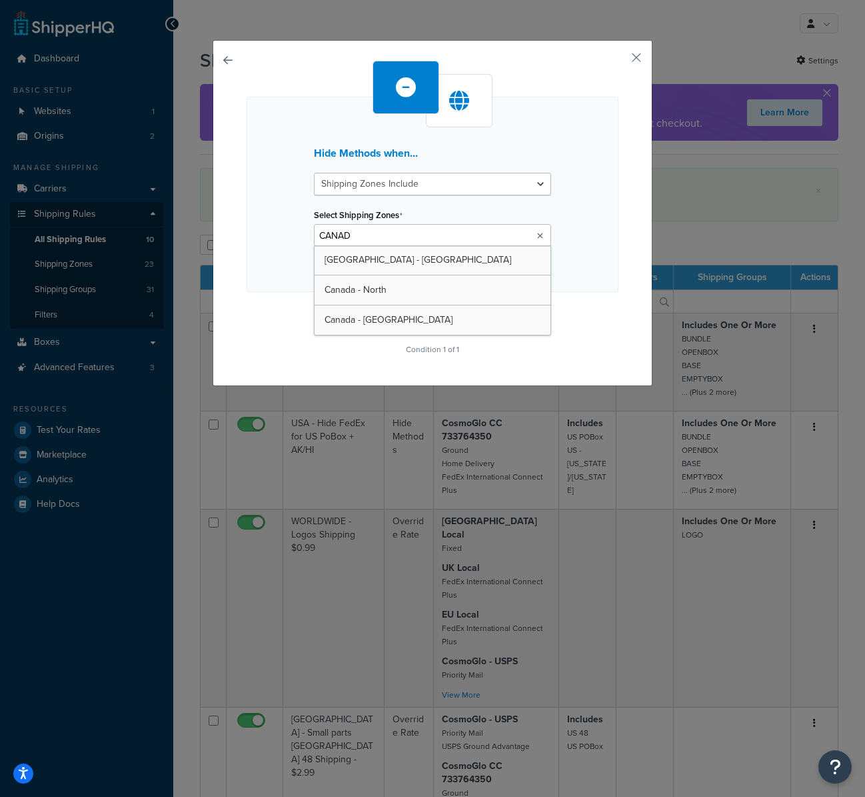
type input "CANADA"
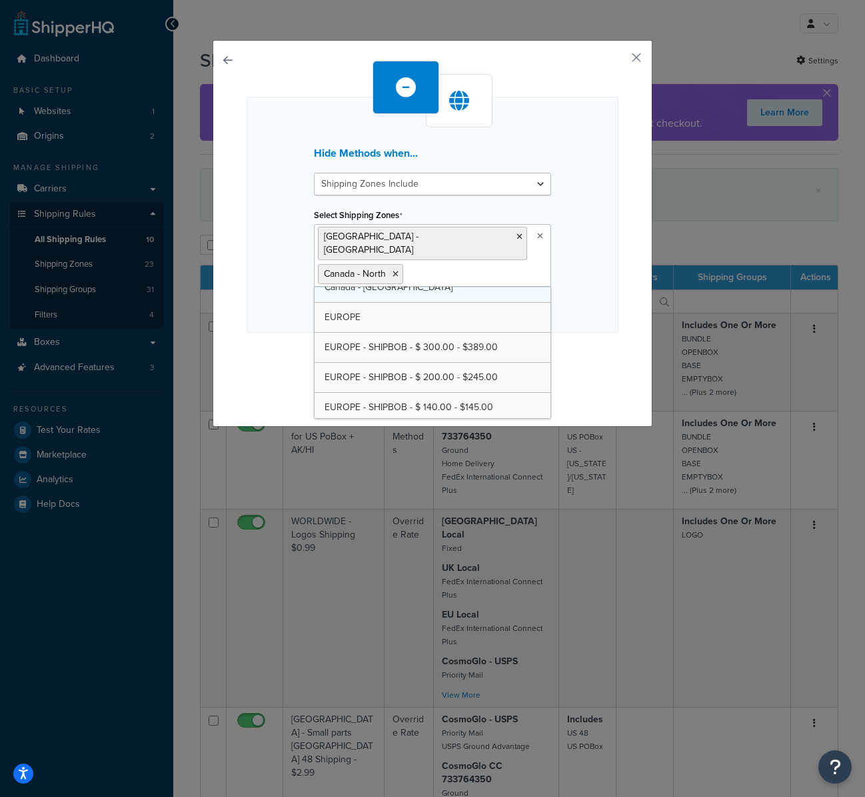
scroll to position [199, 0]
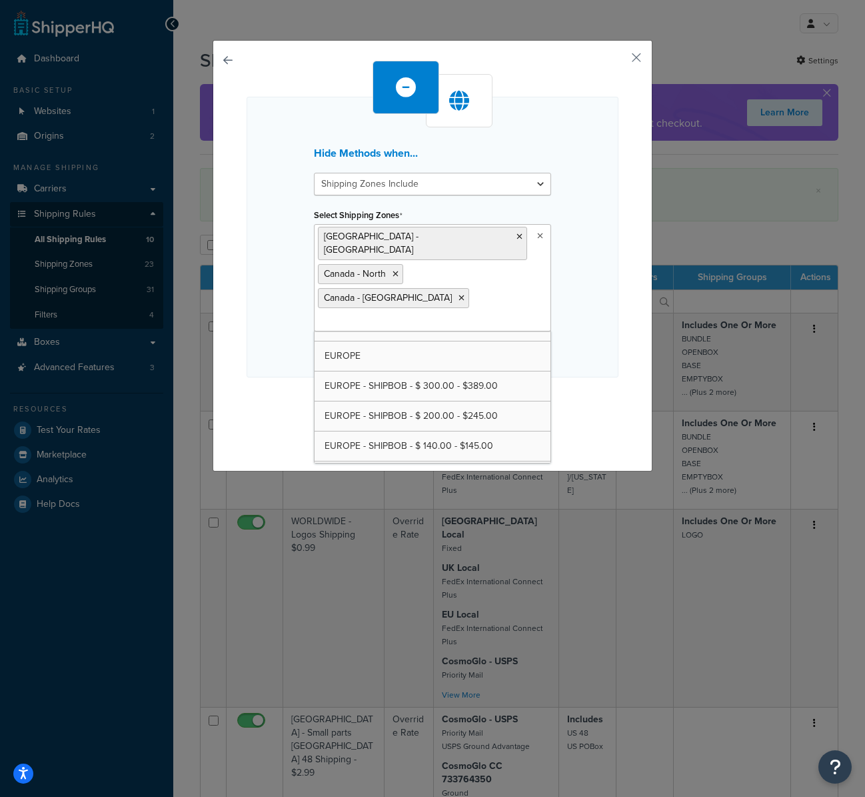
click at [279, 280] on div "Hide Methods when... Shipping Zones Include Shipping Zones Do Not Include Selec…" at bounding box center [433, 237] width 372 height 281
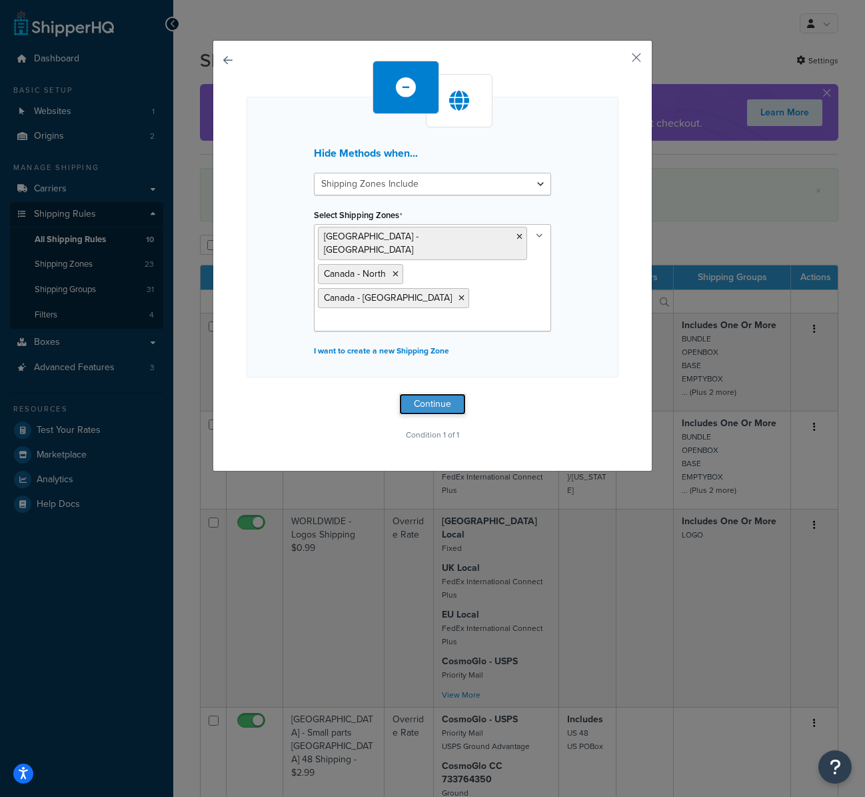
click at [426, 393] on button "Continue" at bounding box center [432, 403] width 67 height 21
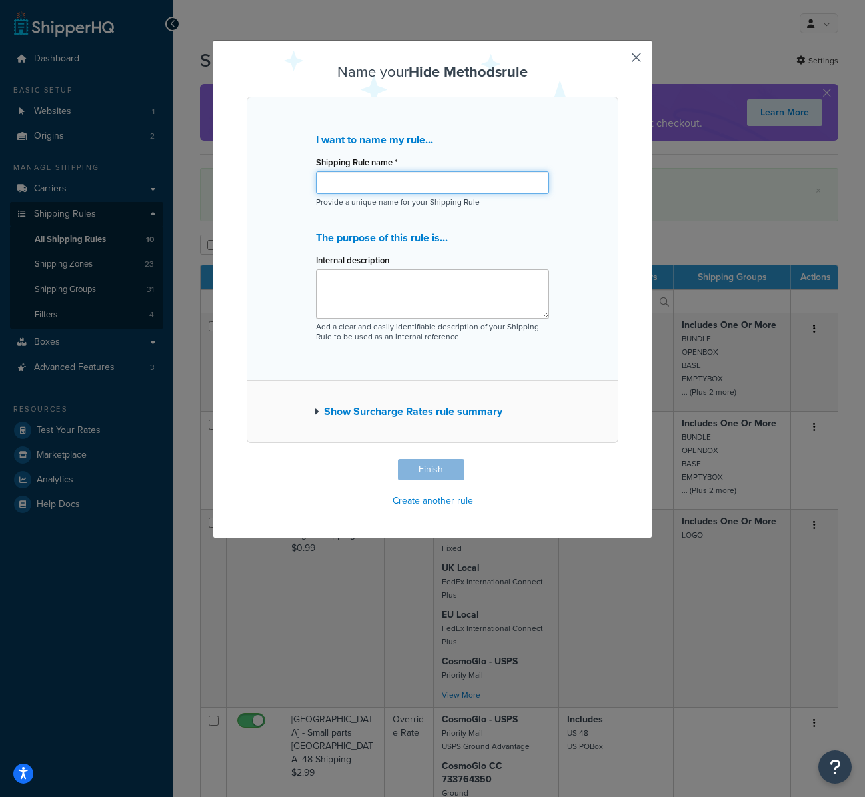
click at [409, 186] on input "Shipping Rule name *" at bounding box center [432, 182] width 233 height 23
click at [427, 469] on button "Finish" at bounding box center [431, 469] width 67 height 21
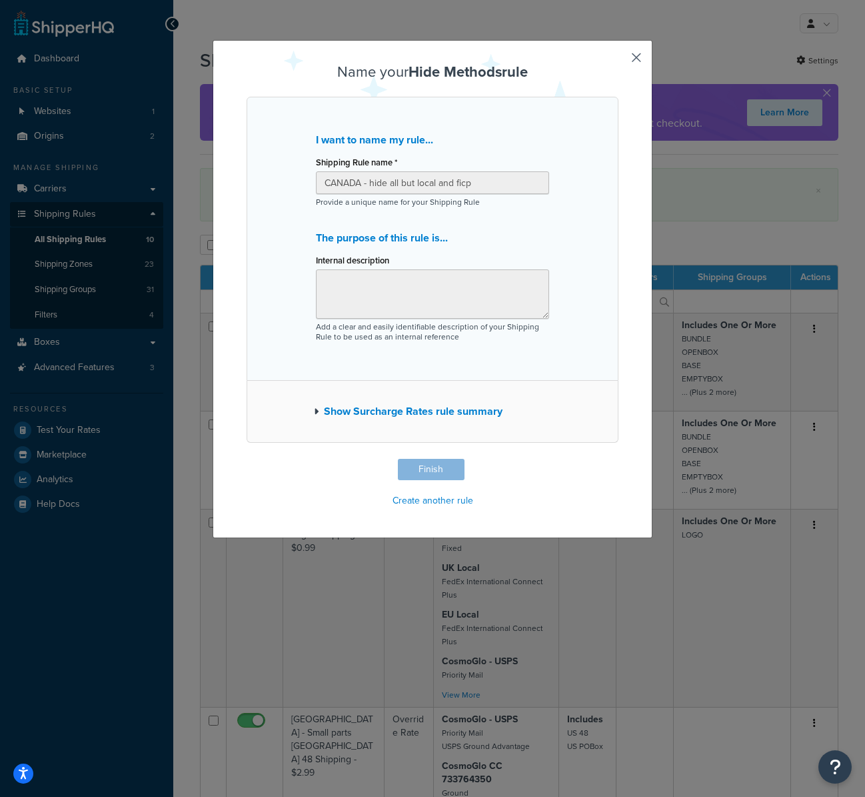
type input "CANADA - hide all but local and ficp"
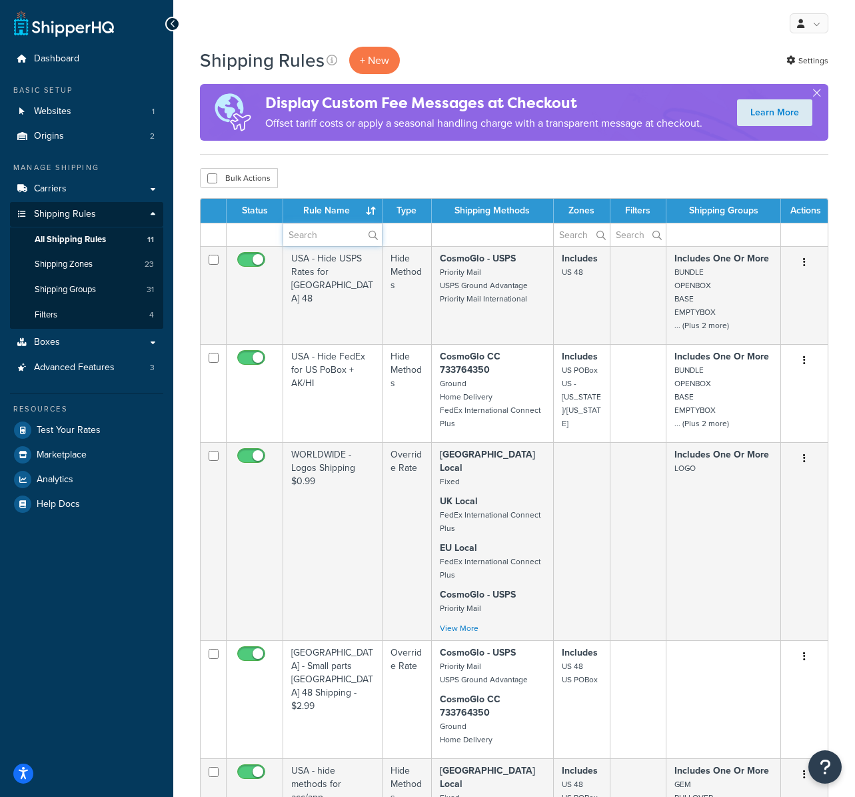
click at [332, 231] on input "text" at bounding box center [332, 234] width 99 height 23
type input "[GEOGRAPHIC_DATA]"
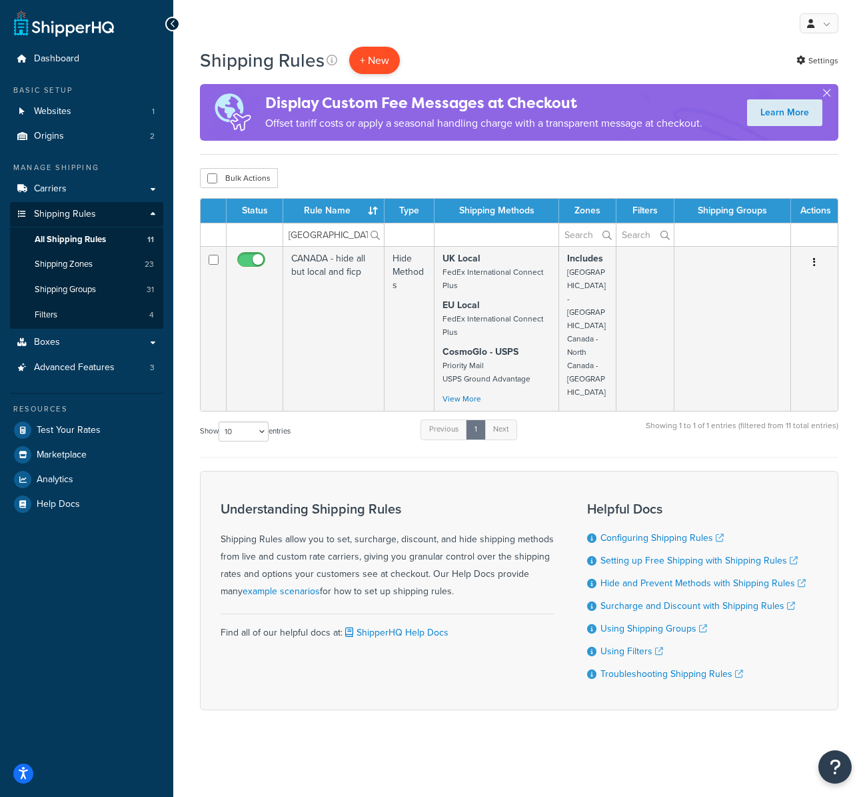
click at [379, 64] on p "+ New" at bounding box center [374, 60] width 51 height 27
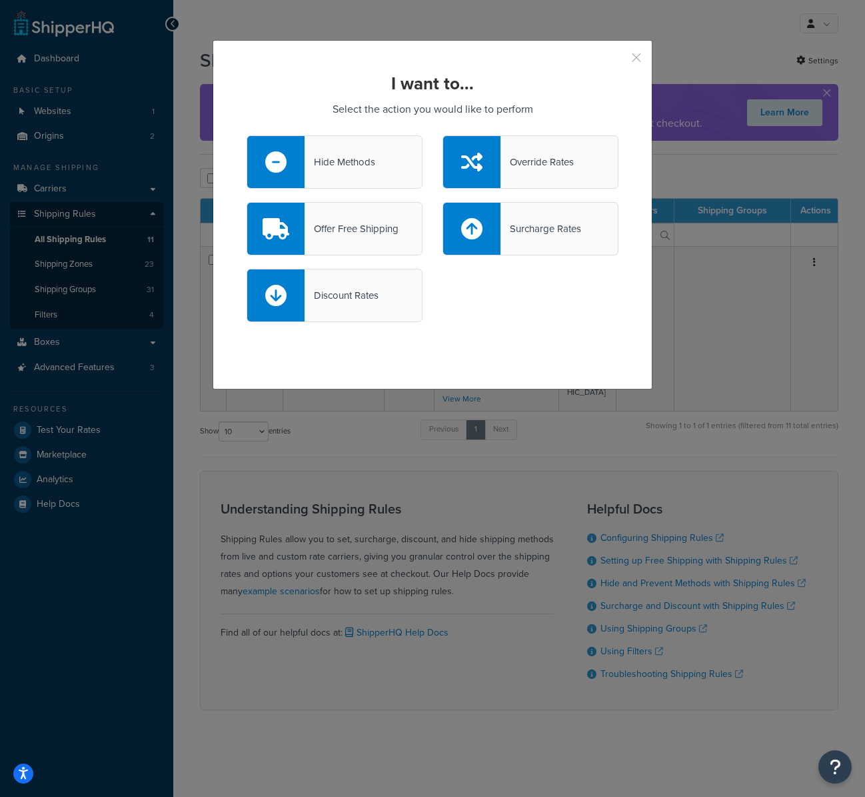
click at [619, 61] on button "button" at bounding box center [616, 62] width 3 height 3
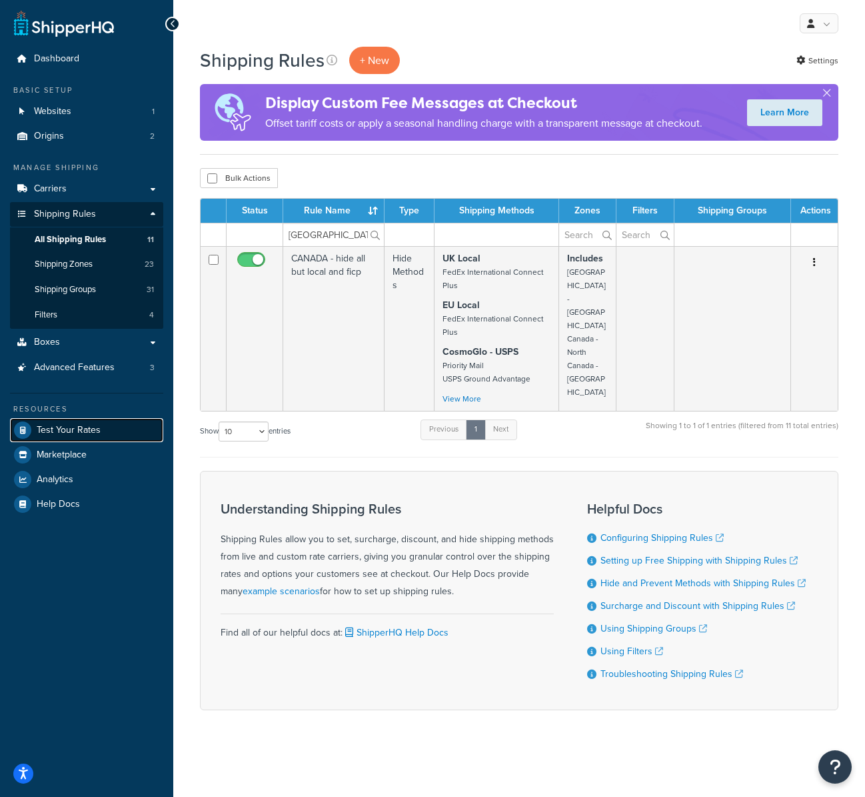
click at [87, 429] on span "Test Your Rates" at bounding box center [69, 430] width 64 height 11
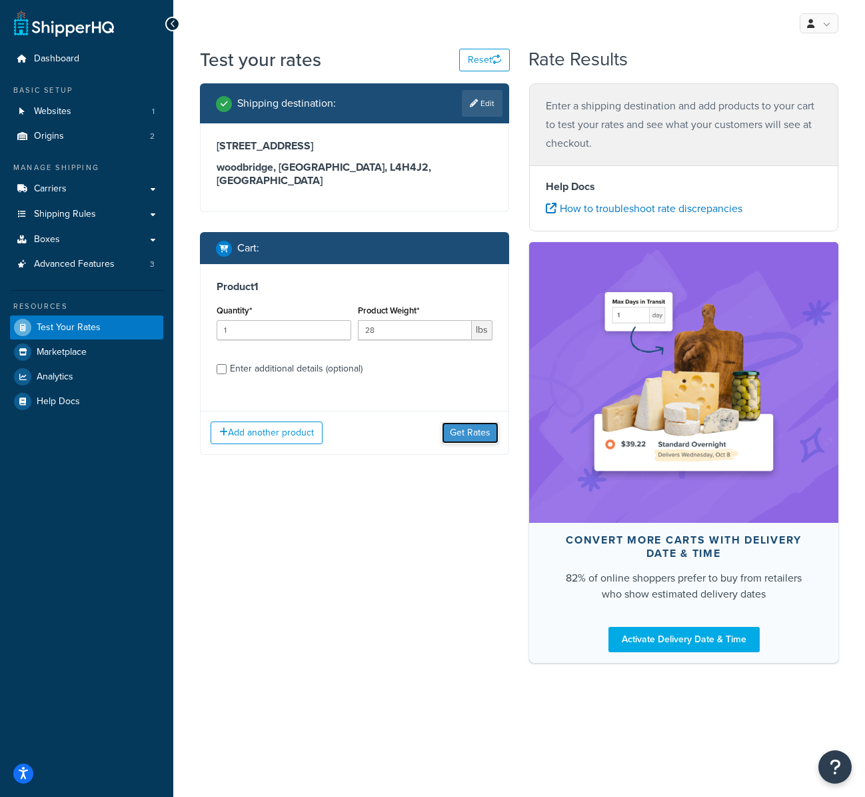
click at [466, 422] on button "Get Rates" at bounding box center [470, 432] width 57 height 21
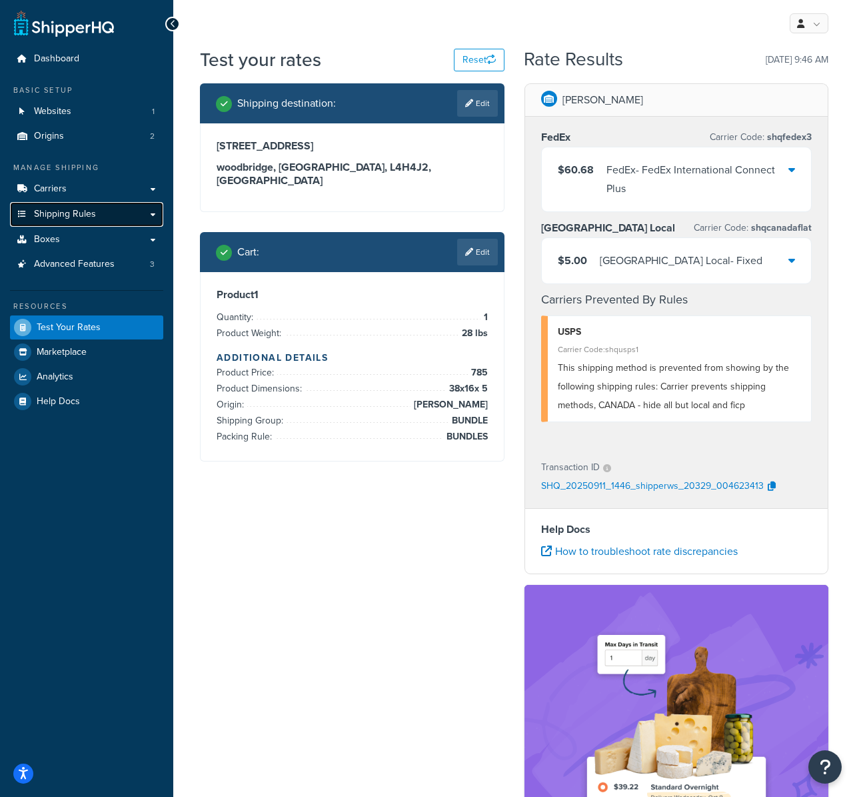
click at [58, 214] on span "Shipping Rules" at bounding box center [65, 214] width 62 height 11
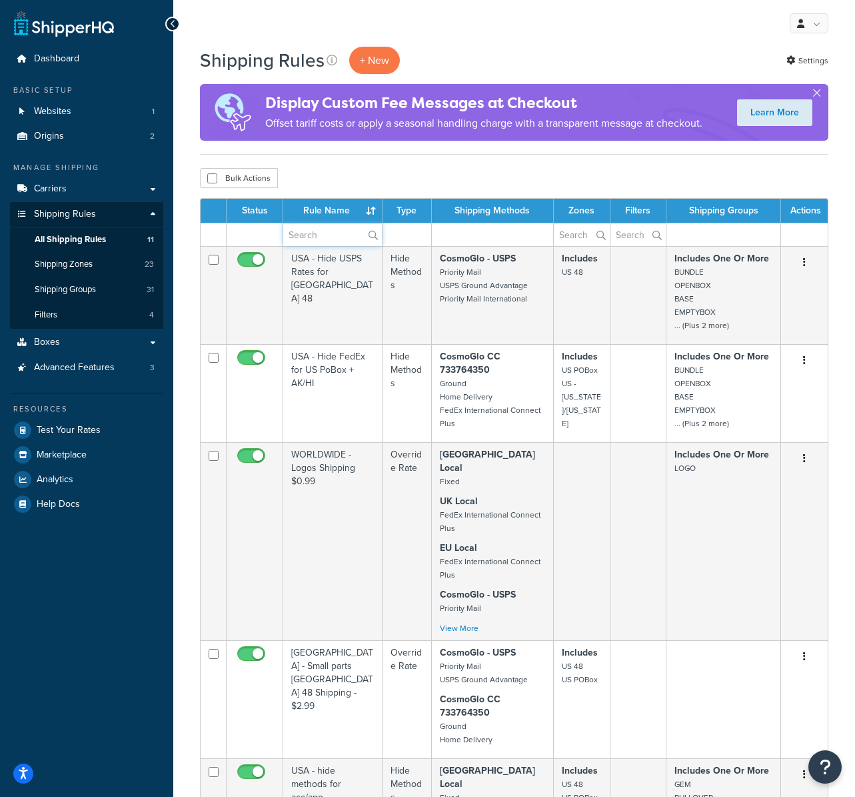
click at [317, 229] on input "text" at bounding box center [332, 234] width 99 height 23
type input "[GEOGRAPHIC_DATA]"
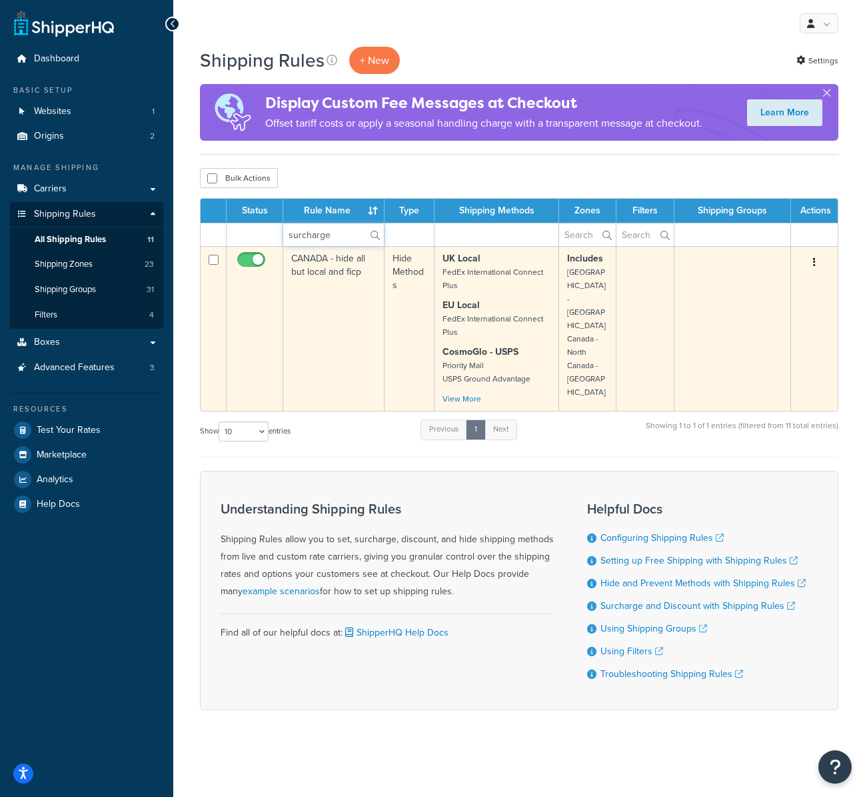
type input "surcharge"
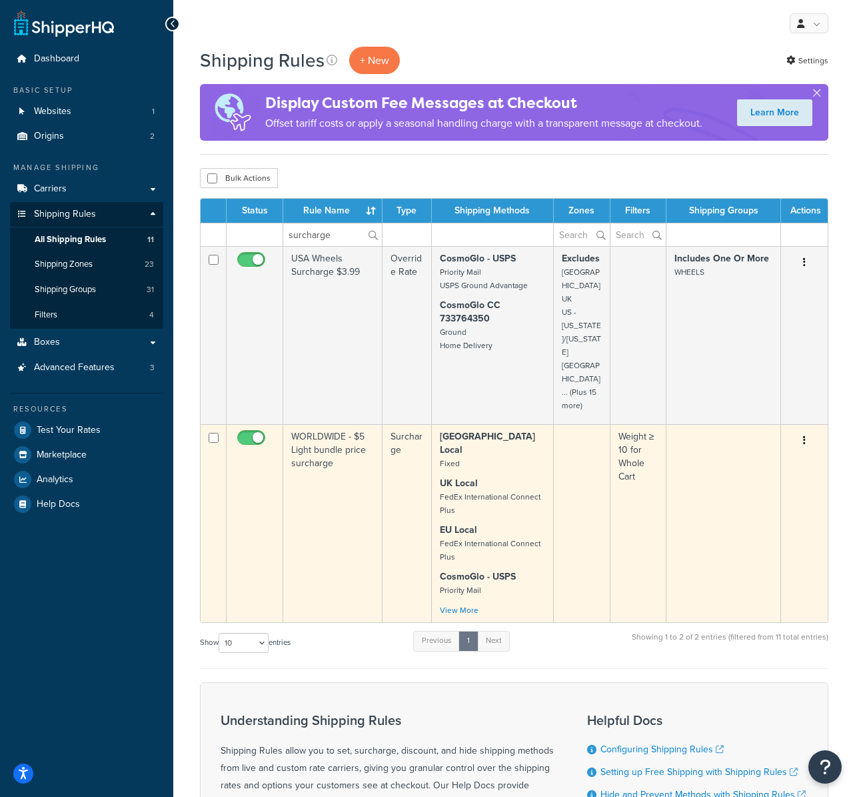
click at [343, 455] on td "WORLDWIDE - $5 Light bundle price surcharge" at bounding box center [332, 523] width 99 height 198
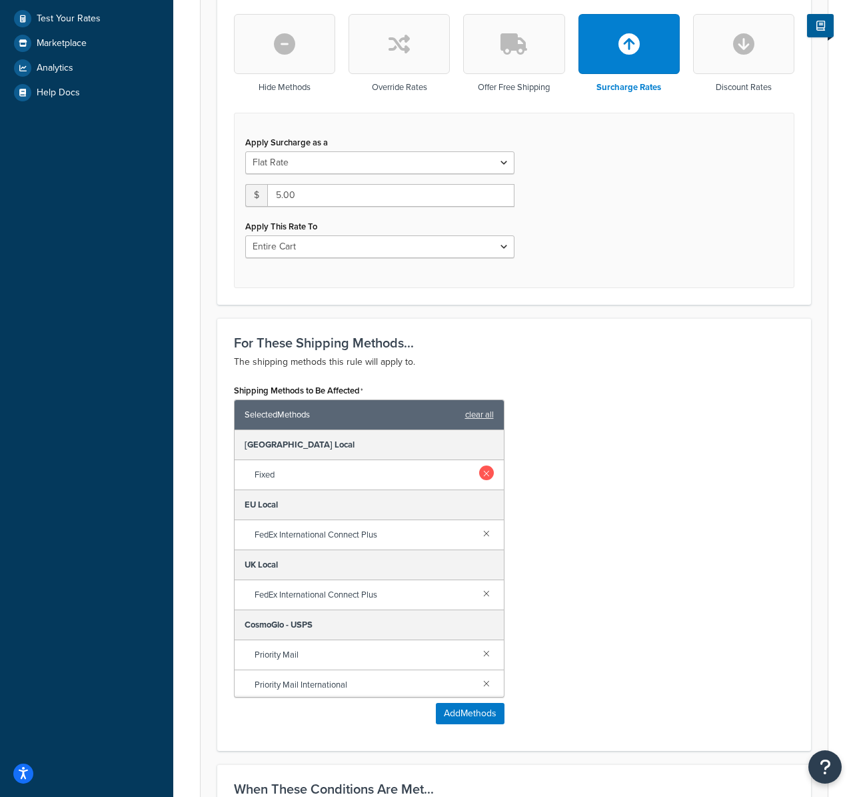
click at [479, 473] on link at bounding box center [486, 472] width 15 height 15
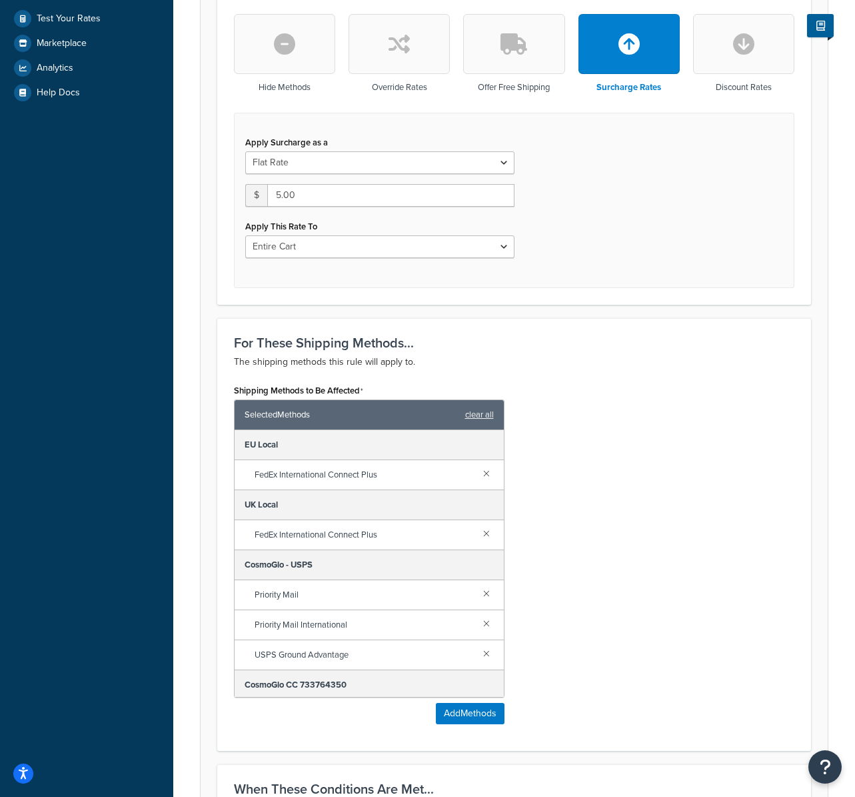
click at [591, 693] on div "Shipping Methods to Be Affected Selected Methods clear all EU Local FedEx Inter…" at bounding box center [514, 557] width 581 height 353
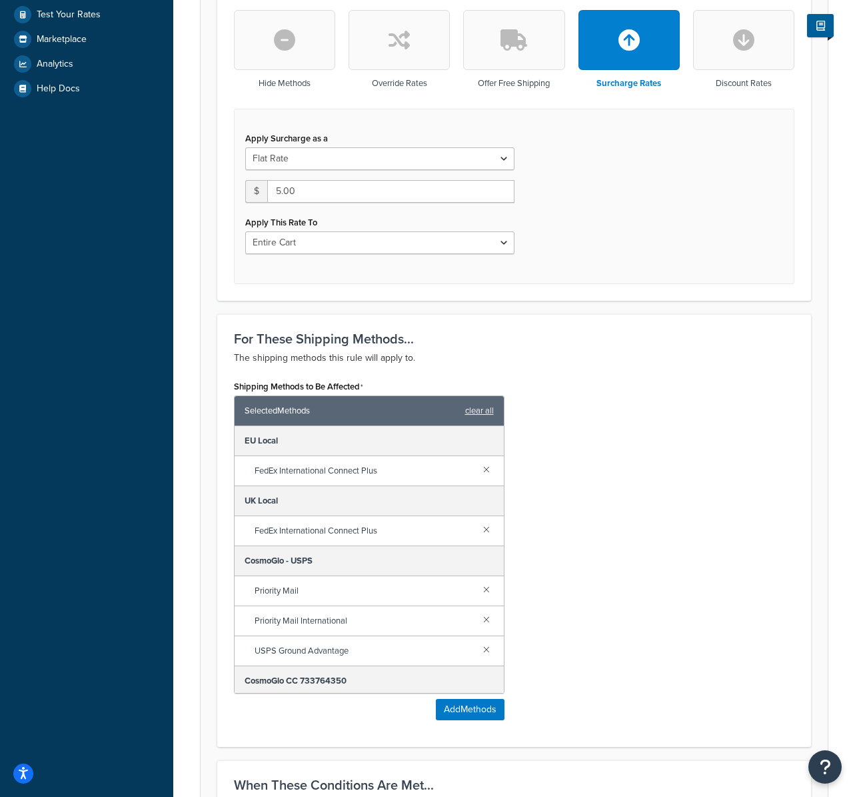
scroll to position [742, 0]
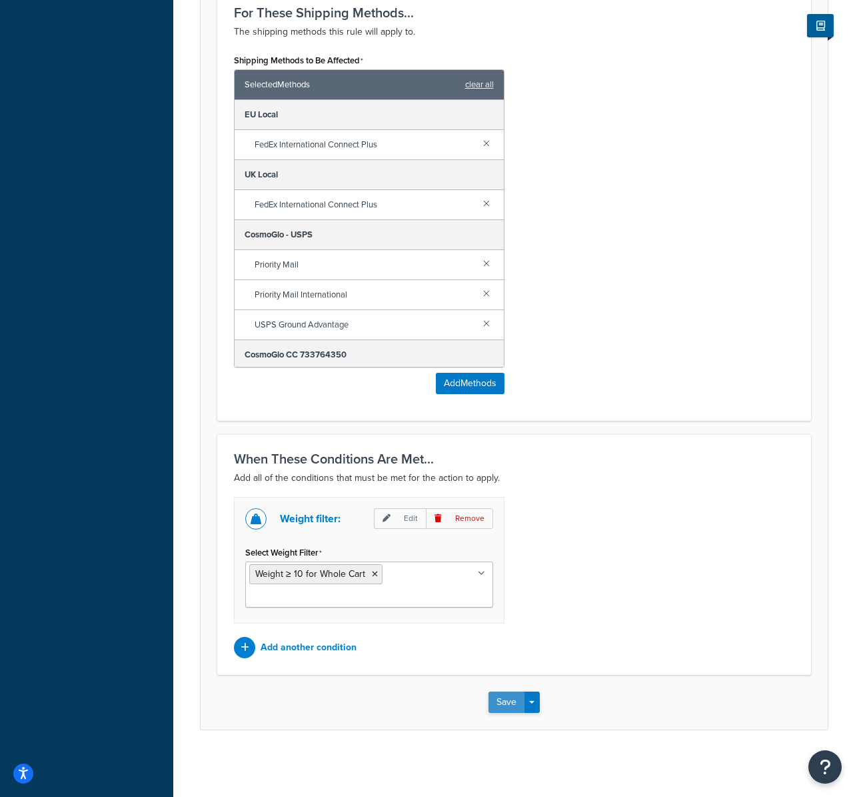
click at [512, 699] on button "Save" at bounding box center [507, 701] width 36 height 21
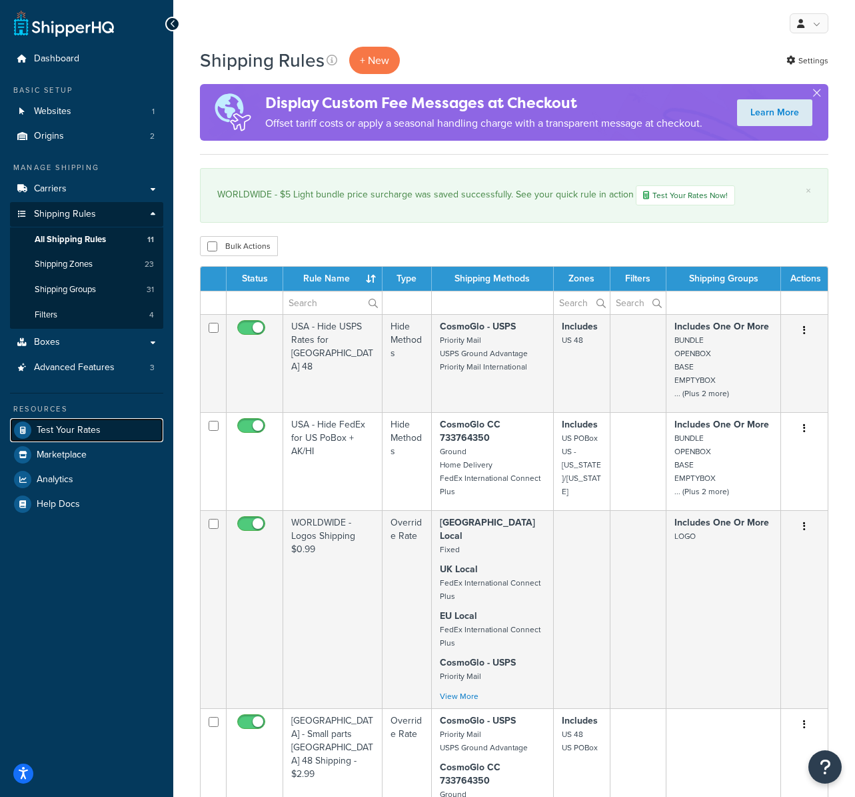
click at [75, 431] on span "Test Your Rates" at bounding box center [69, 430] width 64 height 11
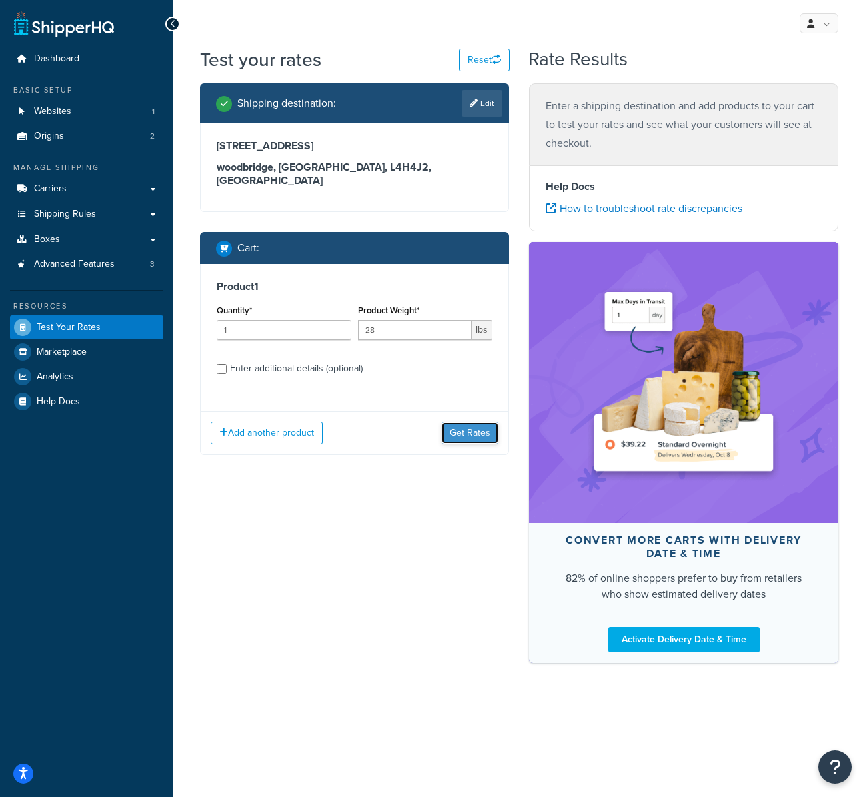
click at [474, 422] on button "Get Rates" at bounding box center [470, 432] width 57 height 21
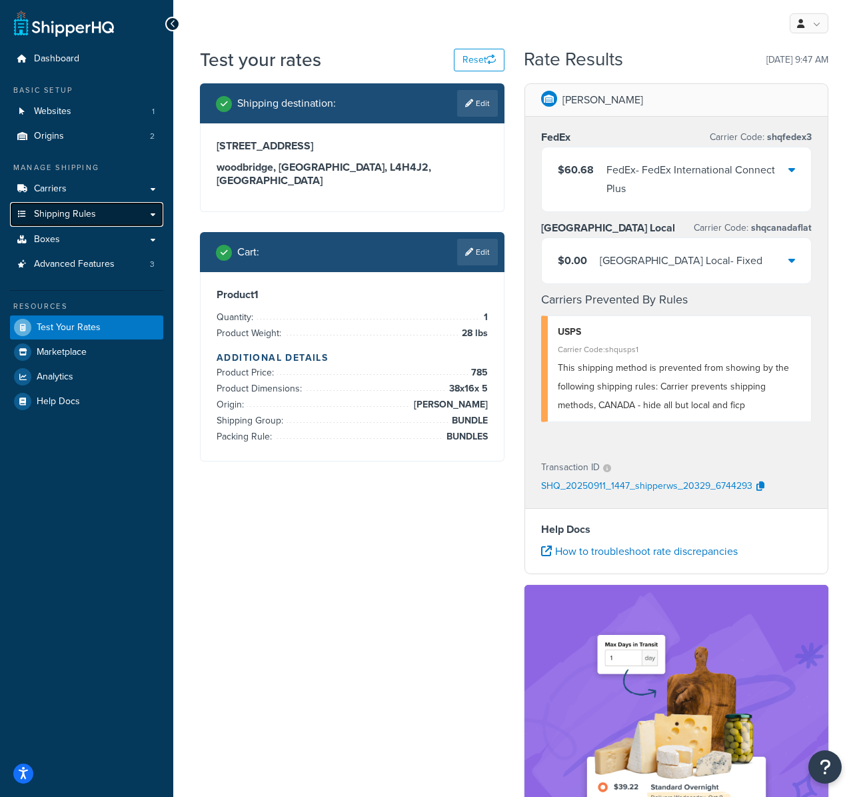
click at [81, 211] on span "Shipping Rules" at bounding box center [65, 214] width 62 height 11
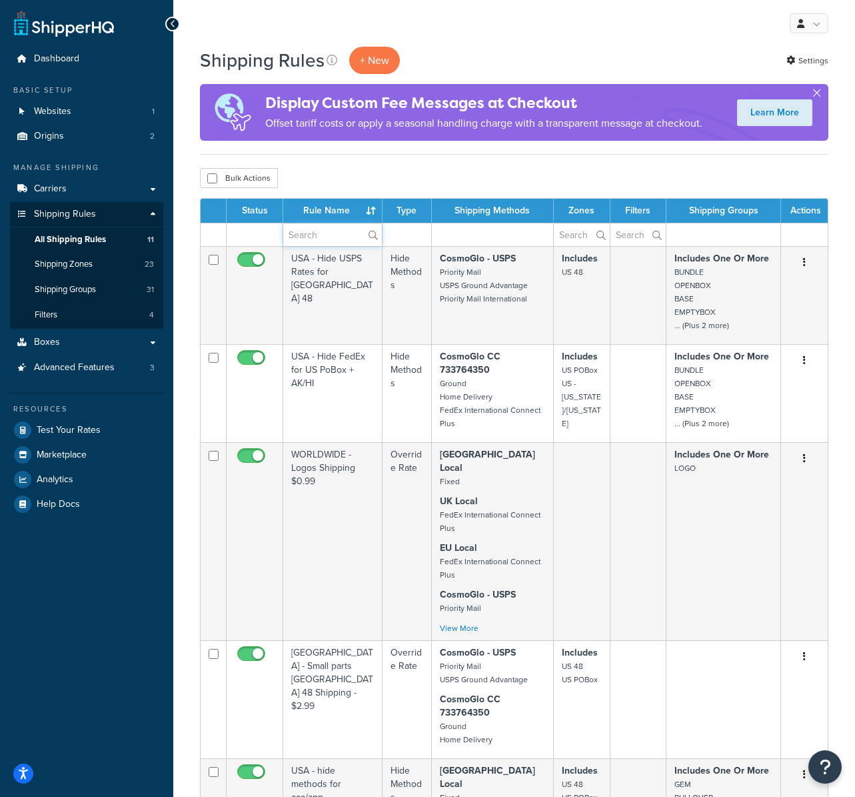
click at [307, 229] on input "text" at bounding box center [332, 234] width 99 height 23
type input "[GEOGRAPHIC_DATA]"
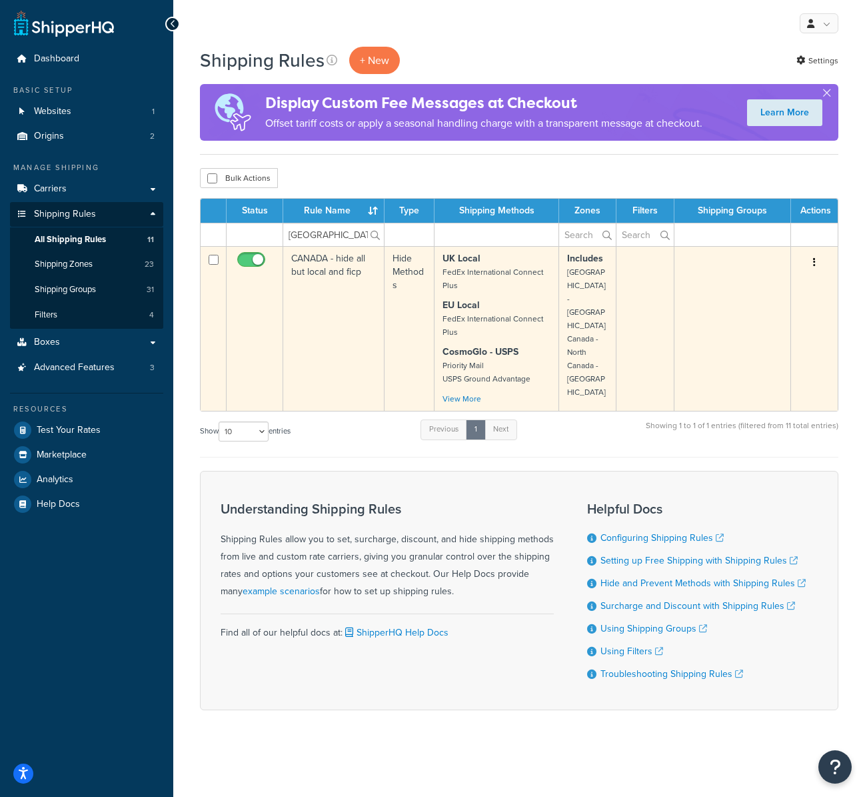
click at [330, 293] on td "CANADA - hide all but local and ficp" at bounding box center [333, 328] width 101 height 165
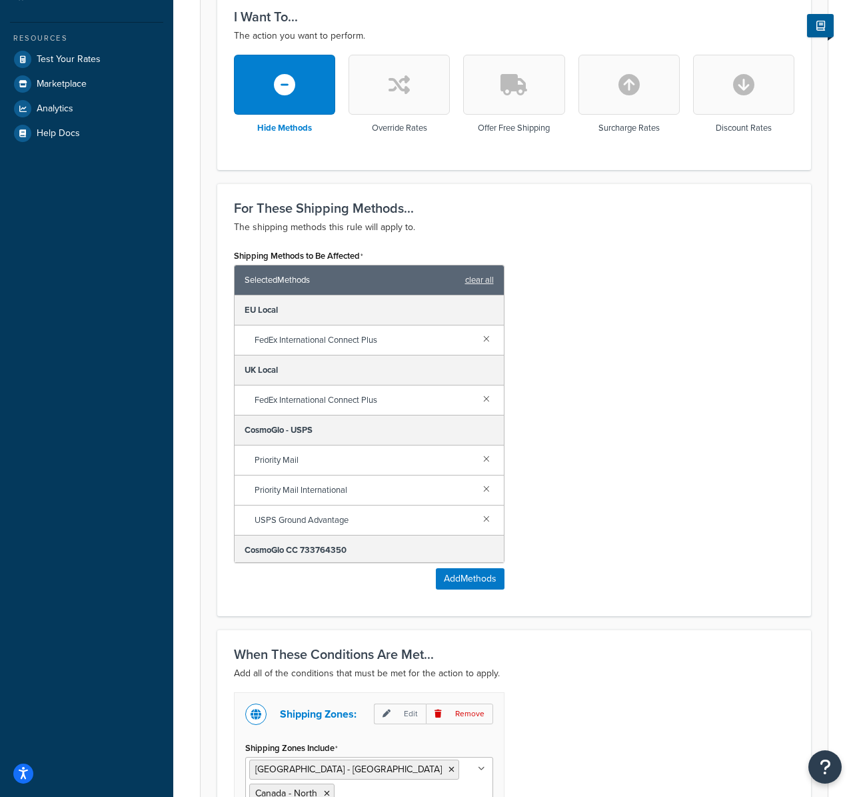
scroll to position [367, 0]
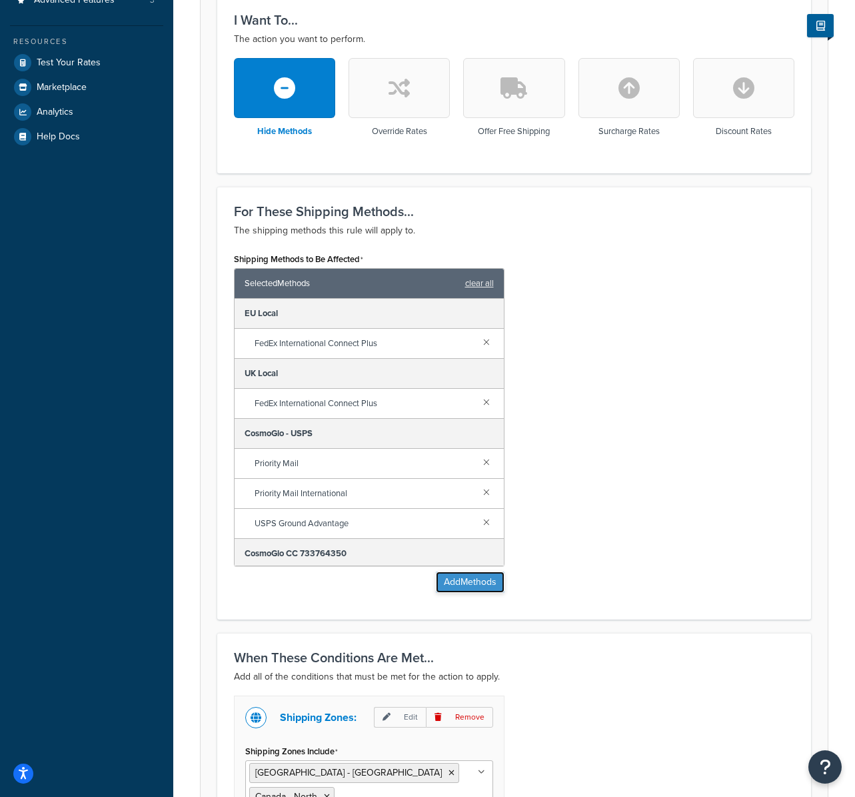
click at [471, 586] on button "Add Methods" at bounding box center [470, 581] width 69 height 21
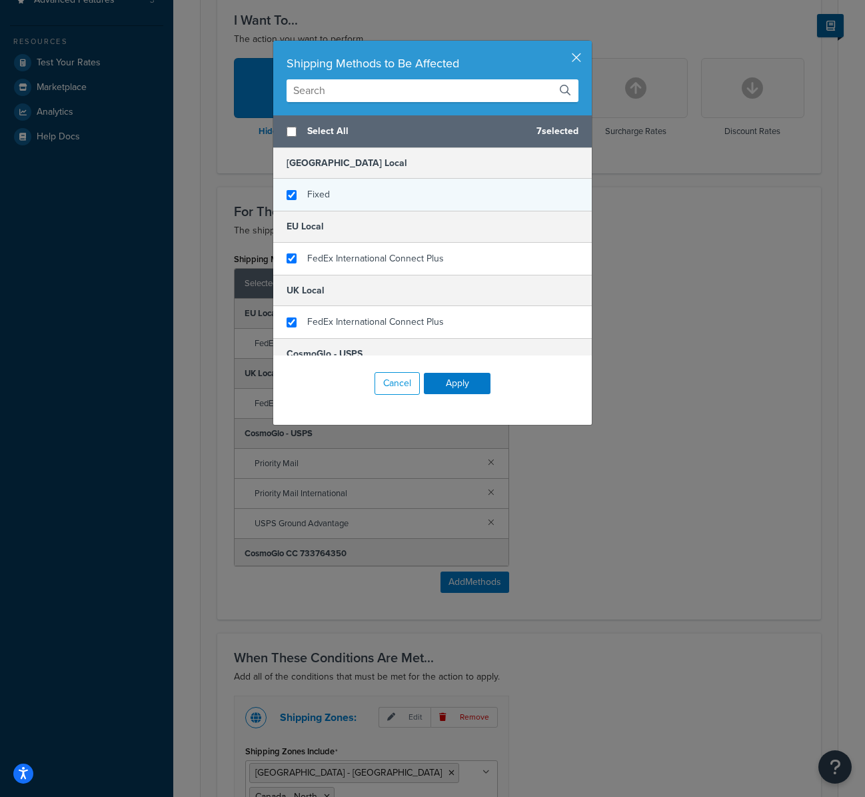
checkbox input "true"
click at [322, 185] on div "Fixed" at bounding box center [318, 194] width 23 height 19
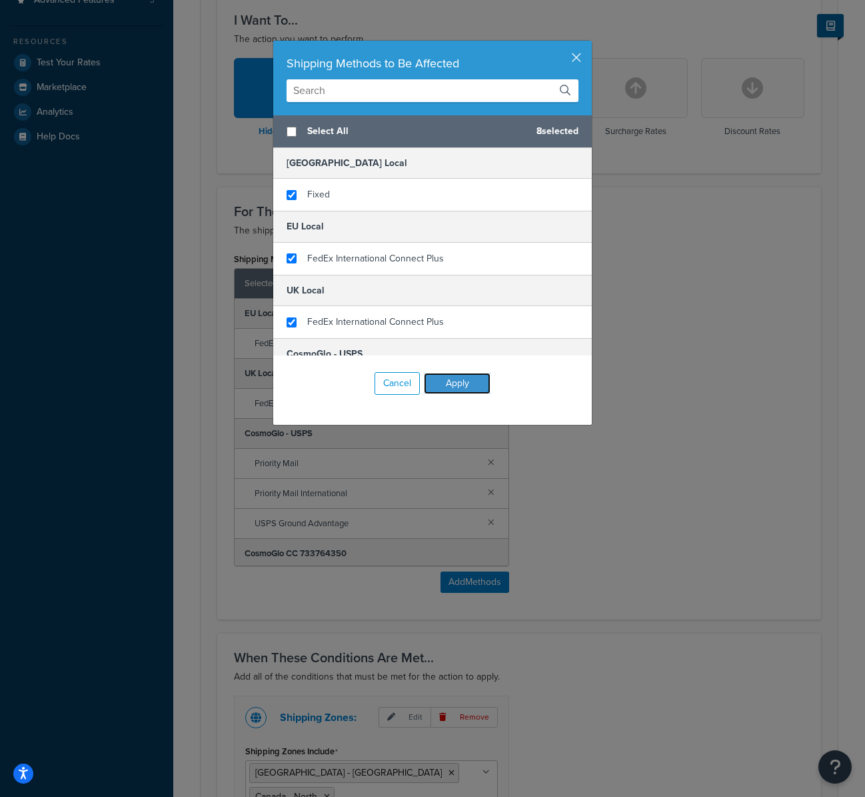
drag, startPoint x: 454, startPoint y: 382, endPoint x: 461, endPoint y: 389, distance: 10.4
click at [454, 382] on button "Apply" at bounding box center [457, 383] width 67 height 21
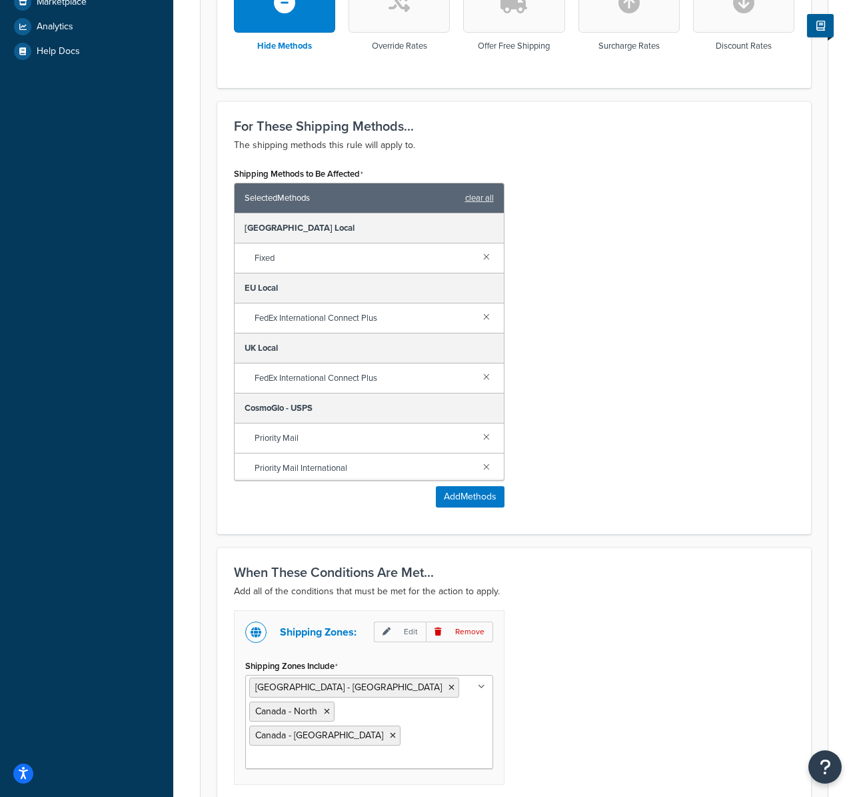
scroll to position [570, 0]
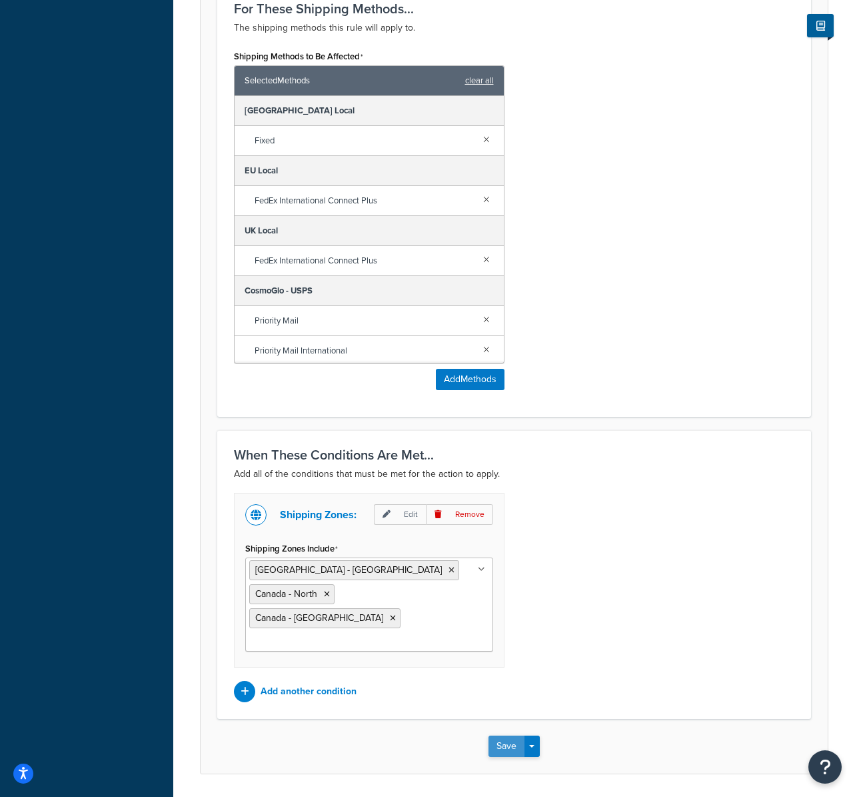
click at [507, 735] on button "Save" at bounding box center [507, 745] width 36 height 21
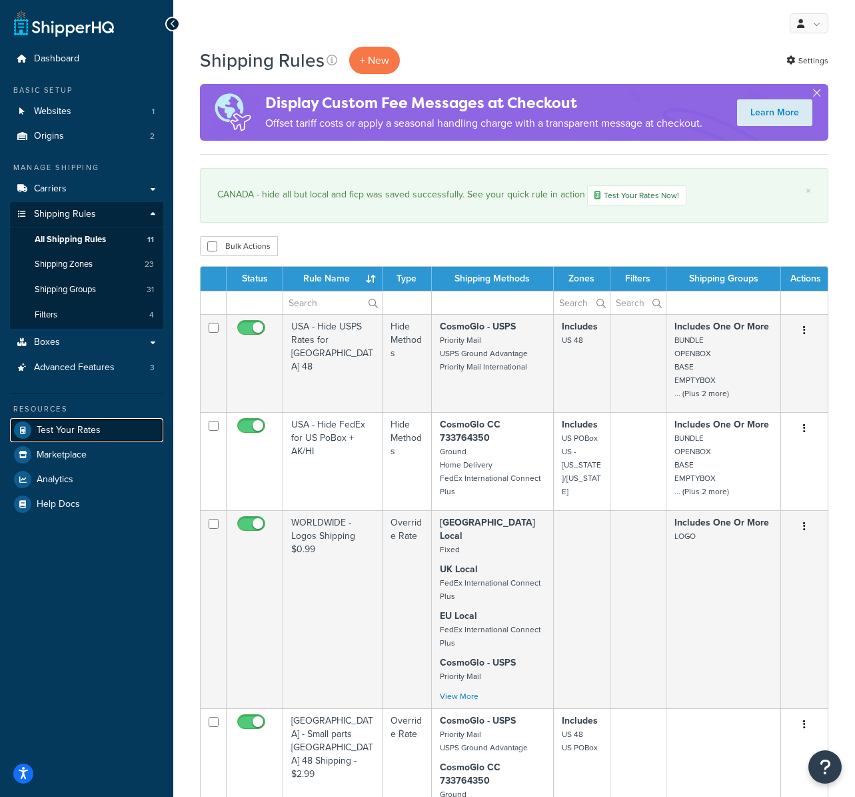
click at [71, 428] on span "Test Your Rates" at bounding box center [69, 430] width 64 height 11
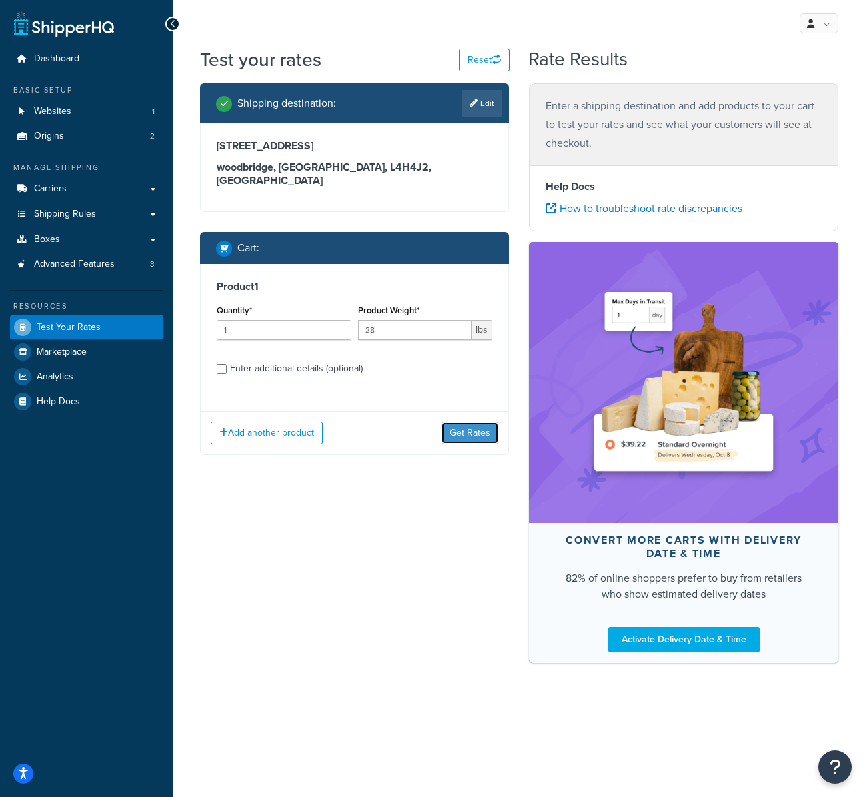
click at [473, 422] on button "Get Rates" at bounding box center [470, 432] width 57 height 21
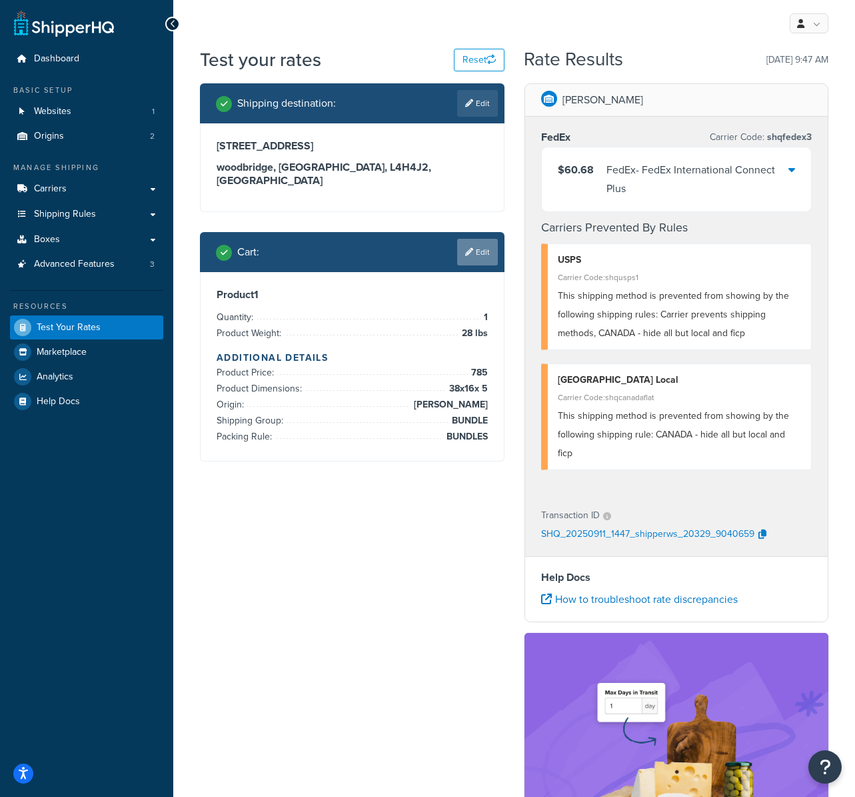
click at [479, 239] on link "Edit" at bounding box center [477, 252] width 41 height 27
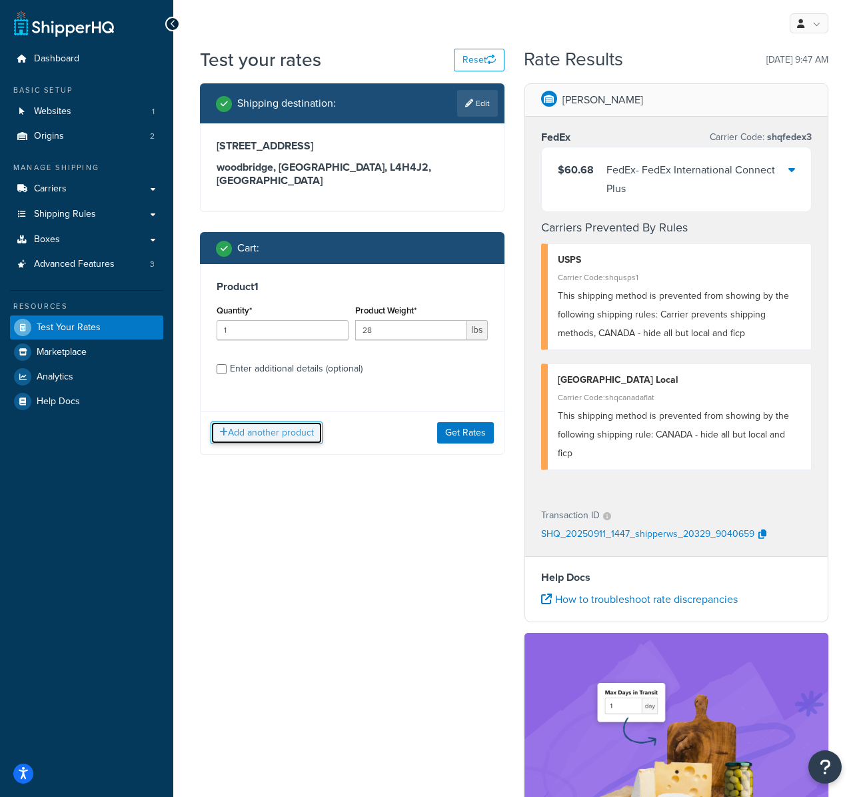
click at [273, 421] on button "Add another product" at bounding box center [267, 432] width 112 height 23
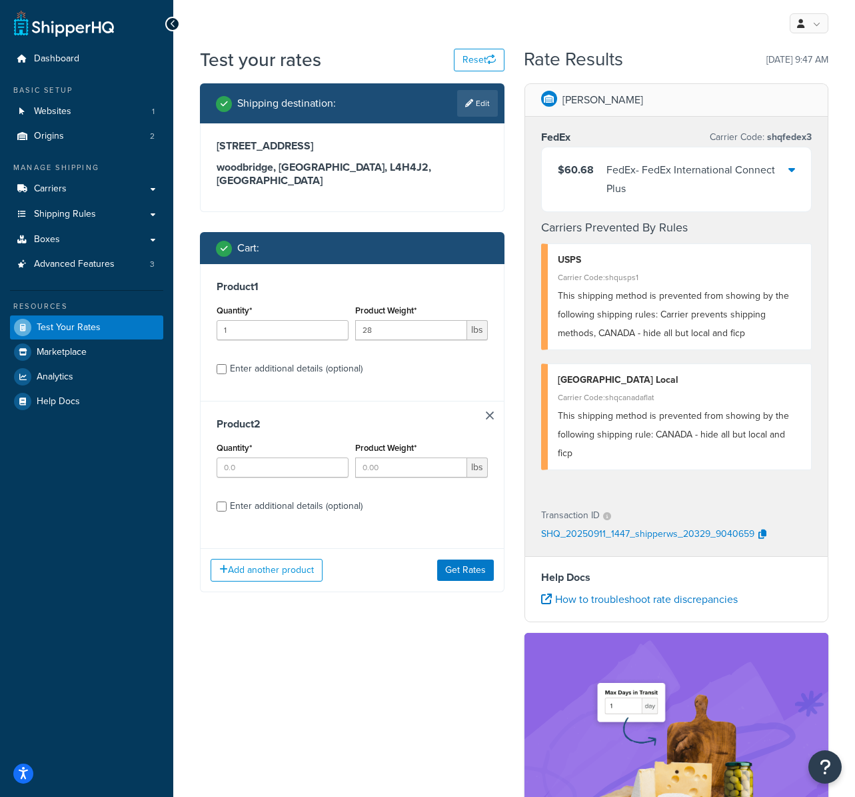
drag, startPoint x: 245, startPoint y: 495, endPoint x: 242, endPoint y: 403, distance: 92.1
click at [247, 497] on div "Enter additional details (optional)" at bounding box center [296, 506] width 133 height 19
click at [247, 359] on div "Enter additional details (optional)" at bounding box center [296, 368] width 133 height 19
click at [227, 364] on input "Enter additional details (optional)" at bounding box center [222, 369] width 10 height 10
checkbox input "true"
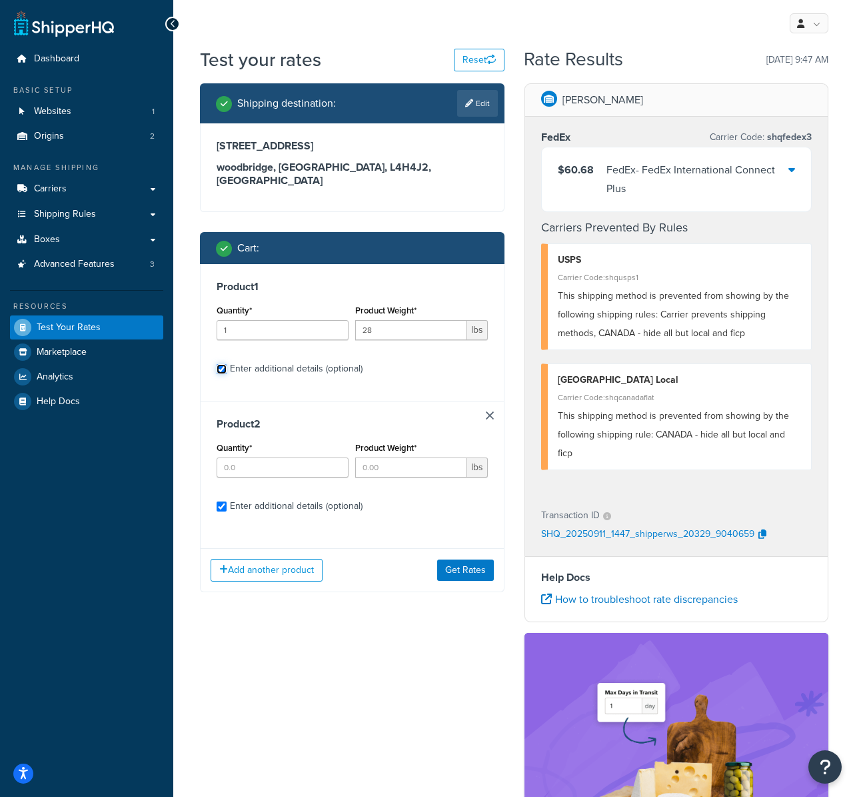
checkbox input "true"
select select "64403"
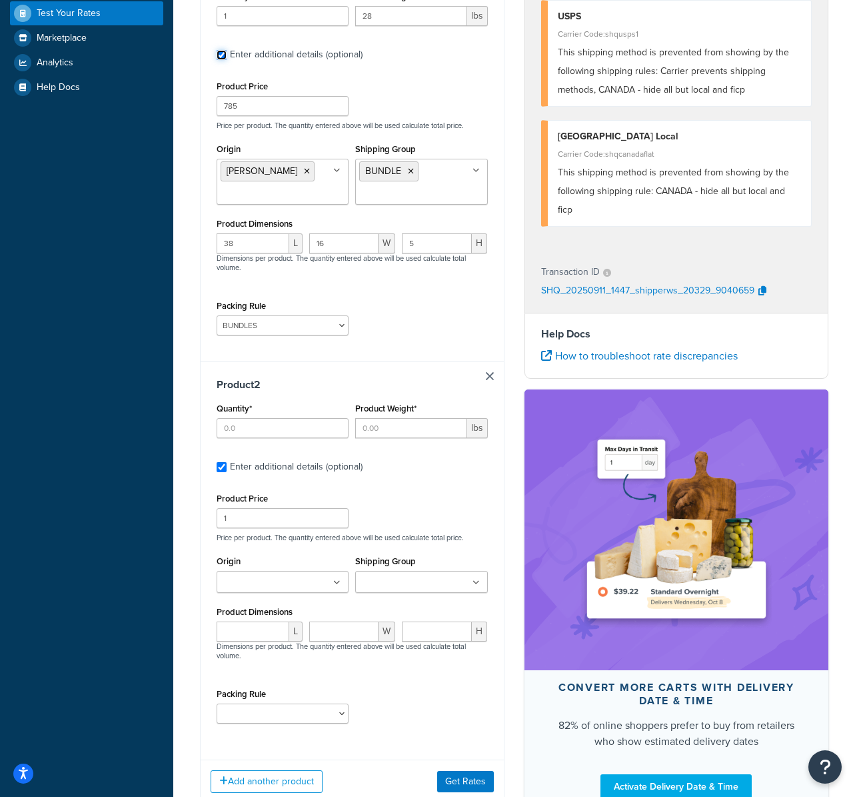
scroll to position [363, 0]
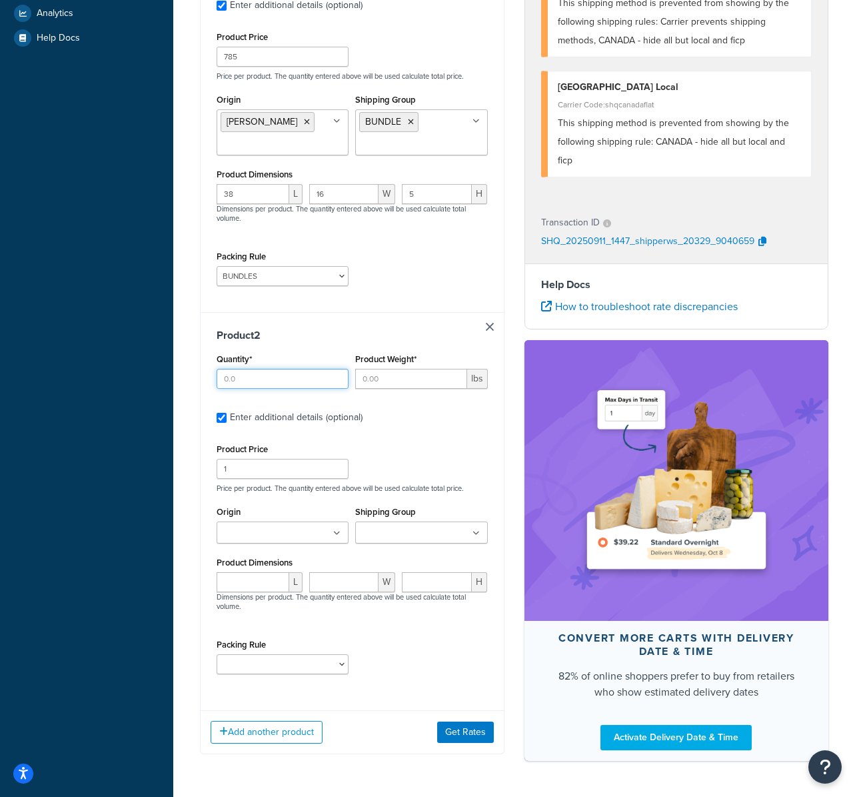
click at [269, 369] on input "Quantity*" at bounding box center [283, 379] width 132 height 20
type input "1"
type input "0.5"
type input "60.00"
drag, startPoint x: 393, startPoint y: 364, endPoint x: 247, endPoint y: 347, distance: 147.0
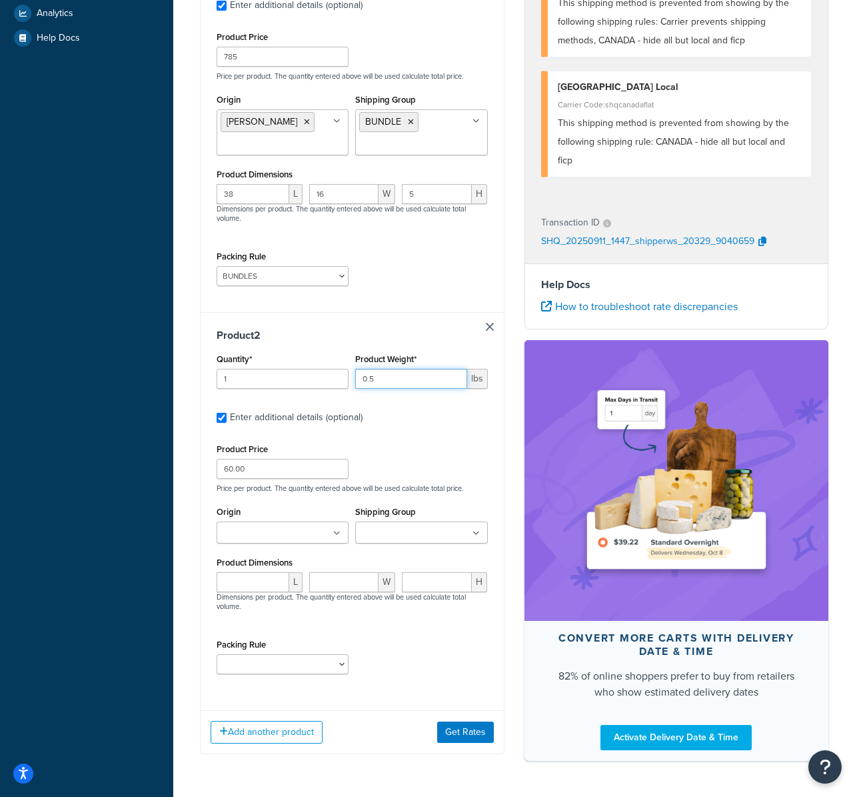
click at [247, 350] on div "Quantity* 1 Product Weight* 0.5 lbs" at bounding box center [352, 374] width 278 height 49
type input "3.5"
click at [267, 526] on input "Origin" at bounding box center [280, 533] width 118 height 15
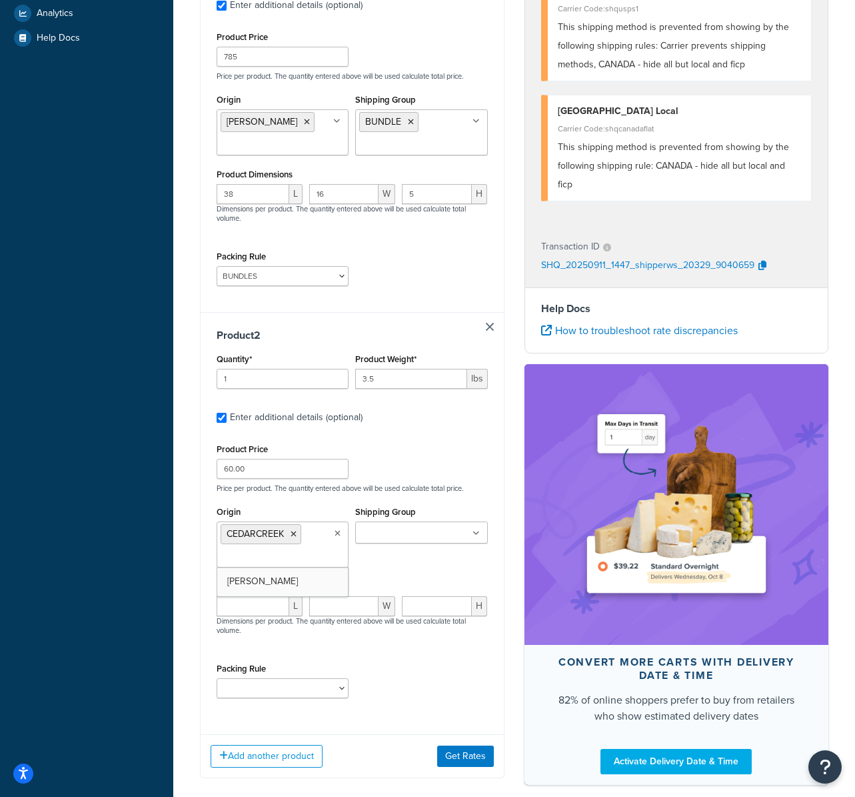
drag, startPoint x: 281, startPoint y: 545, endPoint x: 401, endPoint y: 532, distance: 120.0
click at [415, 526] on input "Shipping Group" at bounding box center [418, 533] width 118 height 15
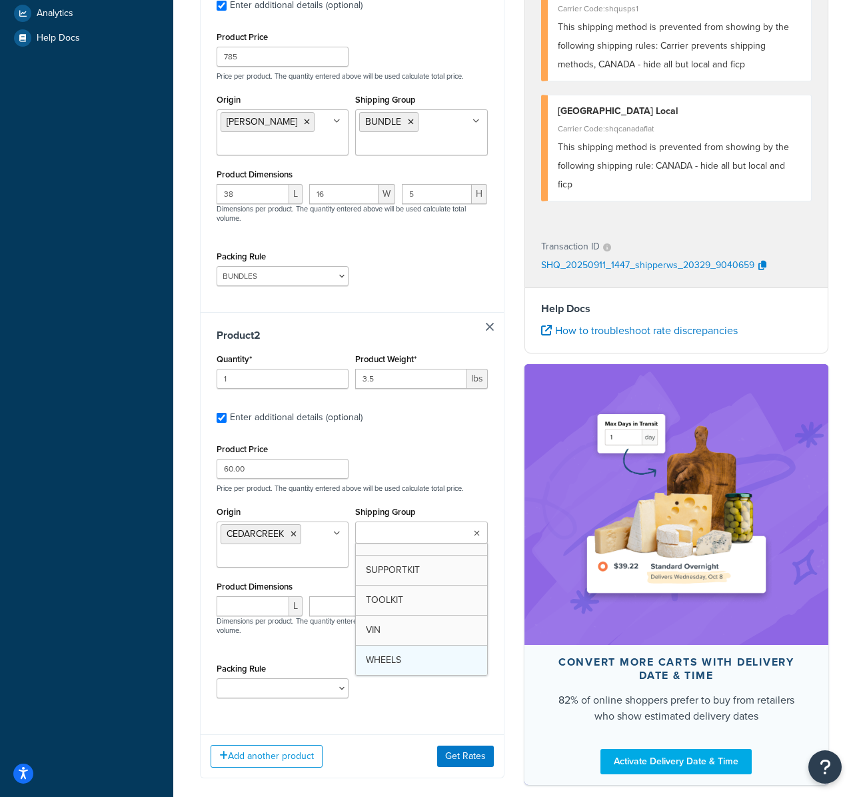
scroll to position [737, 0]
click at [262, 600] on input "number" at bounding box center [253, 606] width 73 height 20
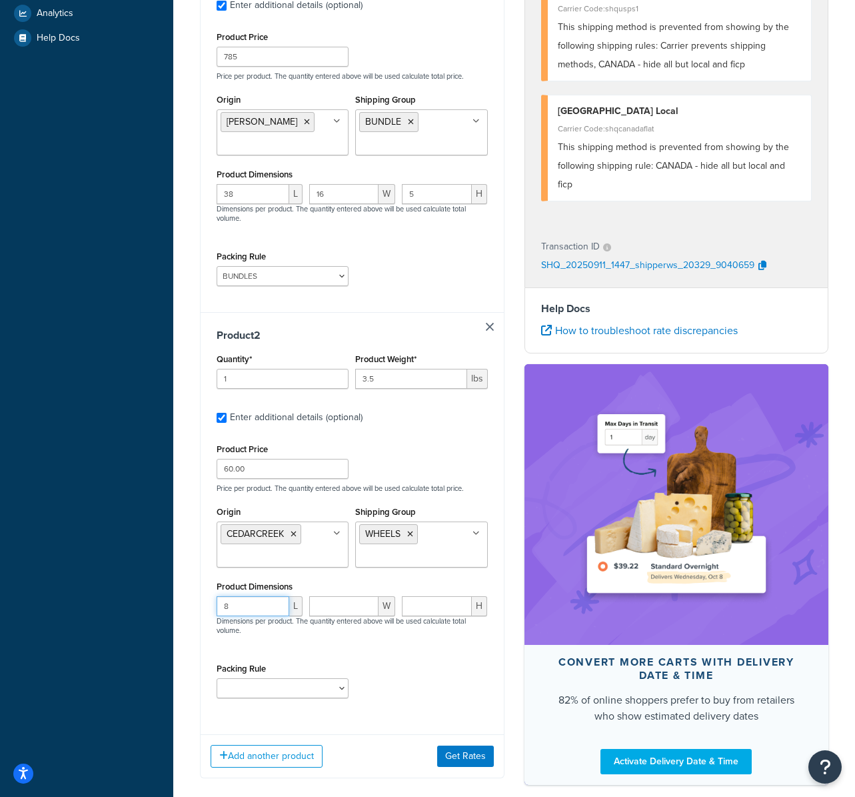
type input "8"
type input "4"
type input "5"
select select "69196"
click at [463, 745] on button "Get Rates" at bounding box center [465, 755] width 57 height 21
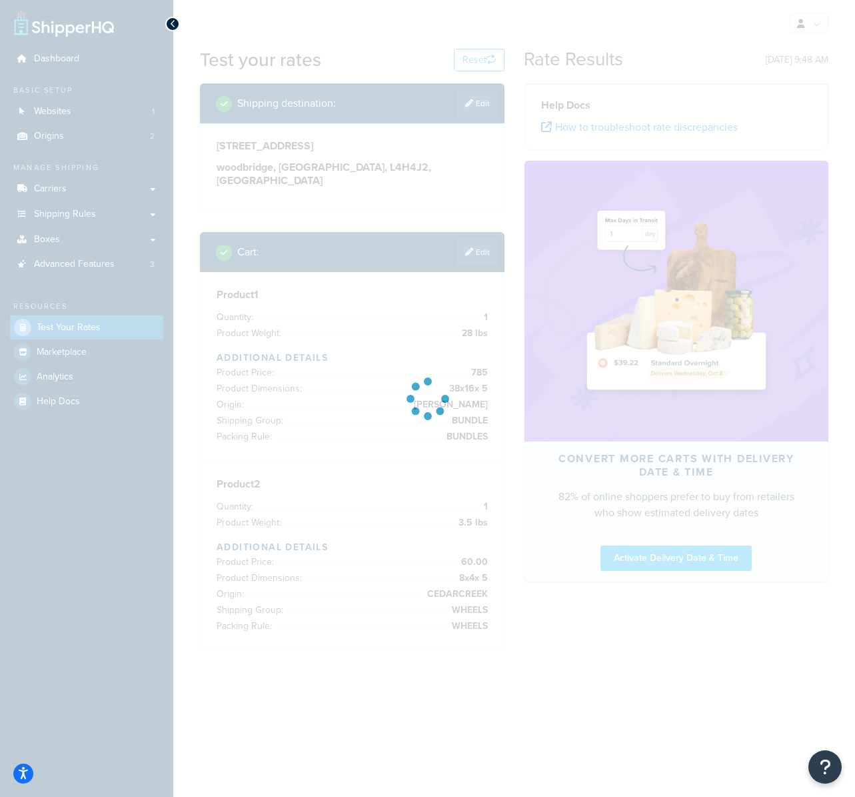
scroll to position [0, 0]
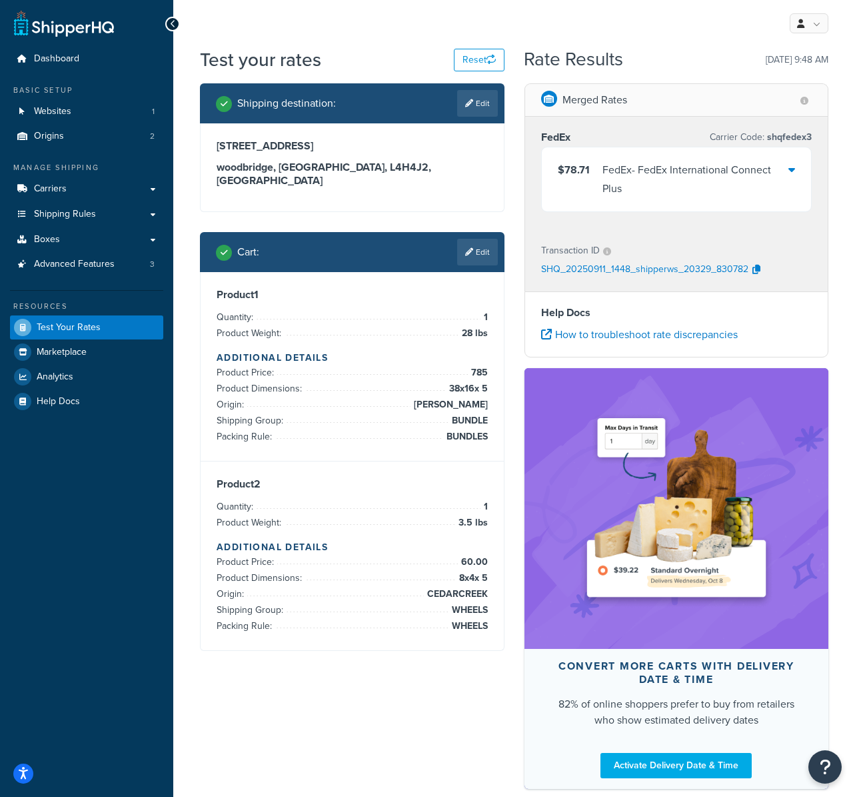
click at [789, 165] on icon at bounding box center [792, 169] width 7 height 11
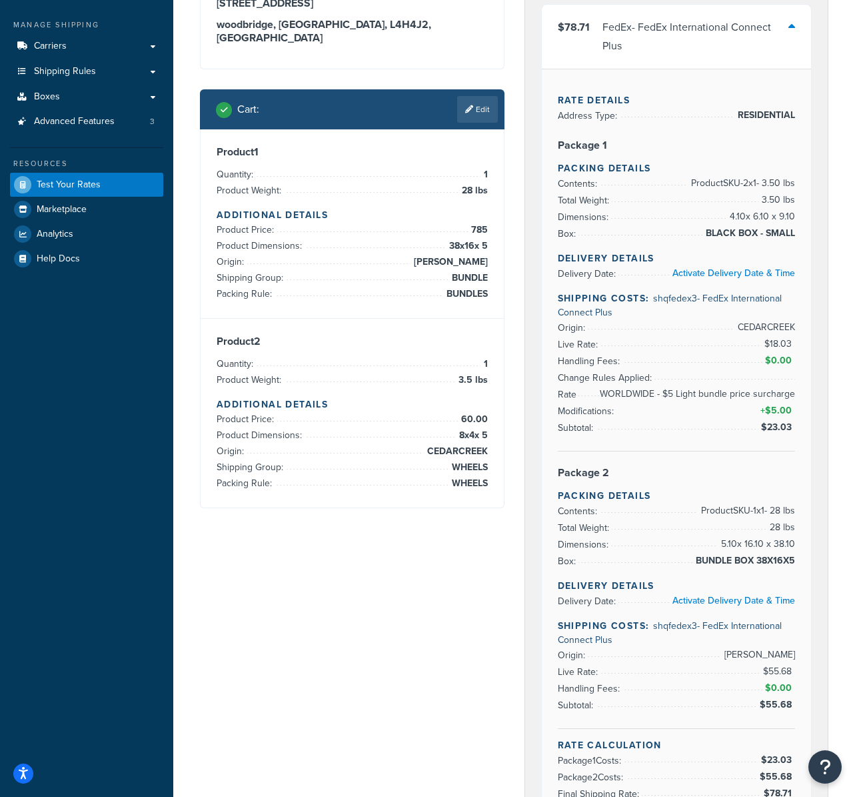
scroll to position [143, 0]
drag, startPoint x: 608, startPoint y: 391, endPoint x: 789, endPoint y: 395, distance: 180.7
click at [771, 397] on li "Rate Modifications: + $5.00" at bounding box center [677, 401] width 238 height 33
drag, startPoint x: 787, startPoint y: 393, endPoint x: 607, endPoint y: 385, distance: 180.9
click at [606, 389] on li "Rate Modifications: + $5.00" at bounding box center [677, 401] width 238 height 33
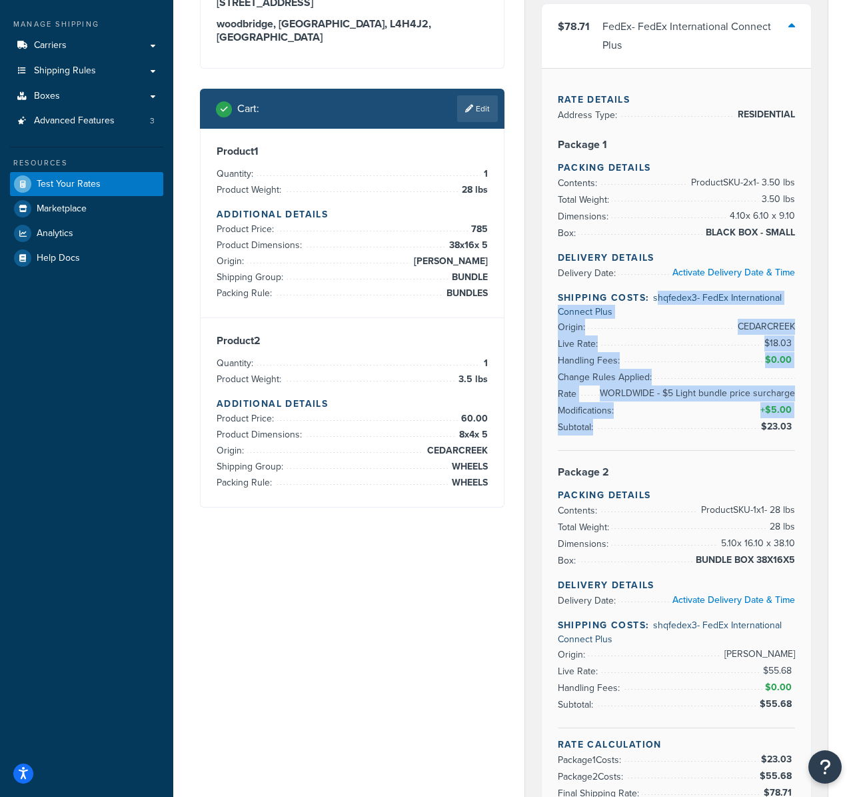
drag, startPoint x: 657, startPoint y: 297, endPoint x: 805, endPoint y: 439, distance: 205.6
click at [820, 440] on div "FedEx Carrier Code: shqfedex3 $78.71 FedEx - FedEx International Connect Plus R…" at bounding box center [676, 403] width 303 height 861
click at [799, 438] on div "Rate Details Address Type: RESIDENTIAL Package 1 Packing Details Contents: Prod…" at bounding box center [677, 442] width 270 height 748
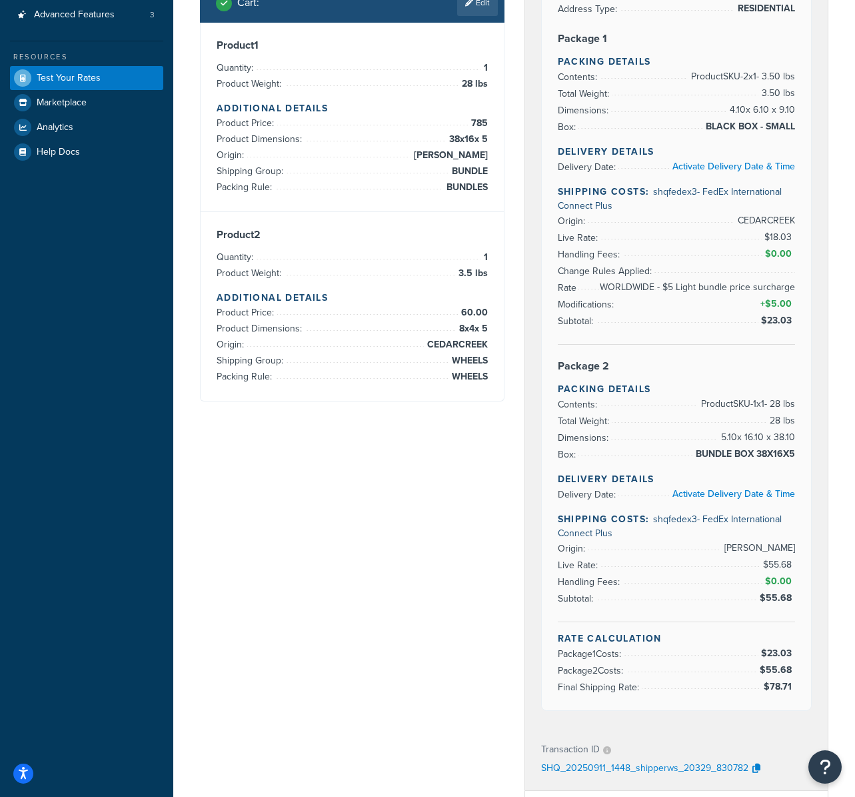
scroll to position [0, 0]
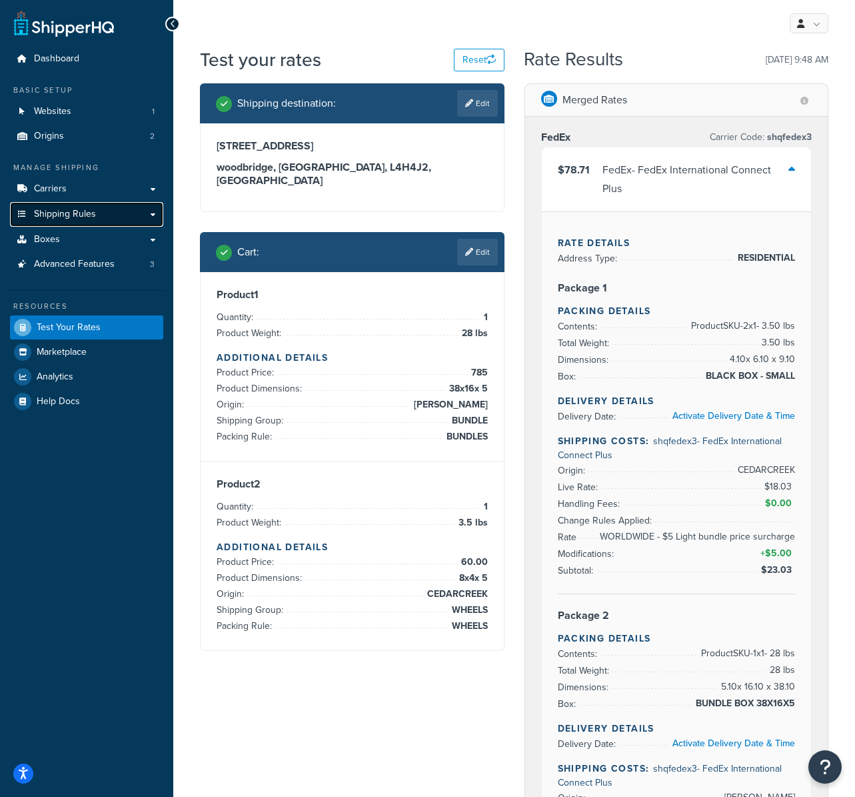
click at [129, 215] on link "Shipping Rules" at bounding box center [86, 214] width 153 height 25
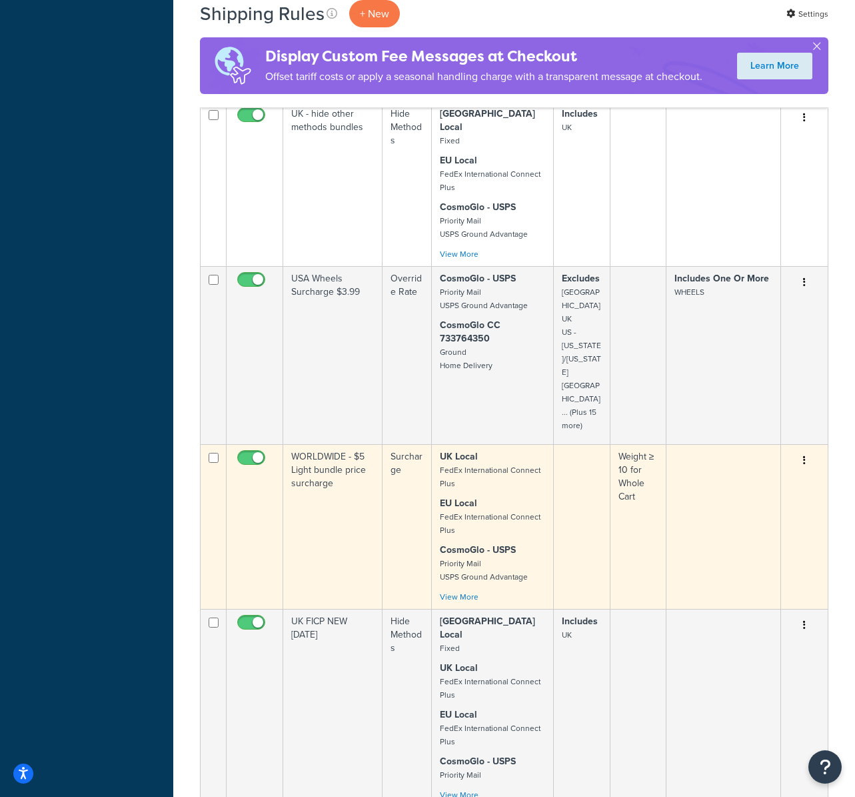
scroll to position [858, 0]
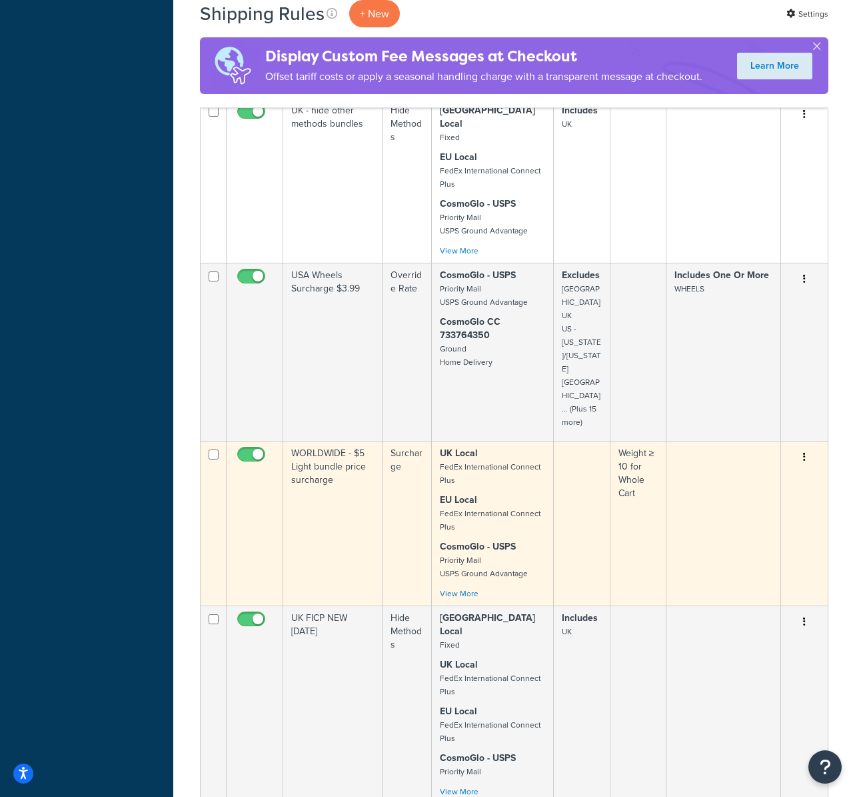
click at [336, 441] on td "WORLDWIDE - $5 Light bundle price surcharge" at bounding box center [332, 523] width 99 height 165
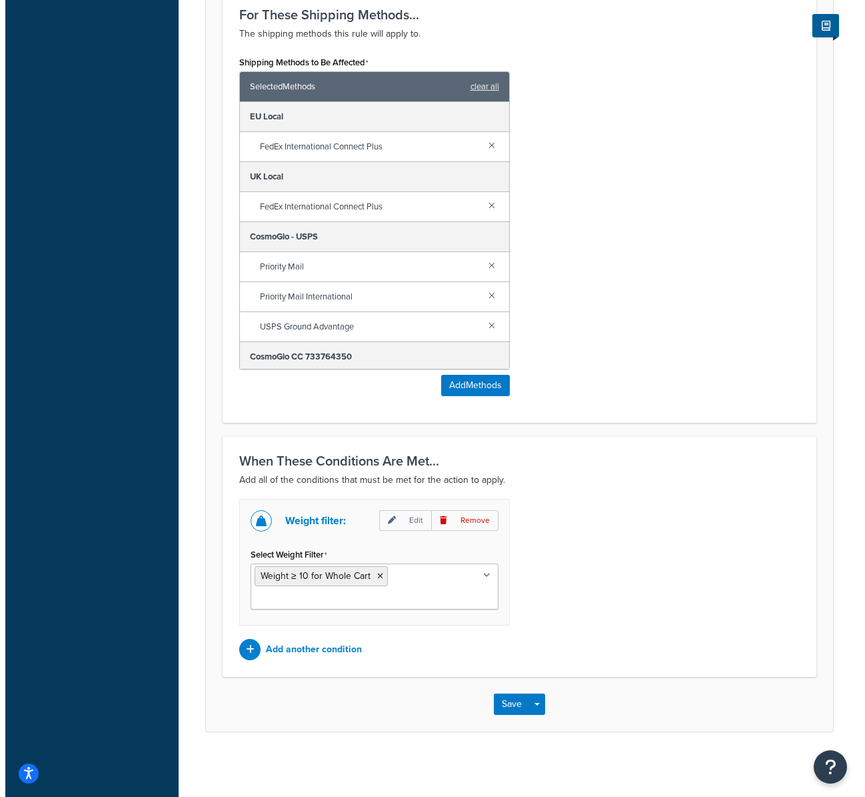
scroll to position [742, 0]
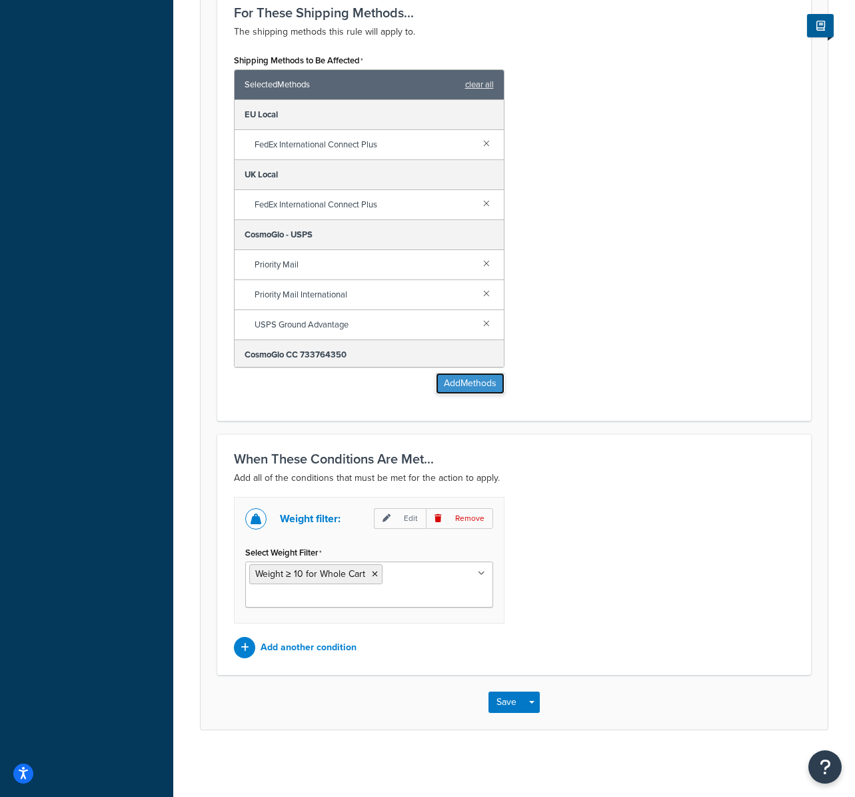
click at [479, 380] on button "Add Methods" at bounding box center [470, 383] width 69 height 21
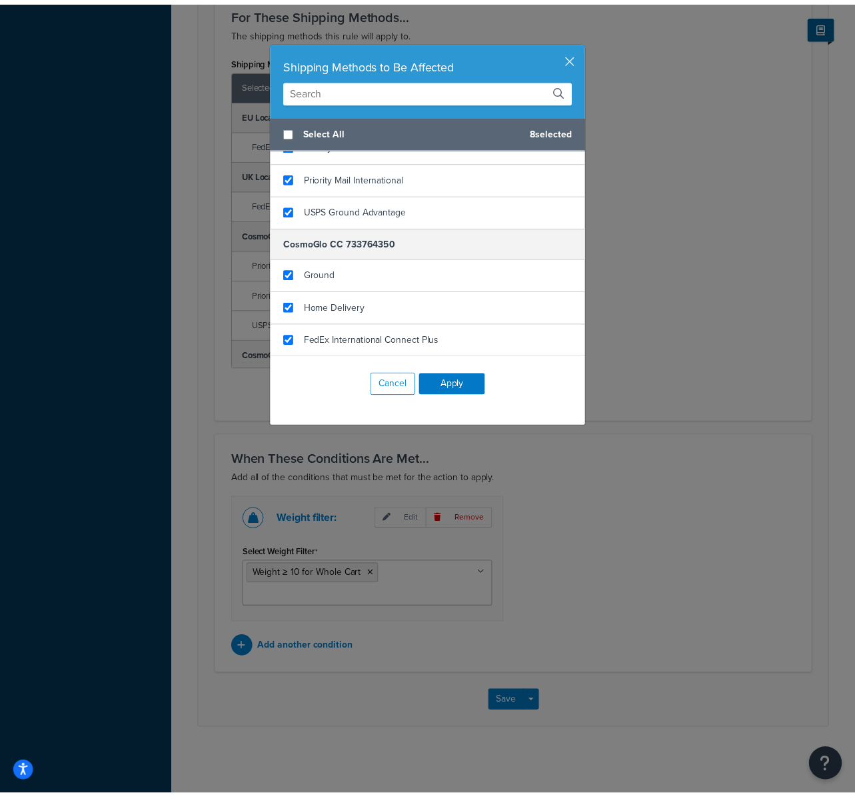
scroll to position [0, 0]
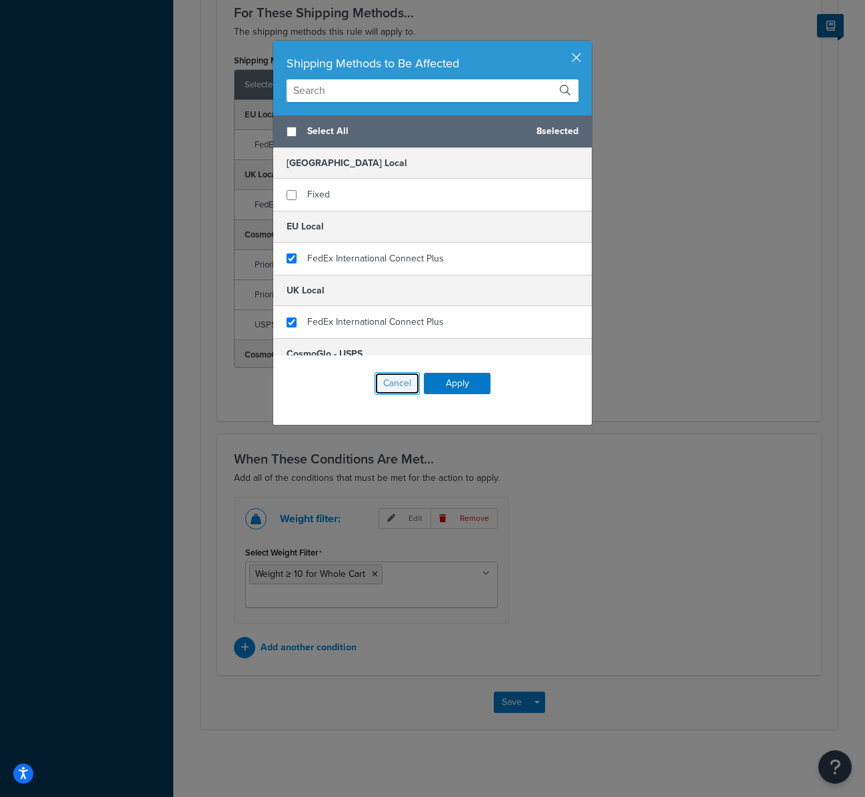
click at [393, 384] on button "Cancel" at bounding box center [397, 383] width 45 height 23
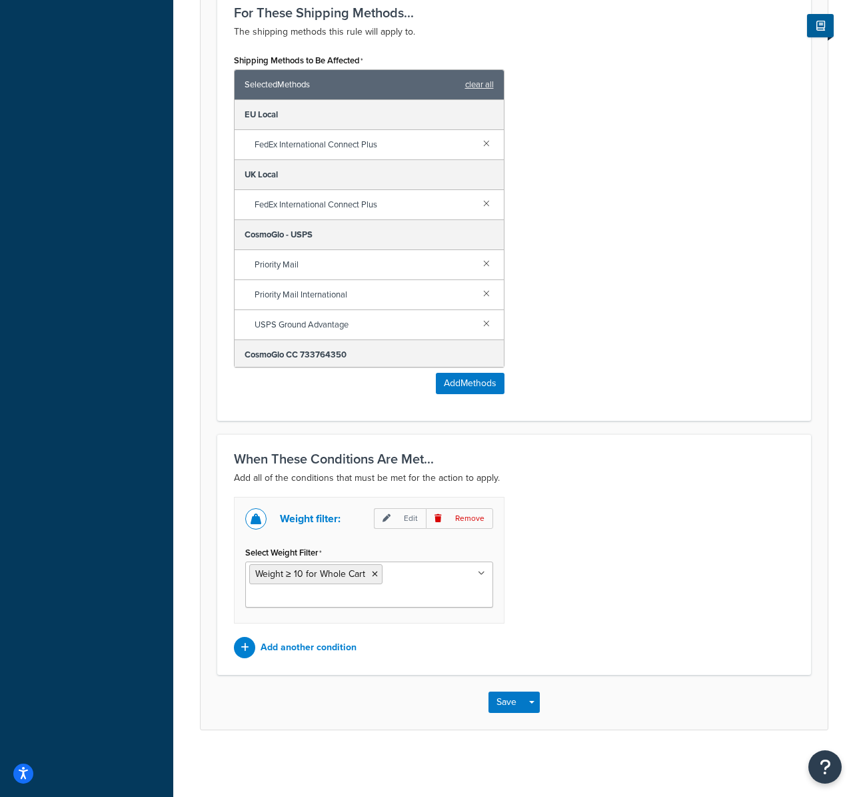
scroll to position [742, 0]
drag, startPoint x: 606, startPoint y: 529, endPoint x: 477, endPoint y: 607, distance: 151.1
click at [605, 529] on div "Weight filter: Edit Remove Select Weight Filter Weight ≥ 10 for Whole Cart Cart…" at bounding box center [514, 577] width 581 height 161
click at [332, 640] on p "Add another condition" at bounding box center [309, 647] width 96 height 19
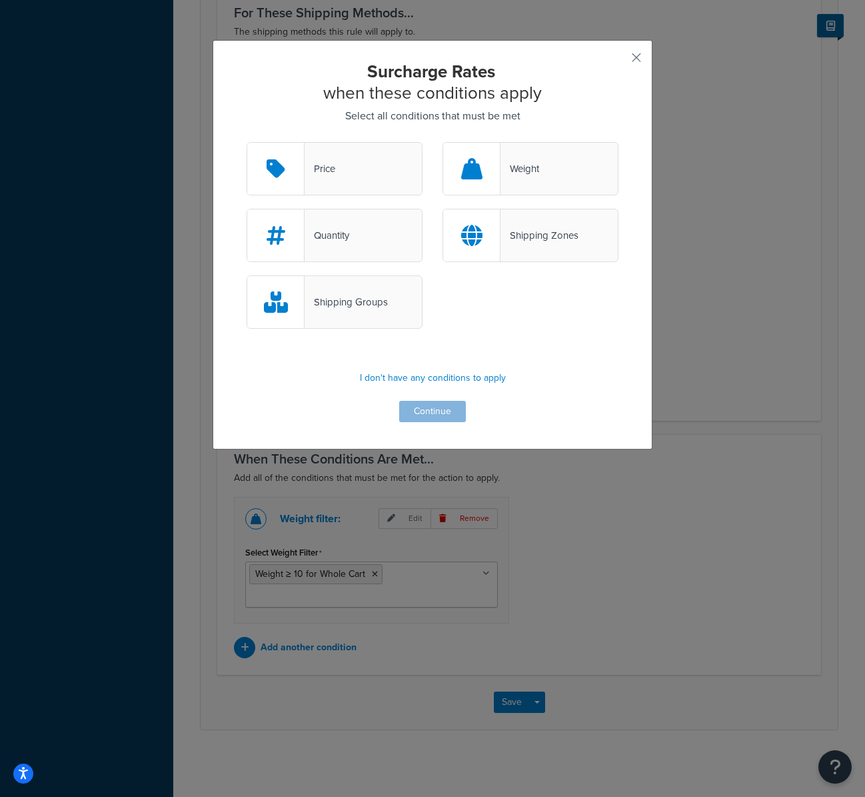
click at [344, 306] on div "Shipping Groups" at bounding box center [346, 302] width 83 height 19
click at [0, 0] on input "Shipping Groups" at bounding box center [0, 0] width 0 height 0
click at [414, 407] on button "Continue" at bounding box center [432, 411] width 67 height 21
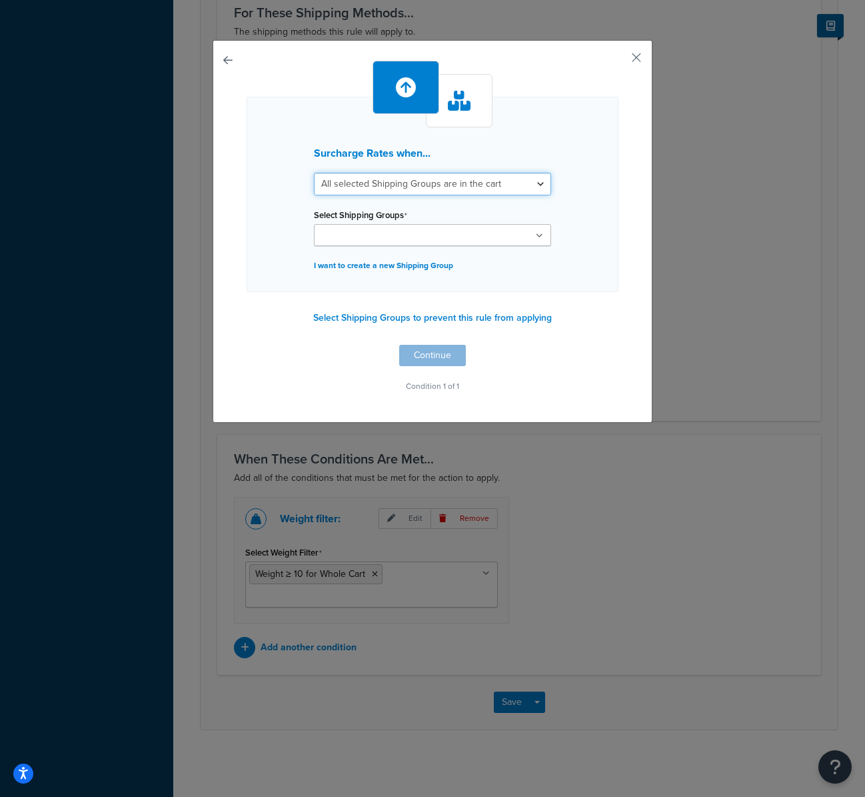
click at [415, 181] on select "All selected Shipping Groups are in the cart Any selected Shipping Groups are i…" at bounding box center [432, 184] width 237 height 23
click at [619, 61] on button "button" at bounding box center [616, 62] width 3 height 3
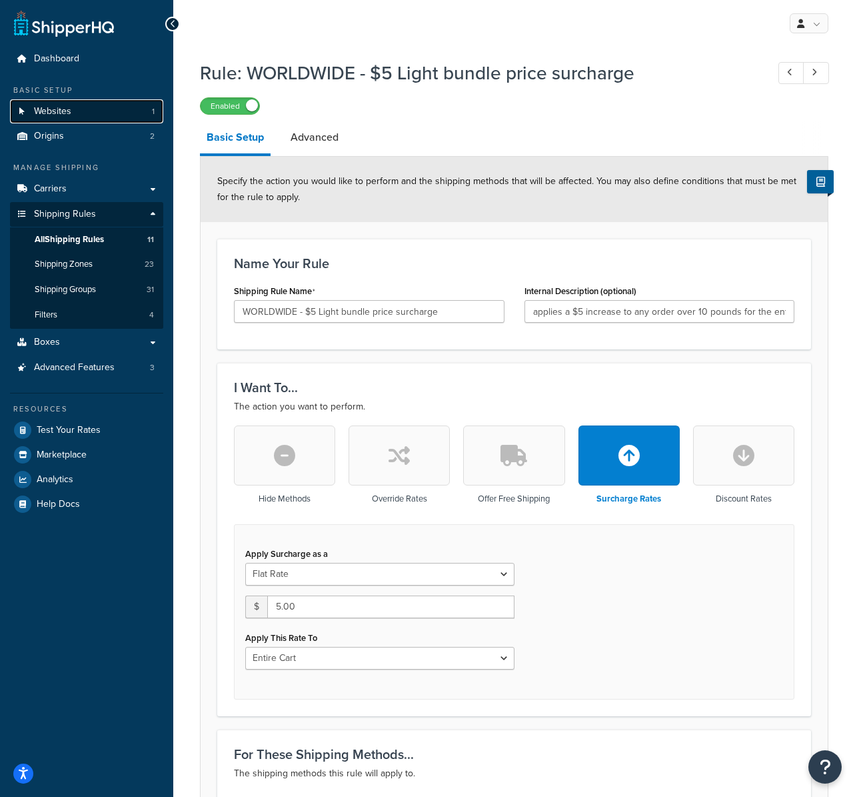
click at [63, 110] on span "Websites" at bounding box center [52, 111] width 37 height 11
